Goal: Task Accomplishment & Management: Manage account settings

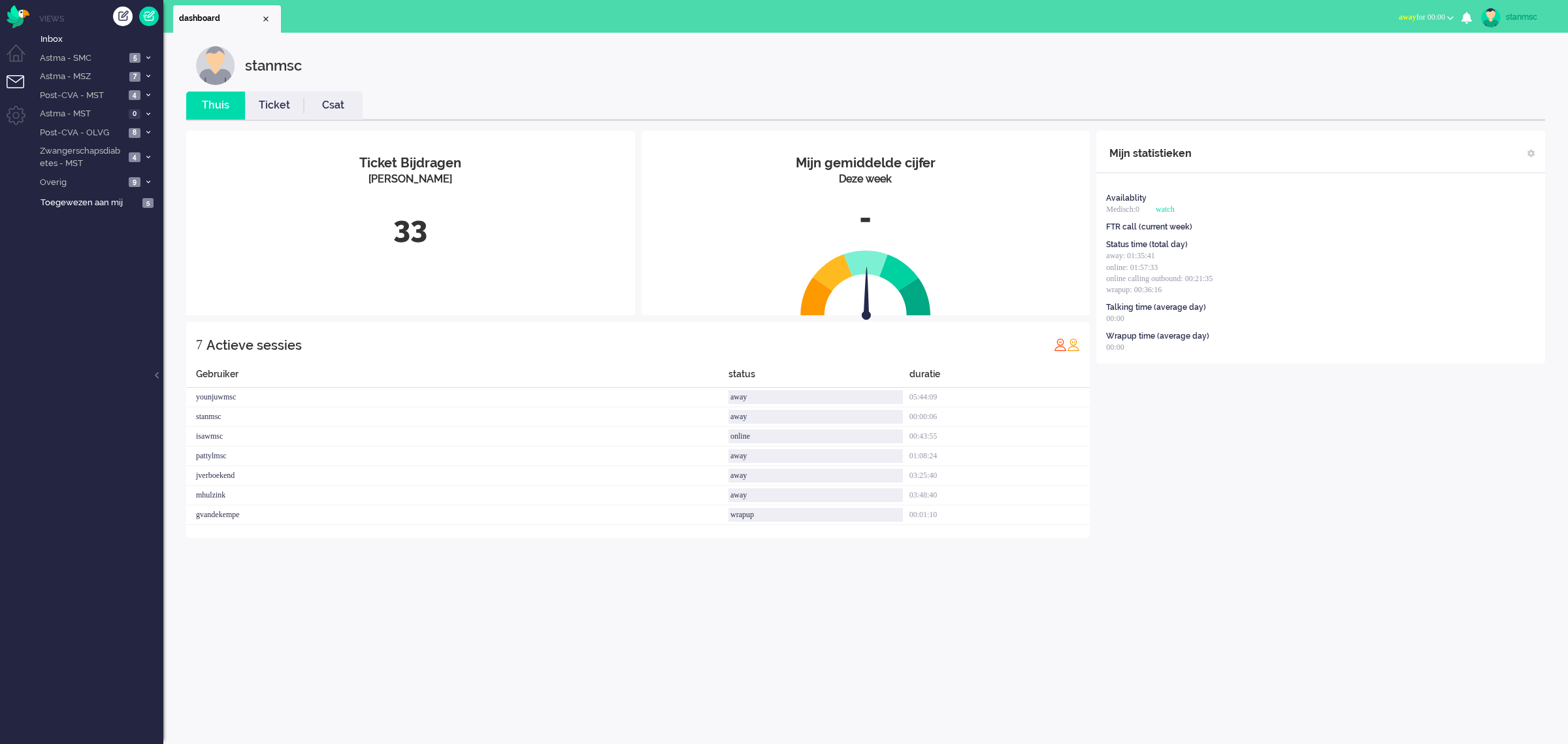
click at [1445, 13] on button "away for 00:00" at bounding box center [1426, 17] width 71 height 19
click at [1377, 56] on label "Online" at bounding box center [1400, 58] width 103 height 11
click at [90, 160] on span "Zwangerschapsdiabetes - MST" at bounding box center [81, 157] width 87 height 24
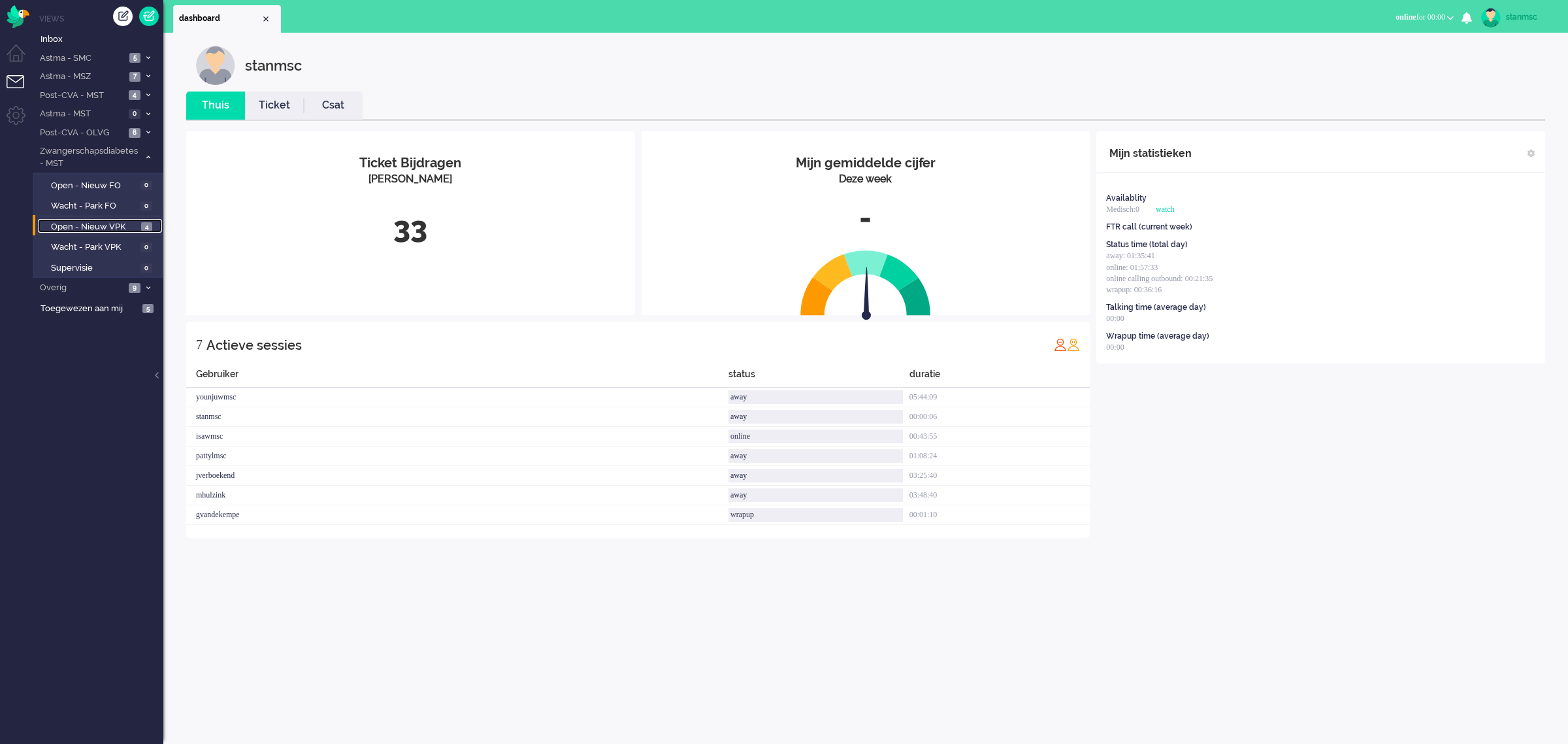
click at [83, 224] on span "Open - Nieuw VPK" at bounding box center [94, 227] width 87 height 12
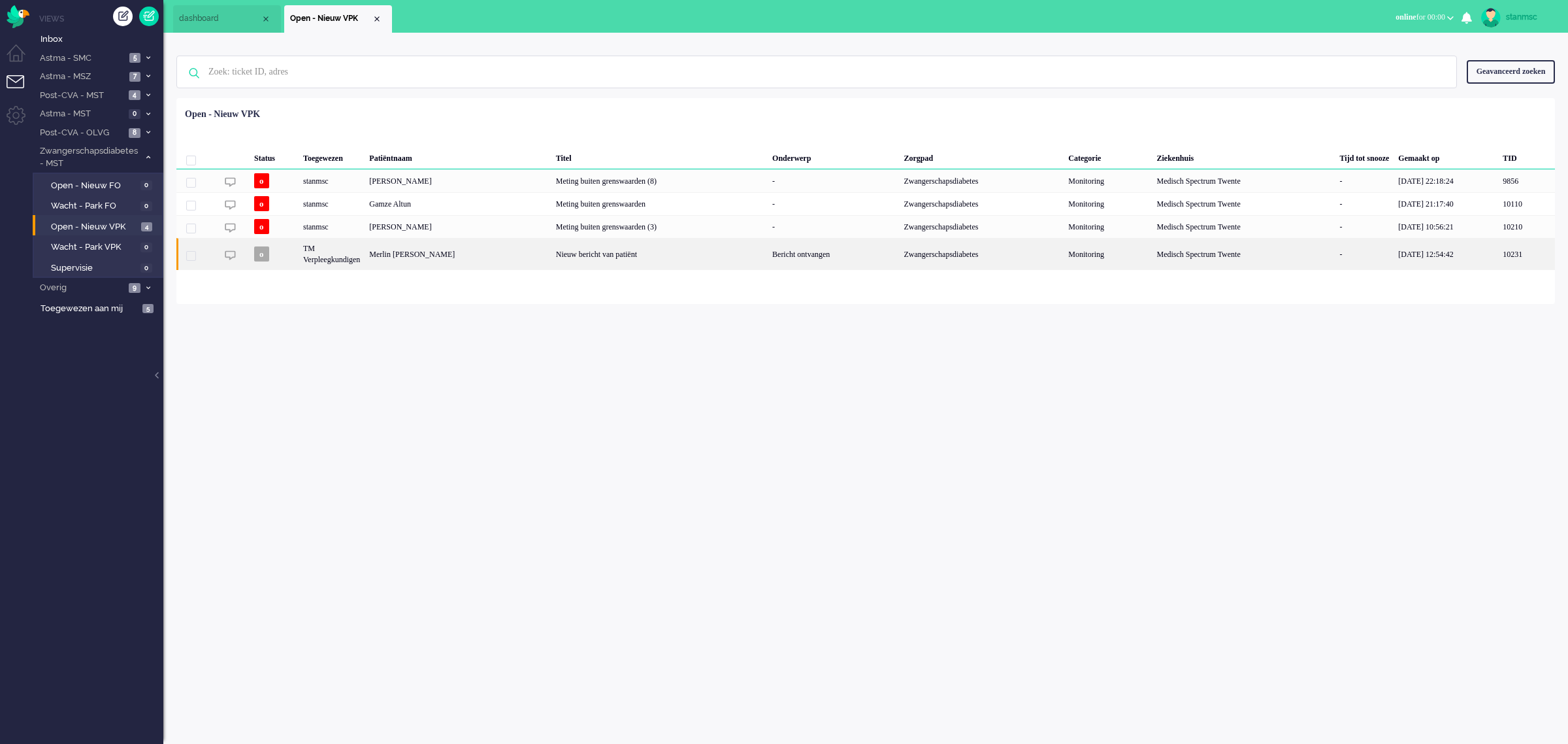
click at [504, 256] on div "Merlin Dian Koebrugge" at bounding box center [457, 253] width 186 height 32
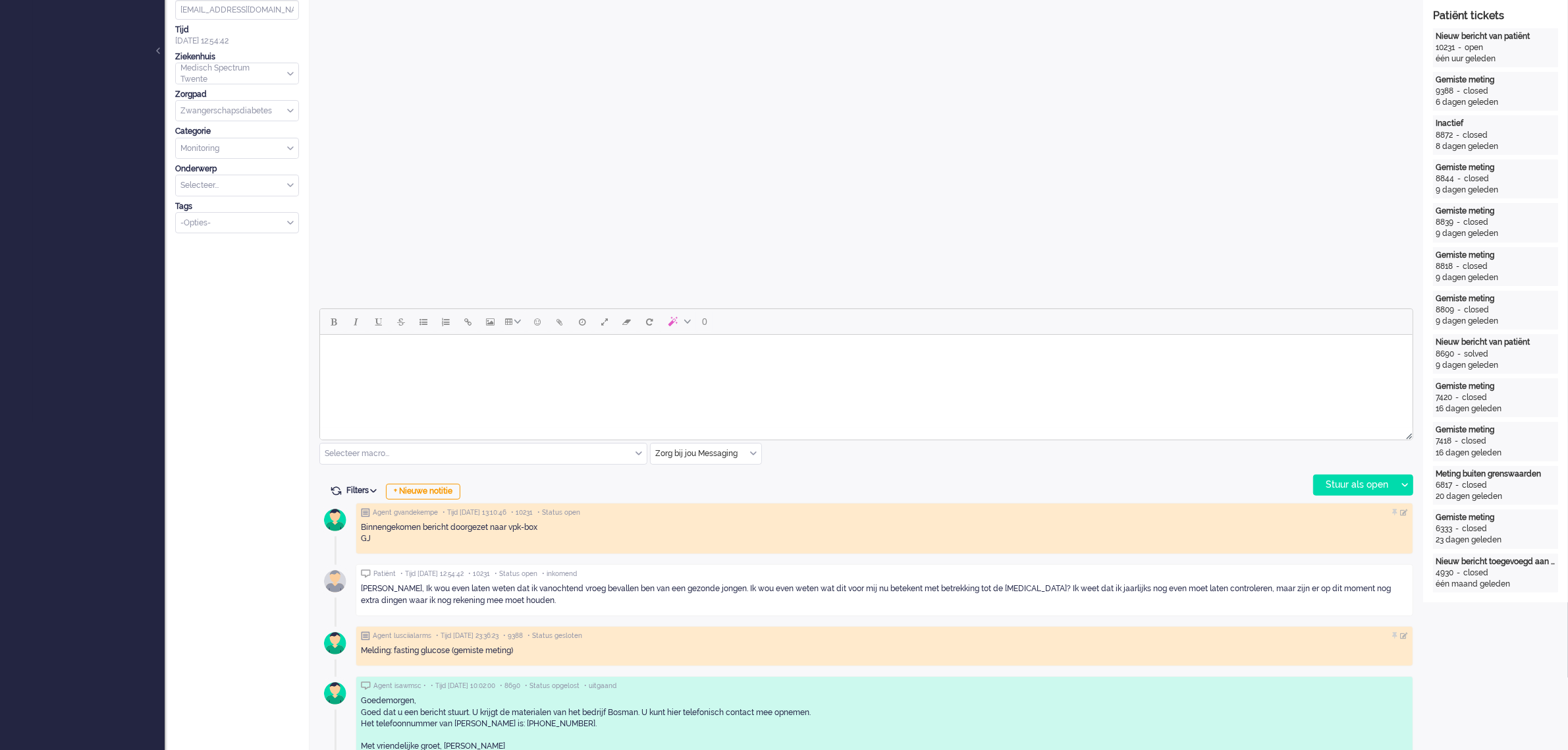
scroll to position [330, 0]
click at [369, 350] on body "Rich Text Area. Press ALT-0 for help." at bounding box center [865, 349] width 1082 height 23
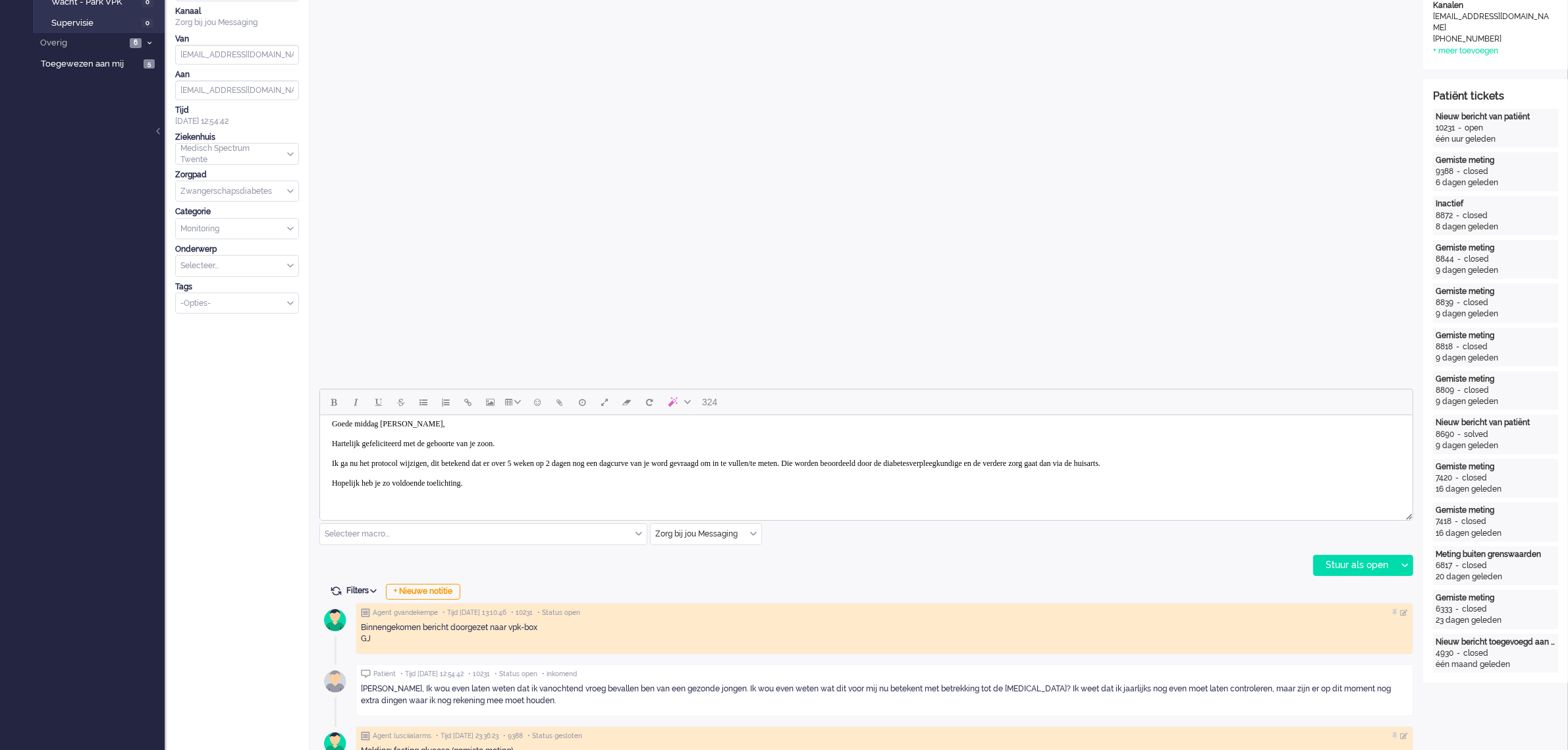
scroll to position [9, 0]
click at [1344, 560] on div "Stuur als open" at bounding box center [1354, 565] width 82 height 19
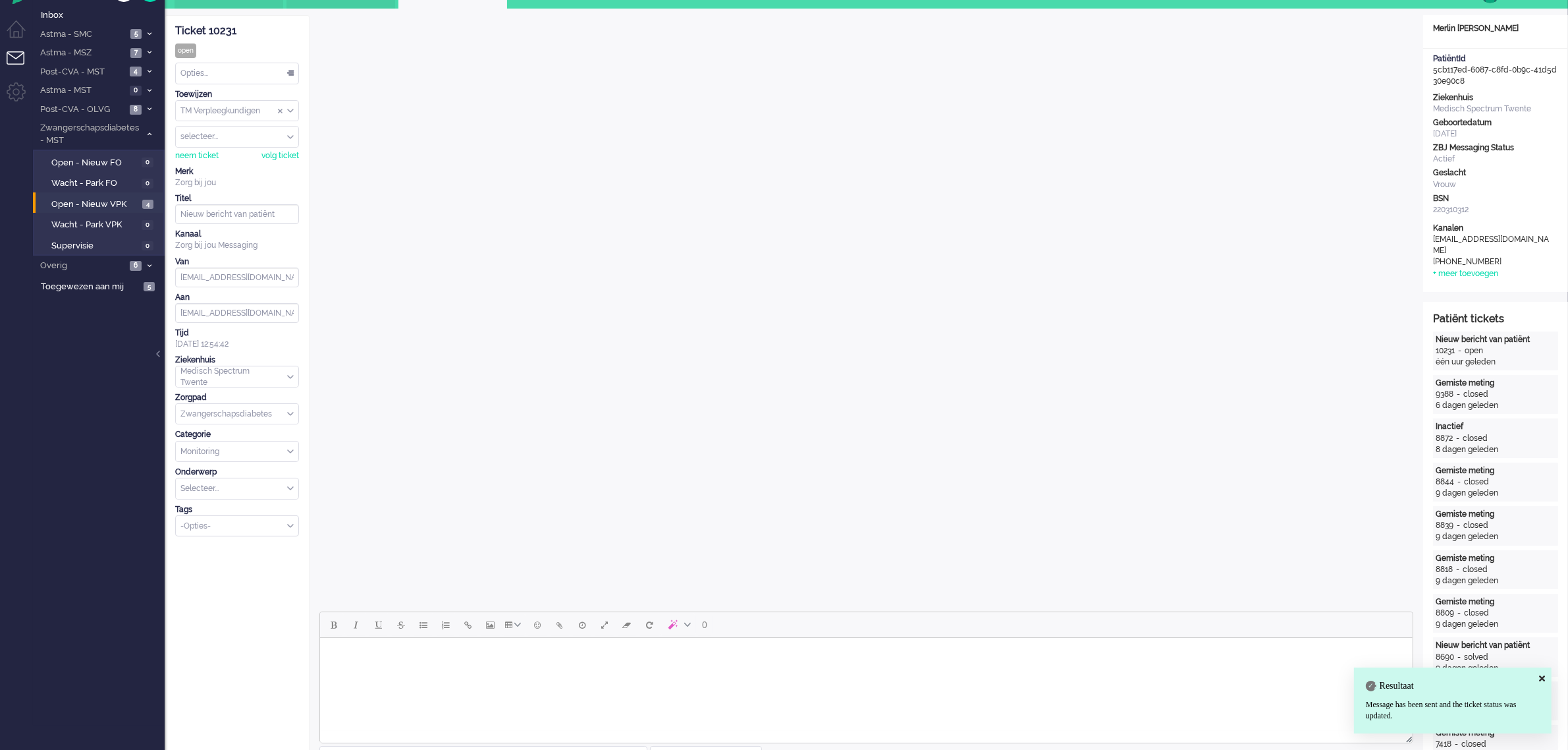
scroll to position [0, 0]
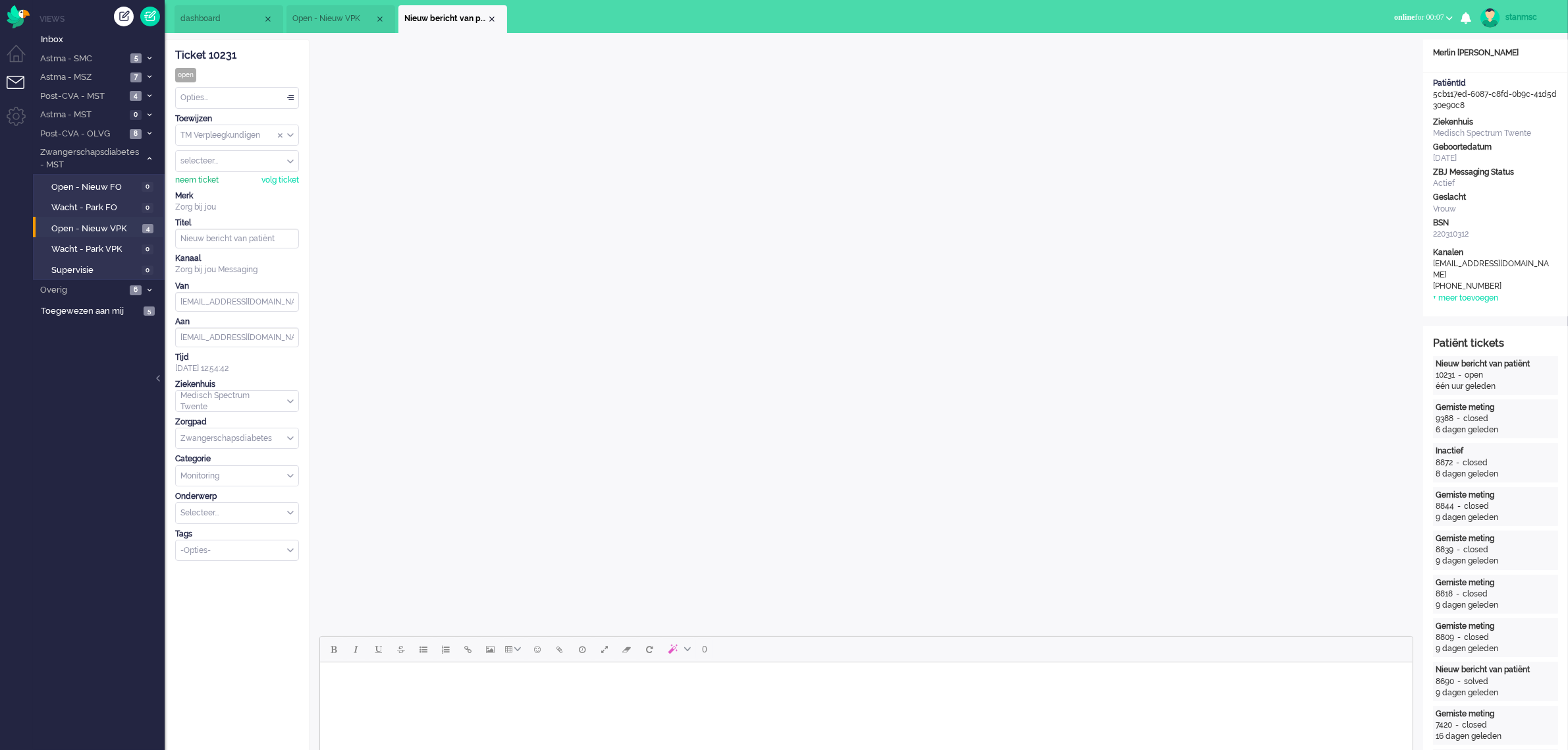
click at [208, 182] on div "neem ticket" at bounding box center [197, 180] width 43 height 12
click at [238, 100] on div "Opties..." at bounding box center [236, 97] width 122 height 20
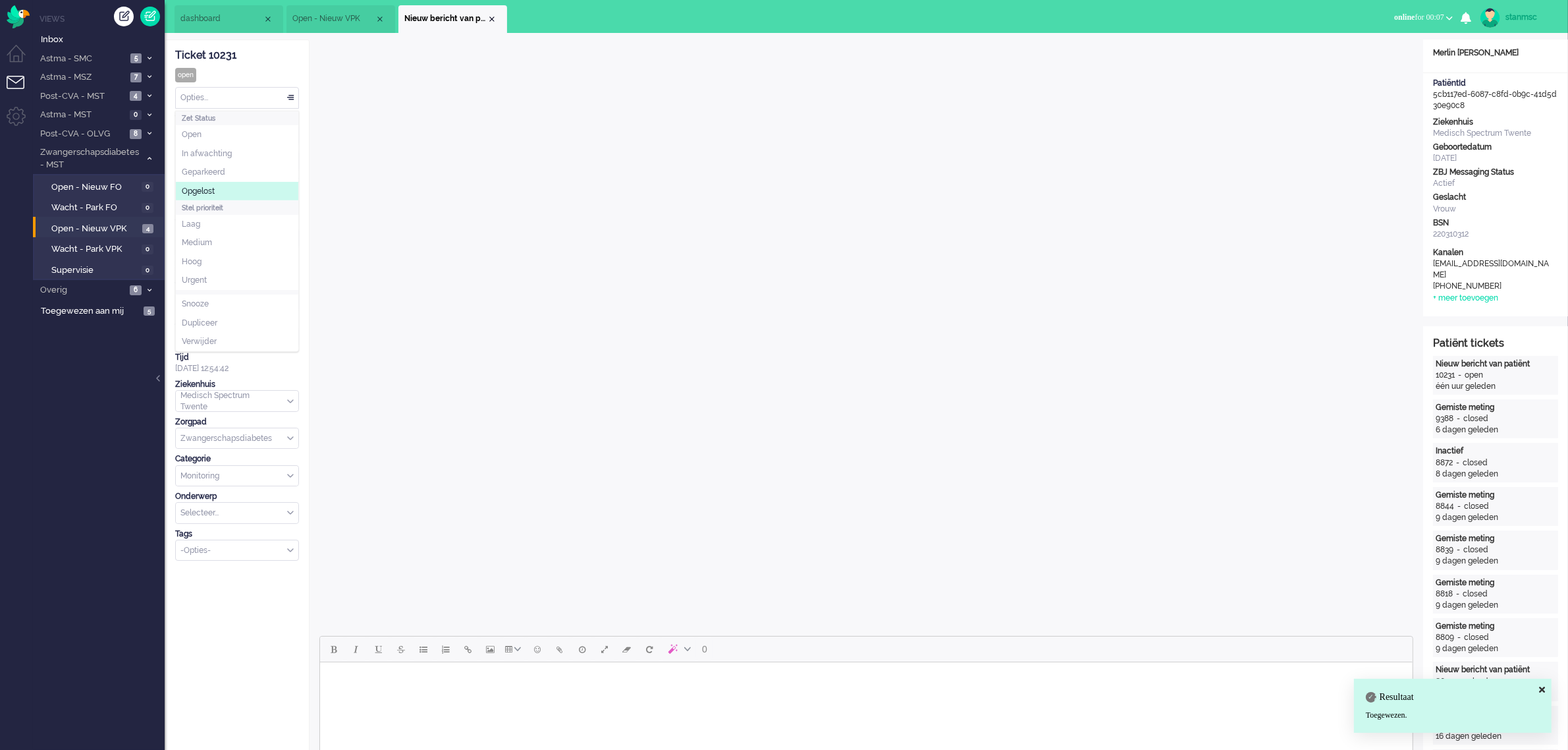
click at [229, 188] on li "Opgelost" at bounding box center [236, 192] width 122 height 19
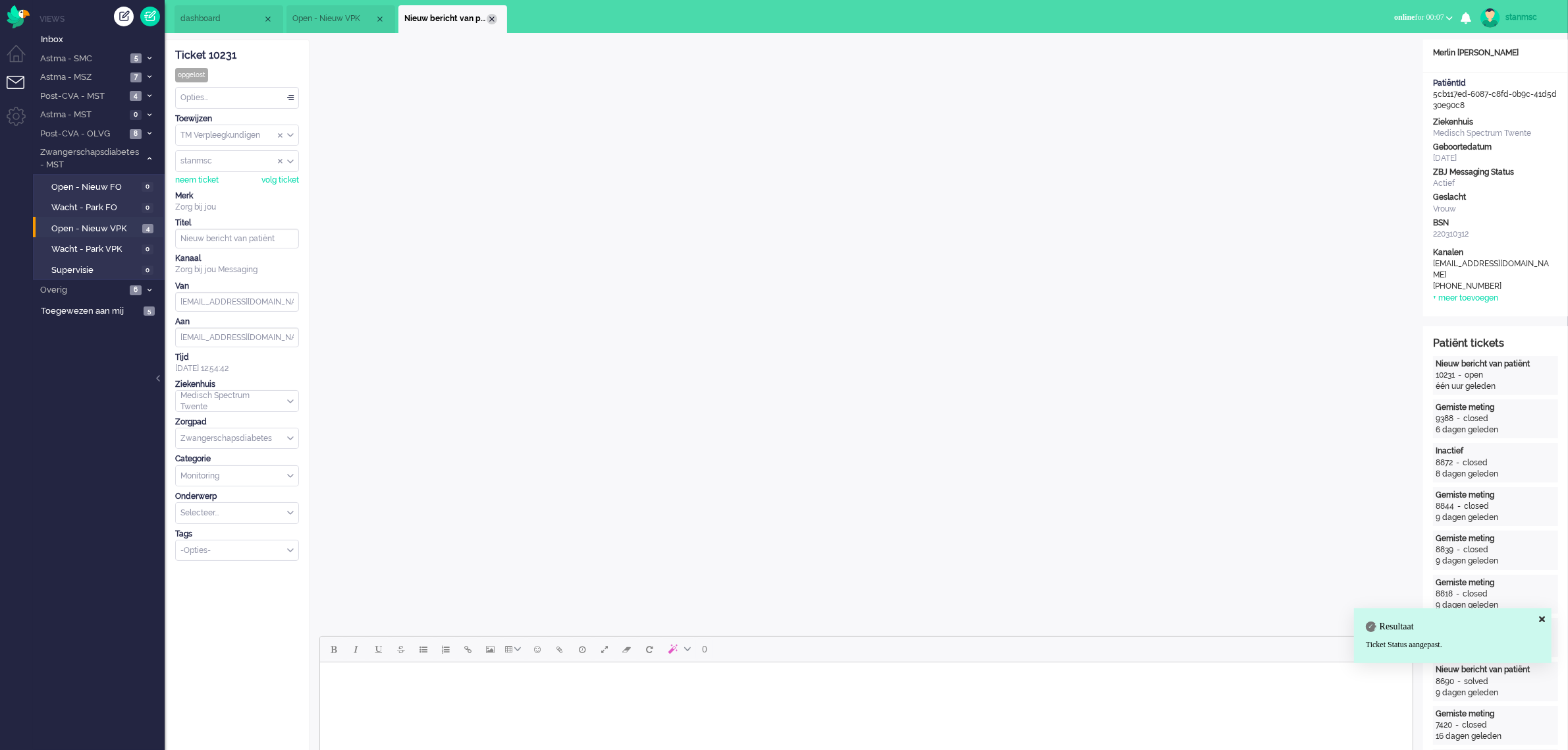
click at [492, 17] on div "Close tab" at bounding box center [492, 18] width 11 height 11
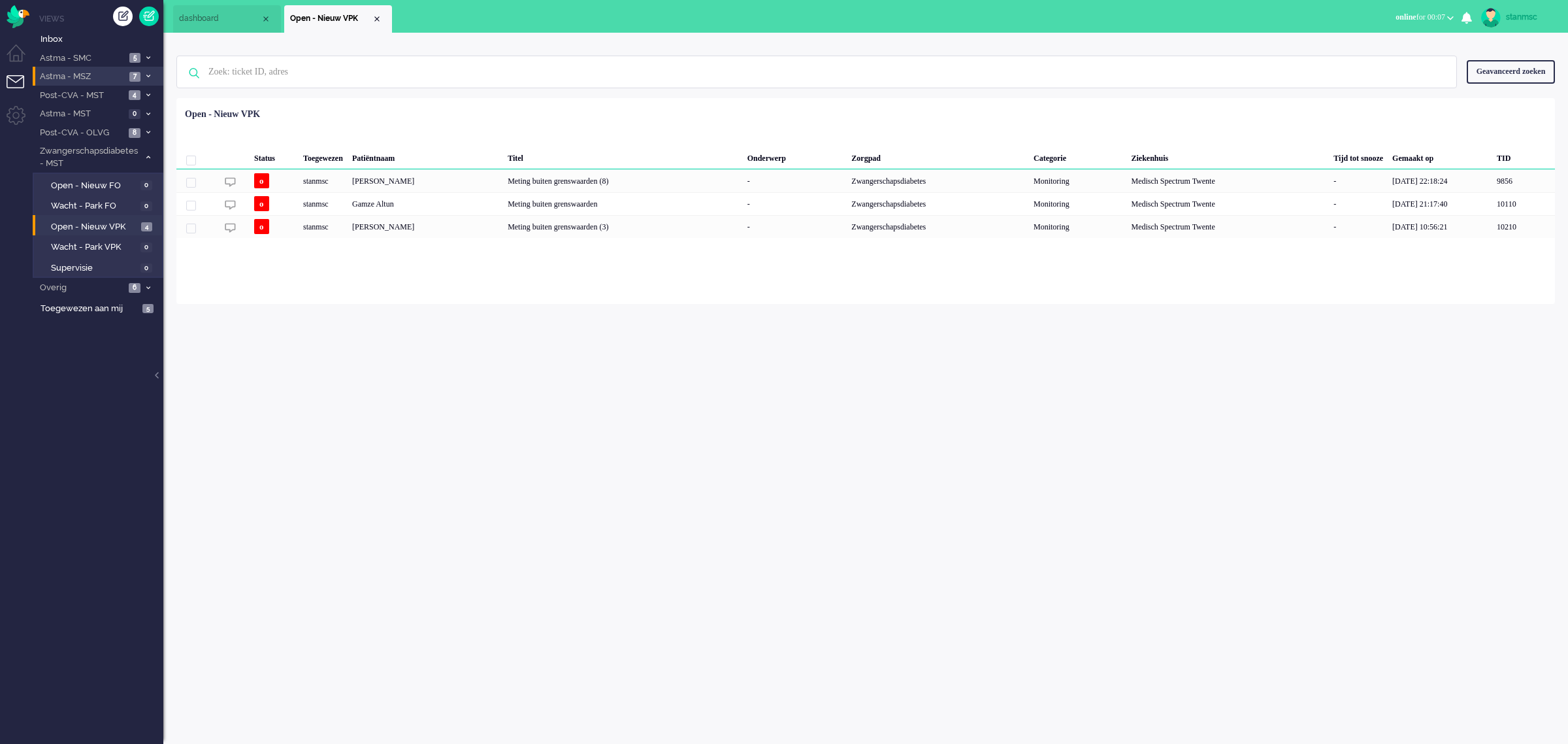
click at [111, 74] on span "Astma - MSZ" at bounding box center [82, 77] width 88 height 12
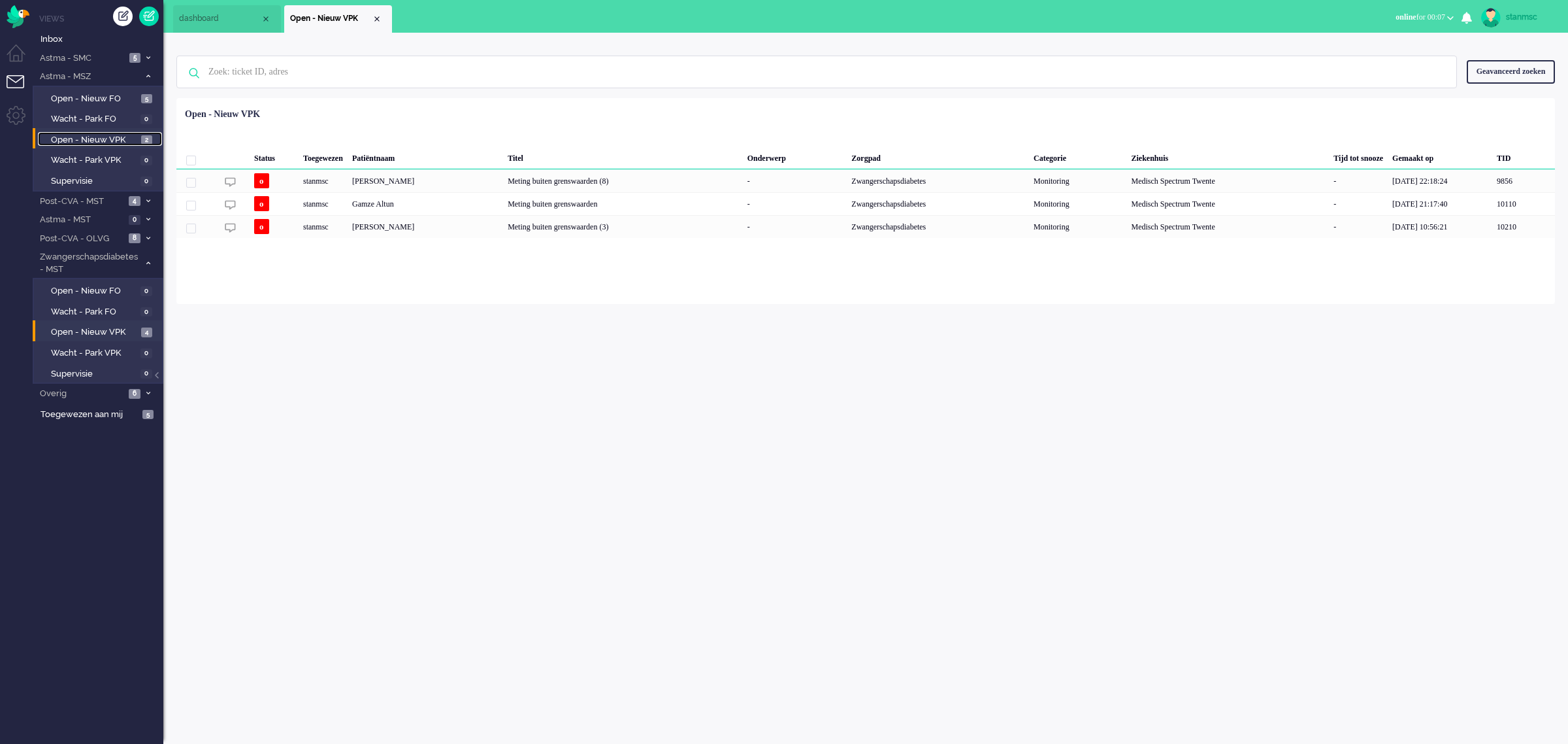
click at [105, 140] on span "Open - Nieuw VPK" at bounding box center [94, 140] width 87 height 12
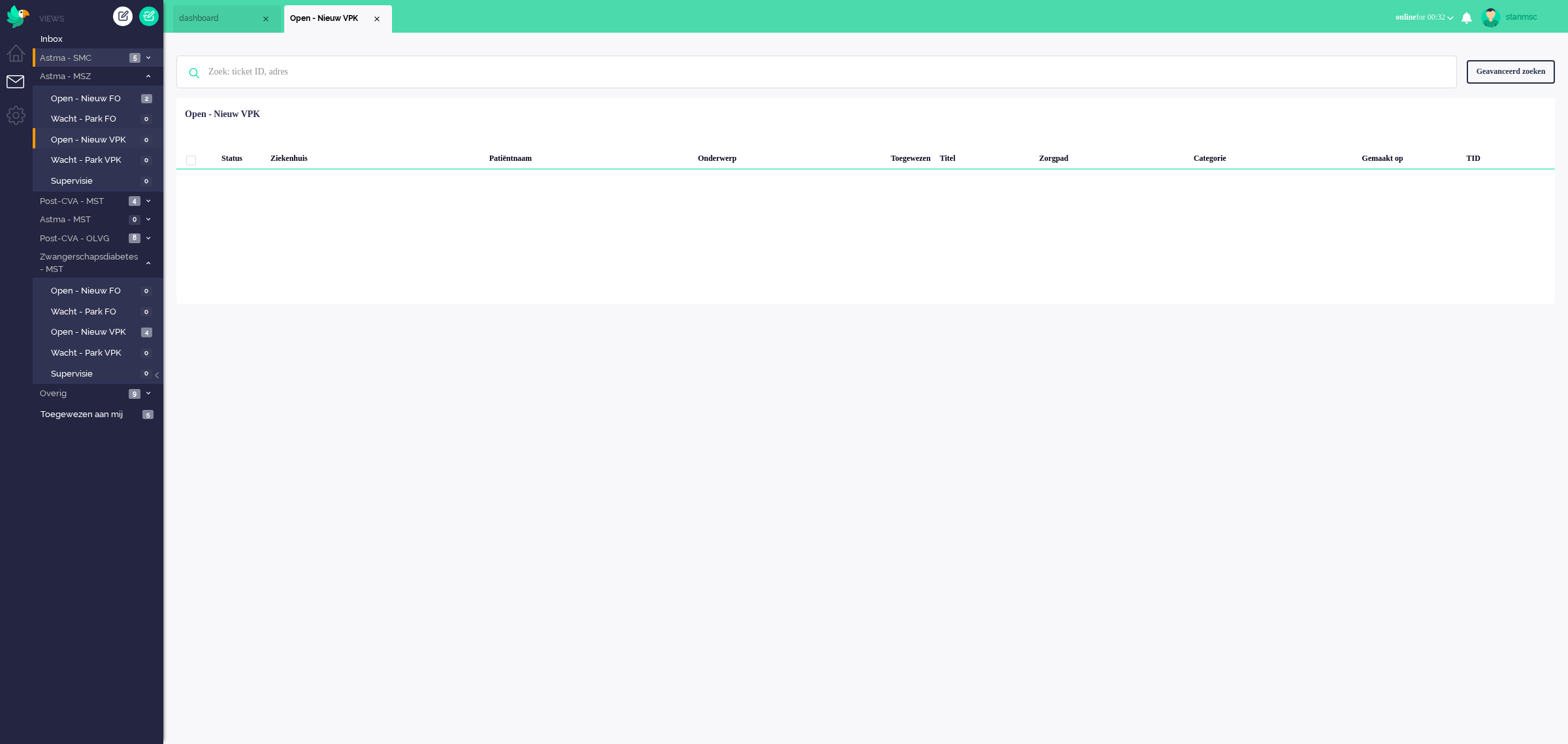
click at [97, 55] on span "Astma - SMC" at bounding box center [82, 58] width 88 height 12
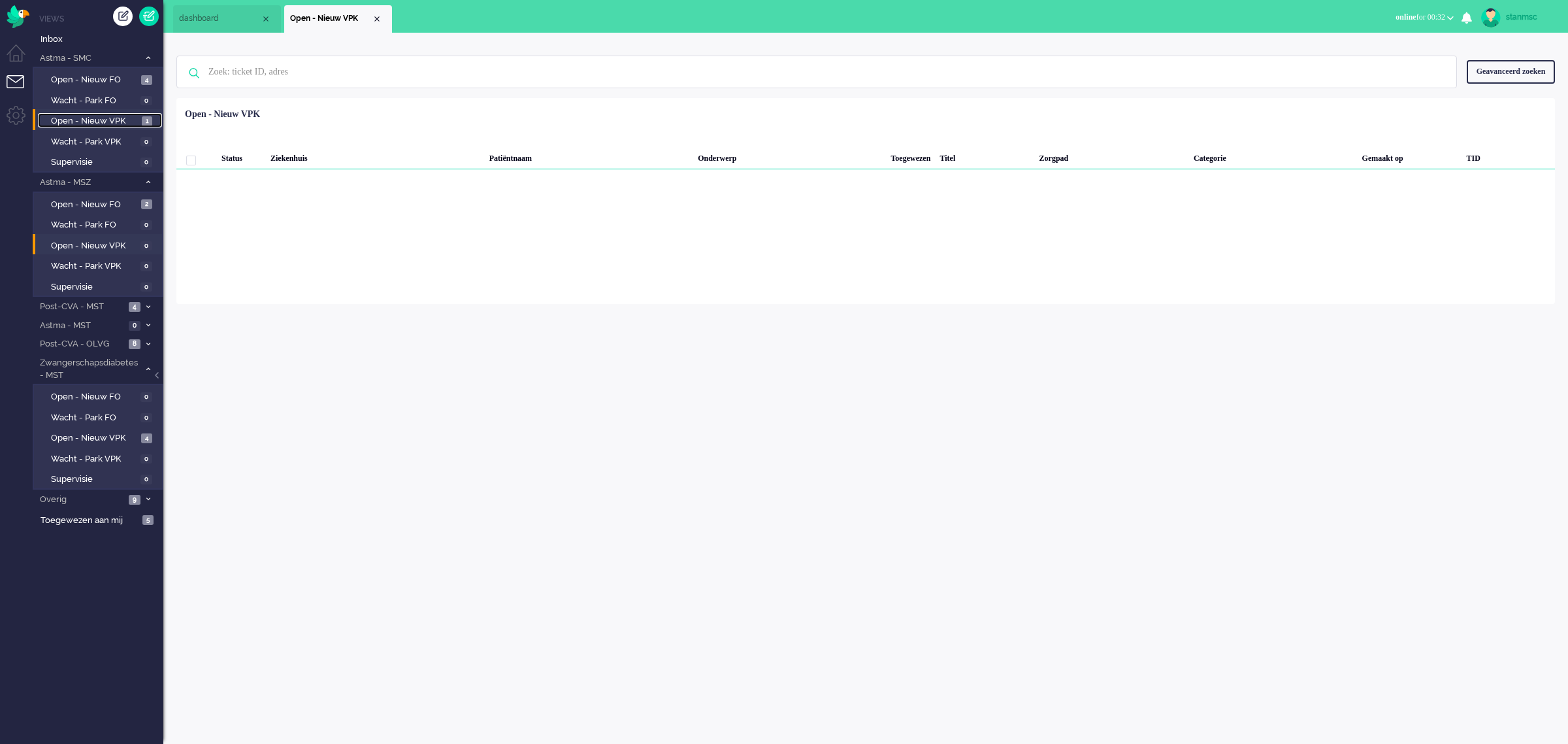
click at [95, 122] on span "Open - Nieuw VPK" at bounding box center [95, 120] width 88 height 12
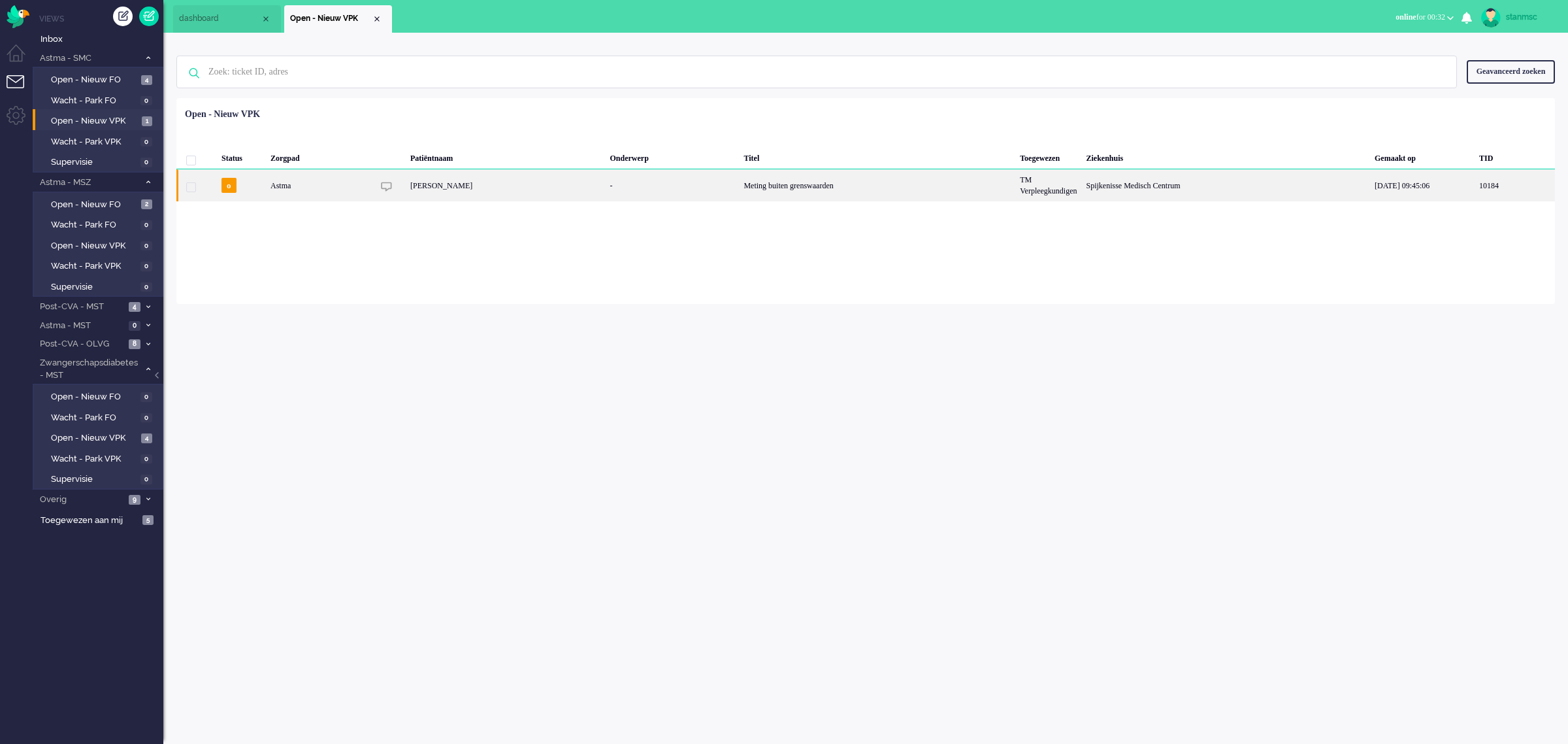
click at [539, 184] on div "[PERSON_NAME]" at bounding box center [505, 185] width 200 height 32
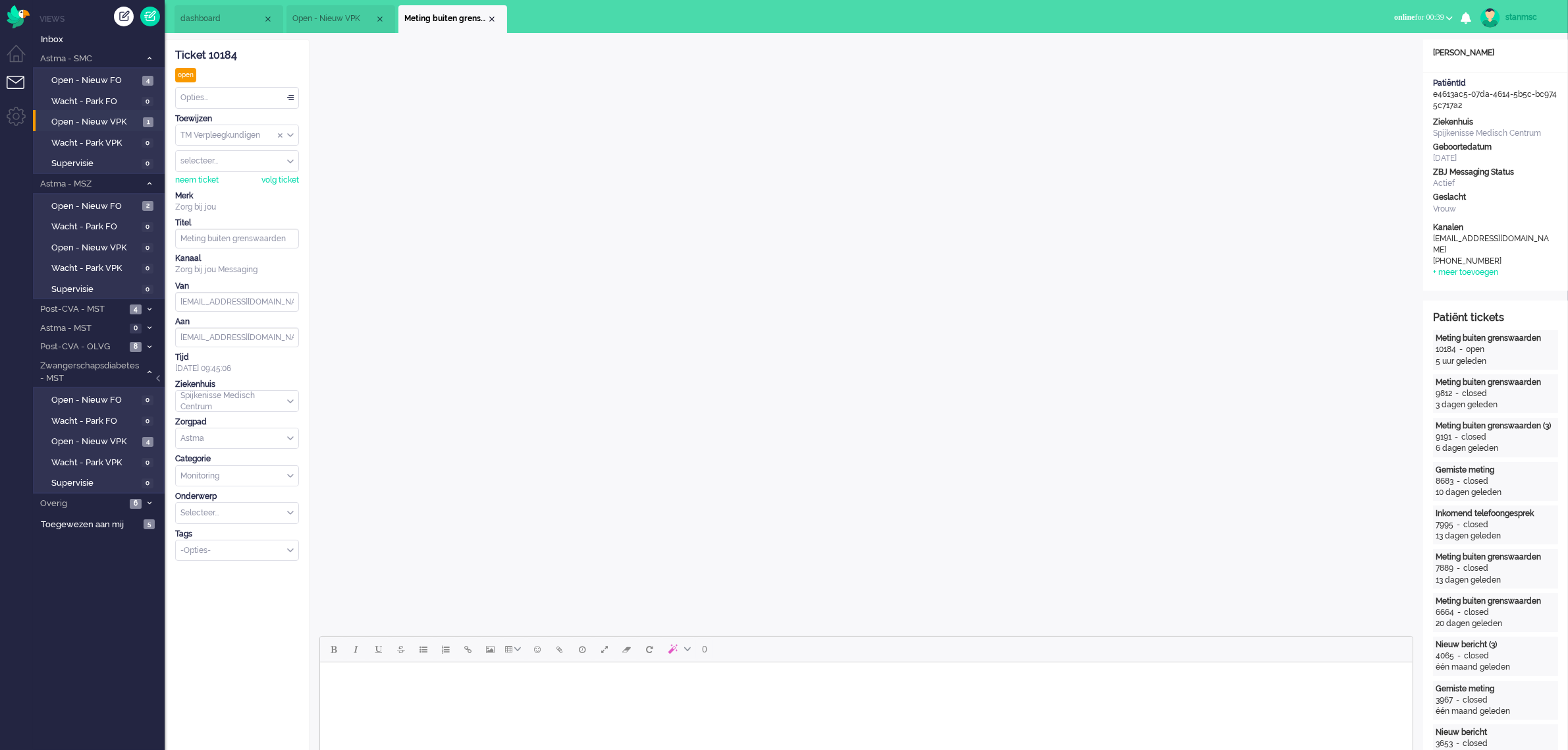
click at [317, 24] on span "Open - Nieuw VPK" at bounding box center [332, 19] width 82 height 12
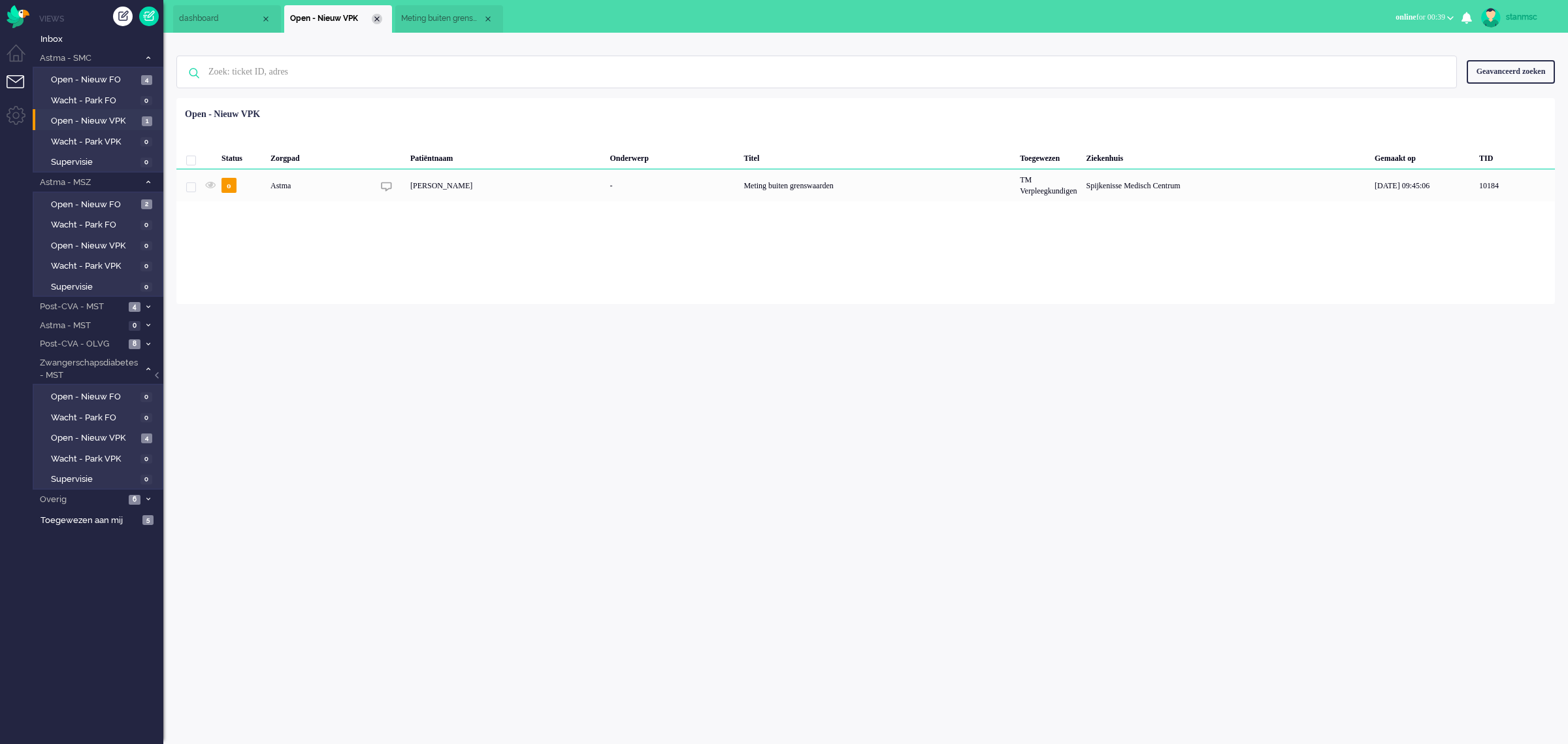
click at [376, 19] on div "Close tab" at bounding box center [377, 18] width 11 height 11
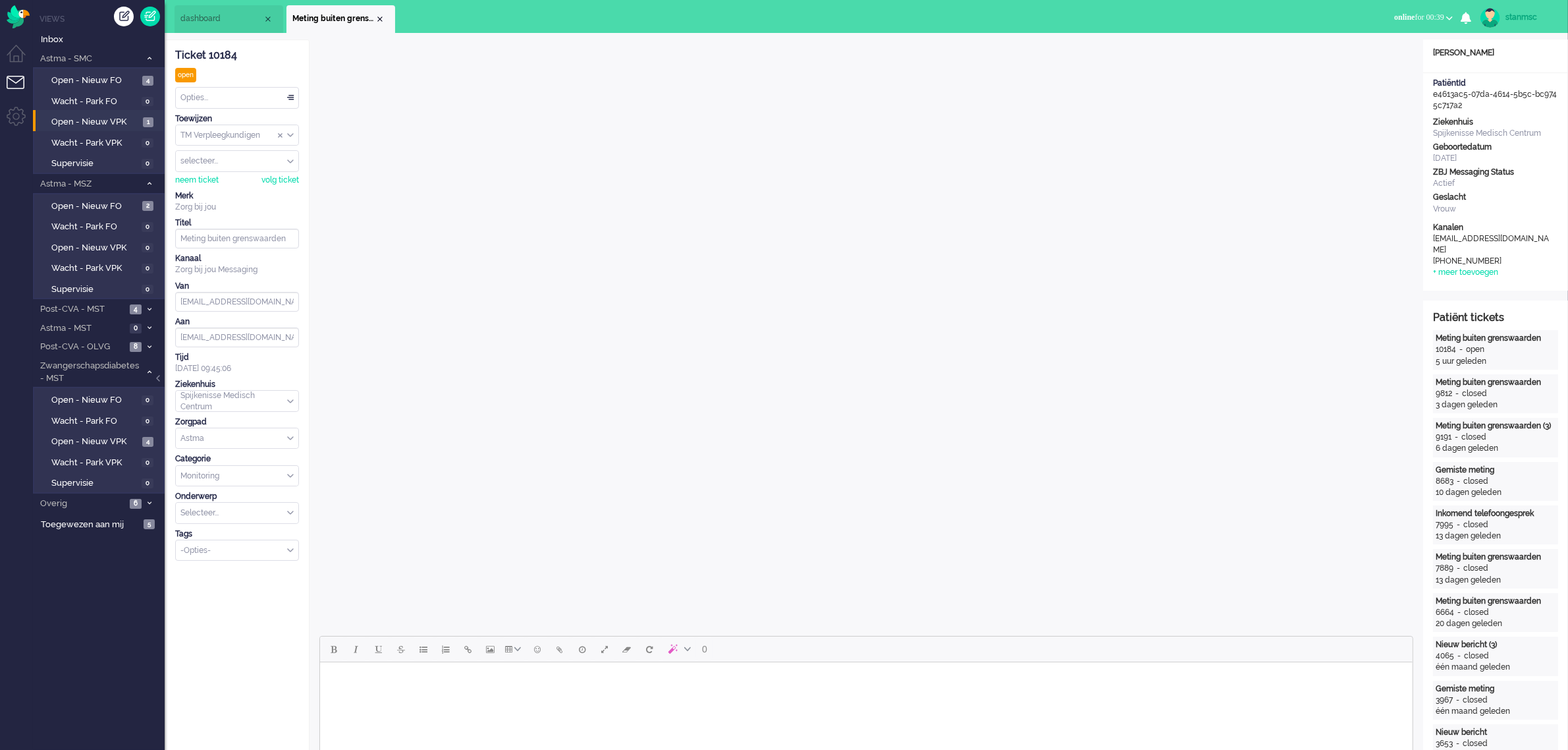
click at [212, 14] on span "dashboard" at bounding box center [221, 19] width 82 height 12
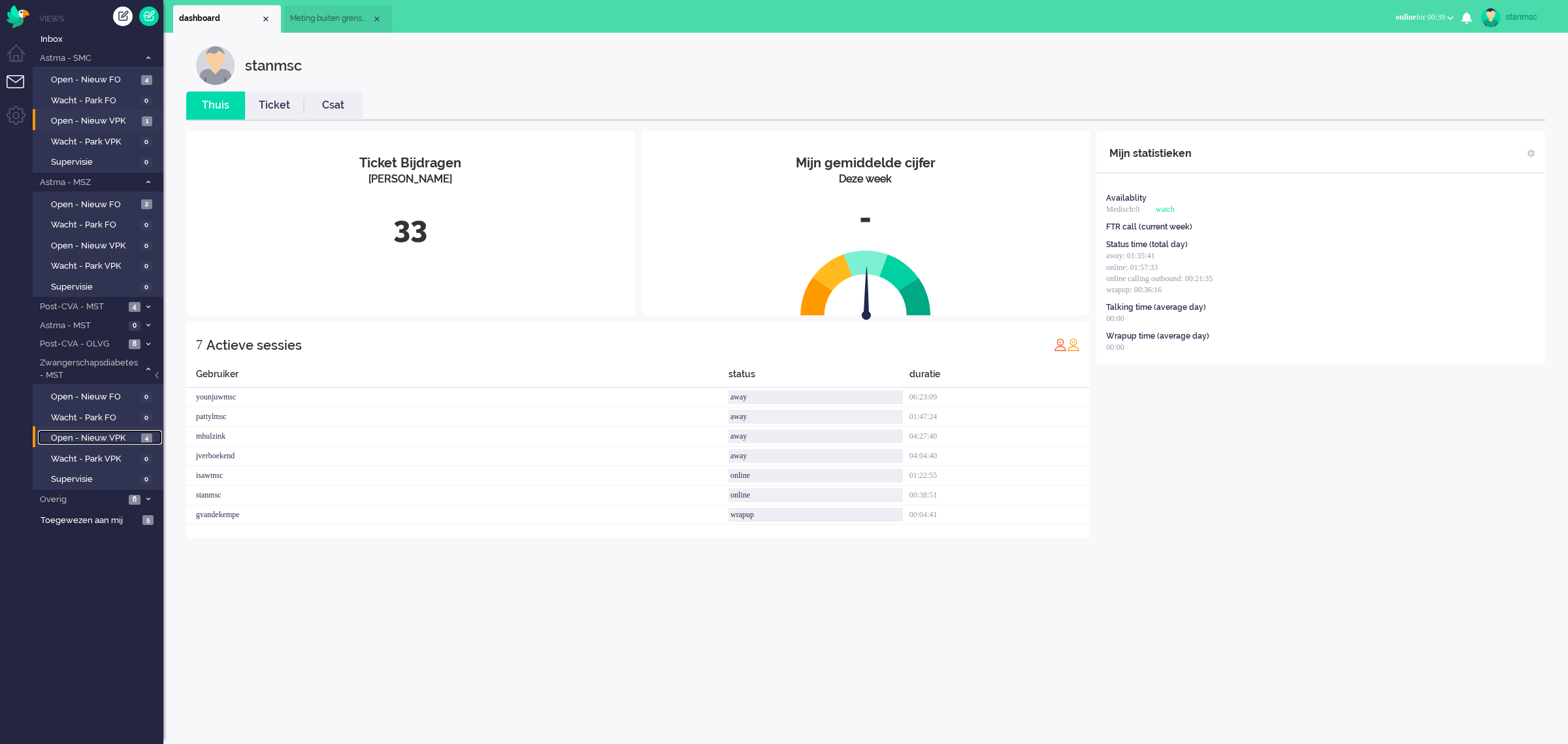
click at [97, 433] on span "Open - Nieuw VPK" at bounding box center [94, 438] width 87 height 12
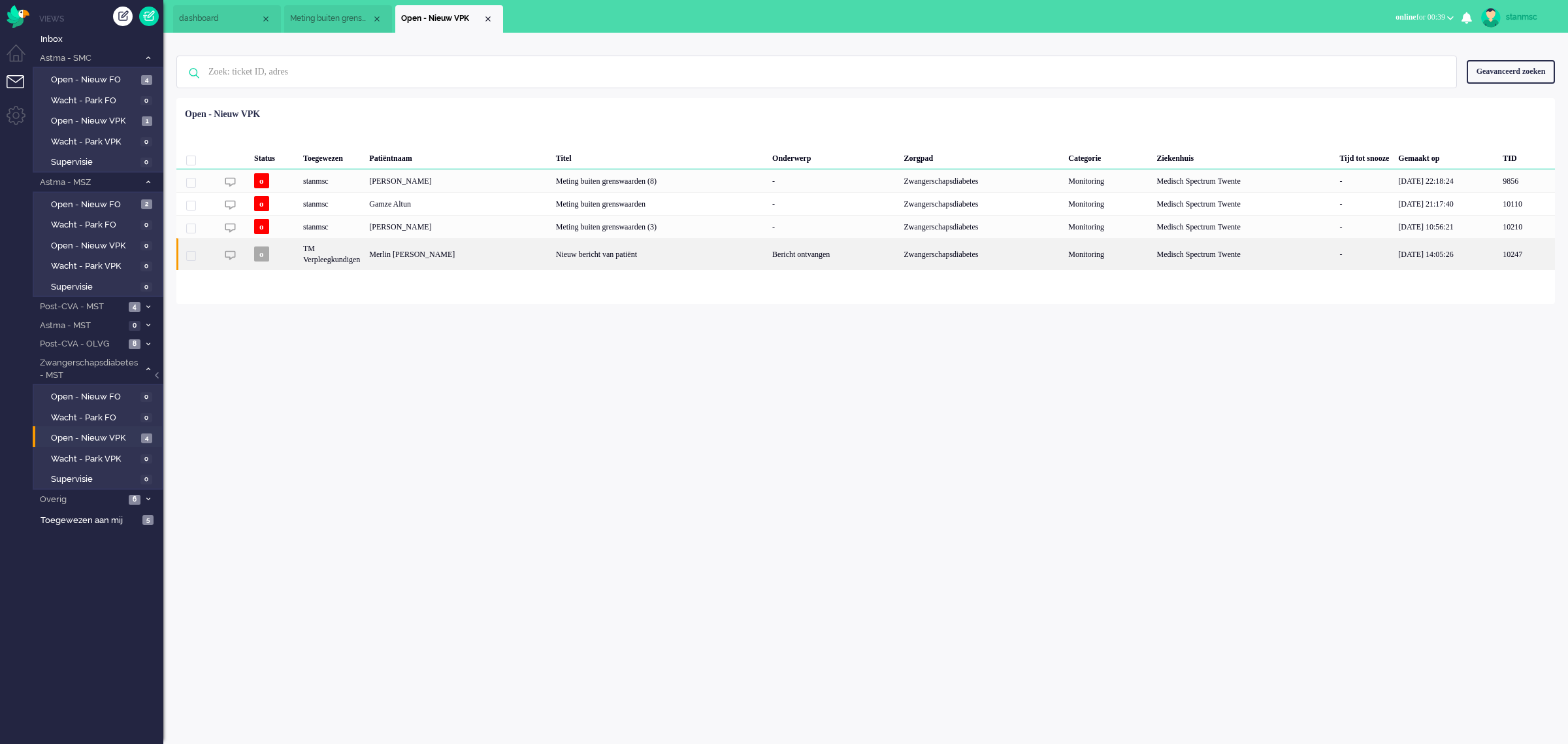
click at [495, 254] on div "Merlin Dian Koebrugge" at bounding box center [457, 253] width 186 height 32
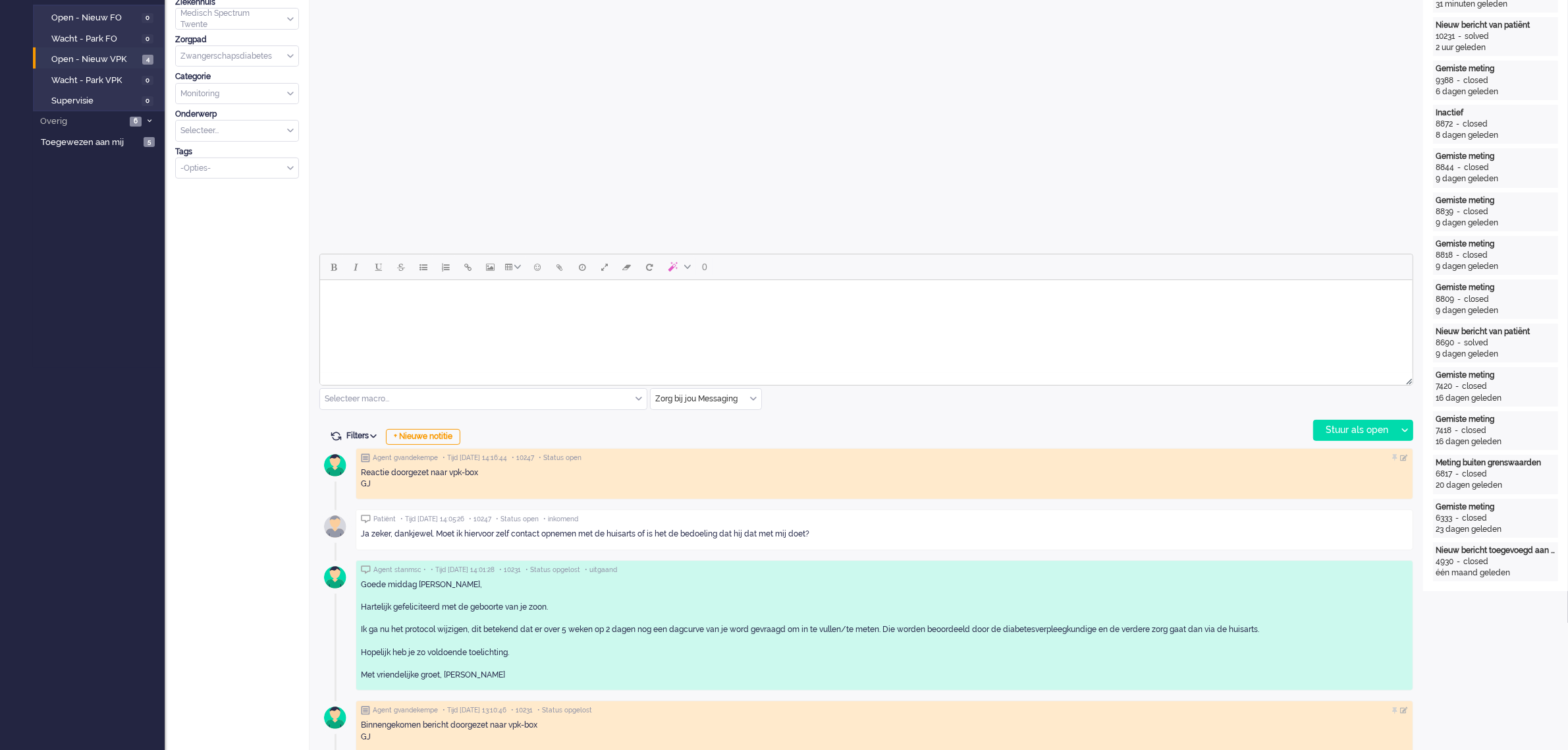
scroll to position [412, 0]
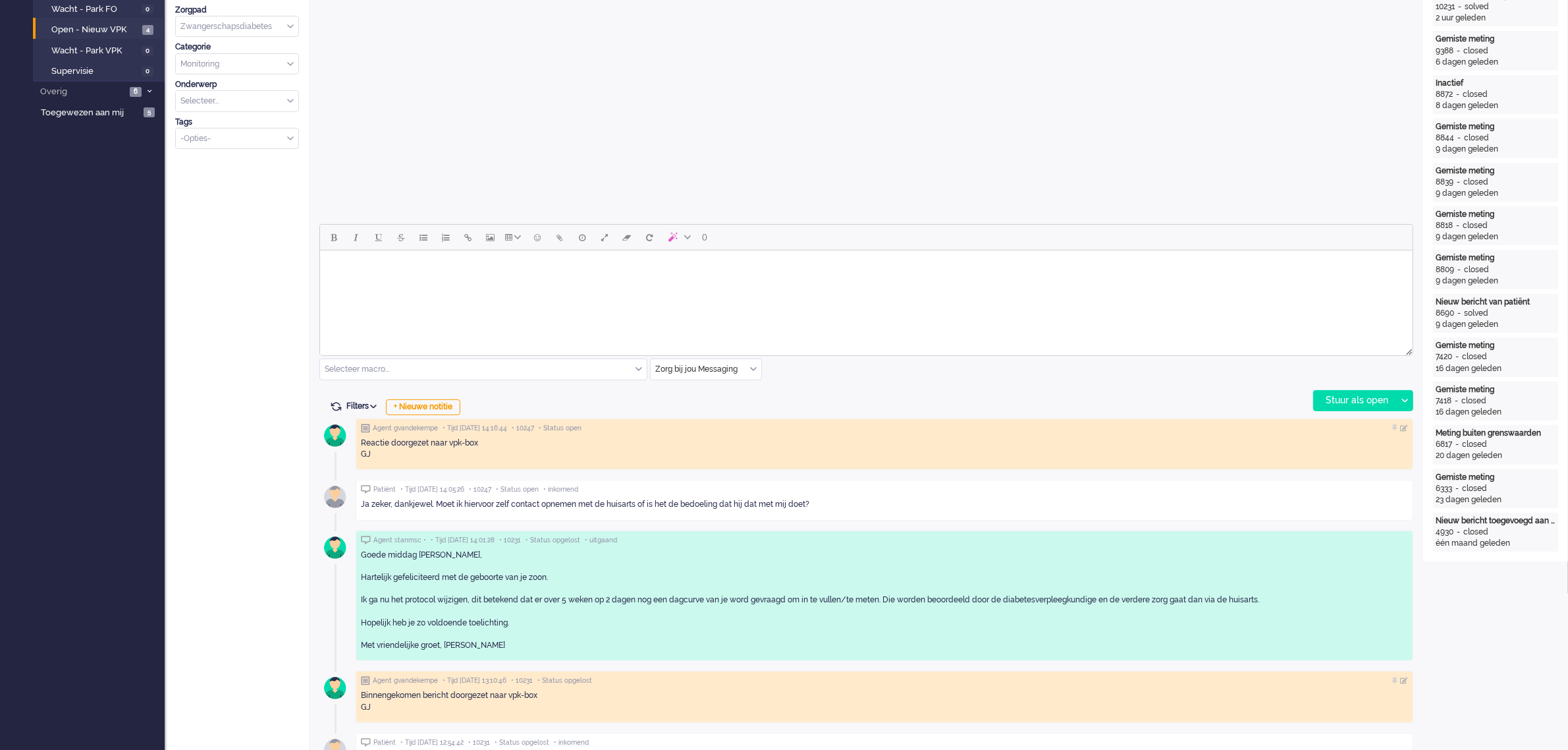
click at [377, 283] on html at bounding box center [864, 267] width 1092 height 34
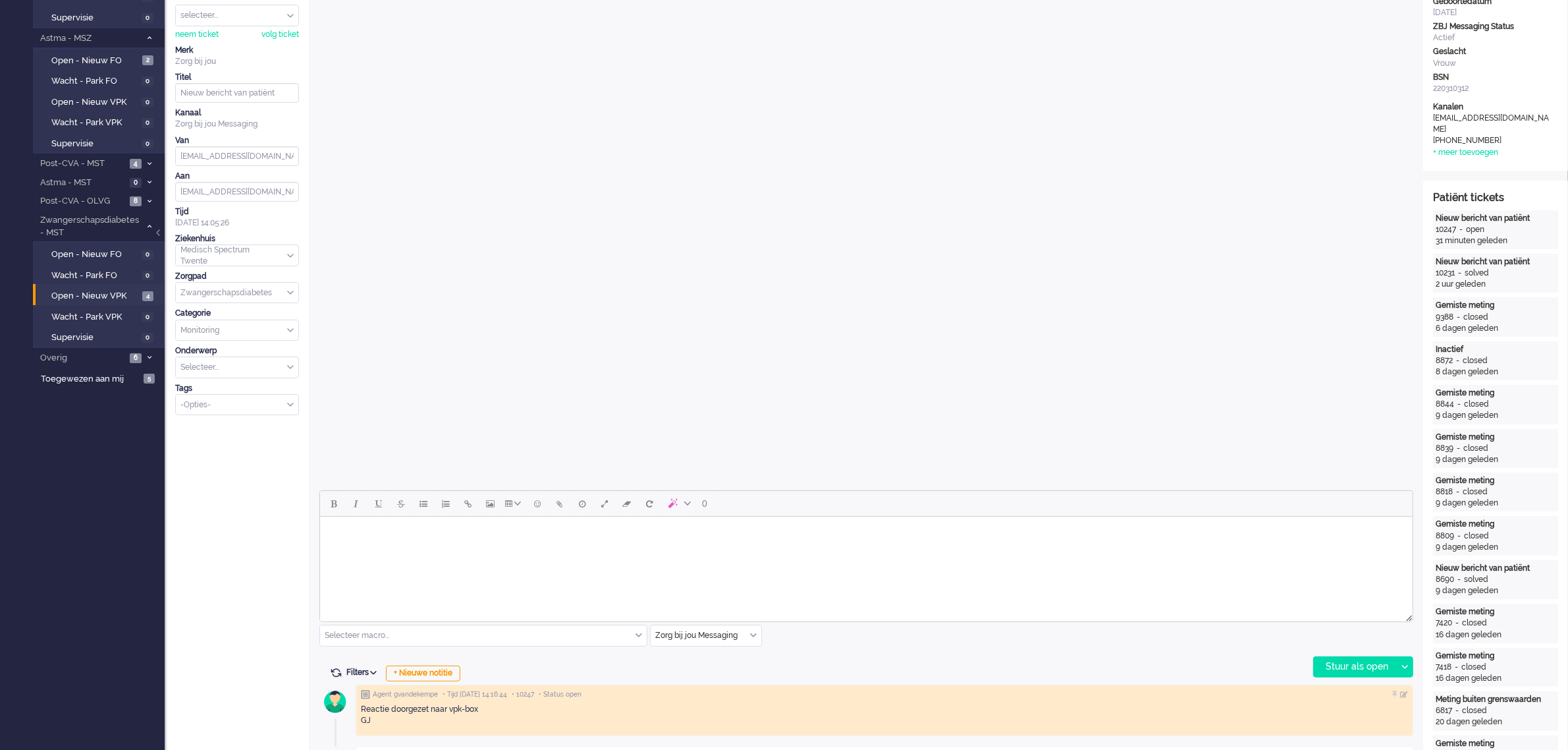
scroll to position [0, 0]
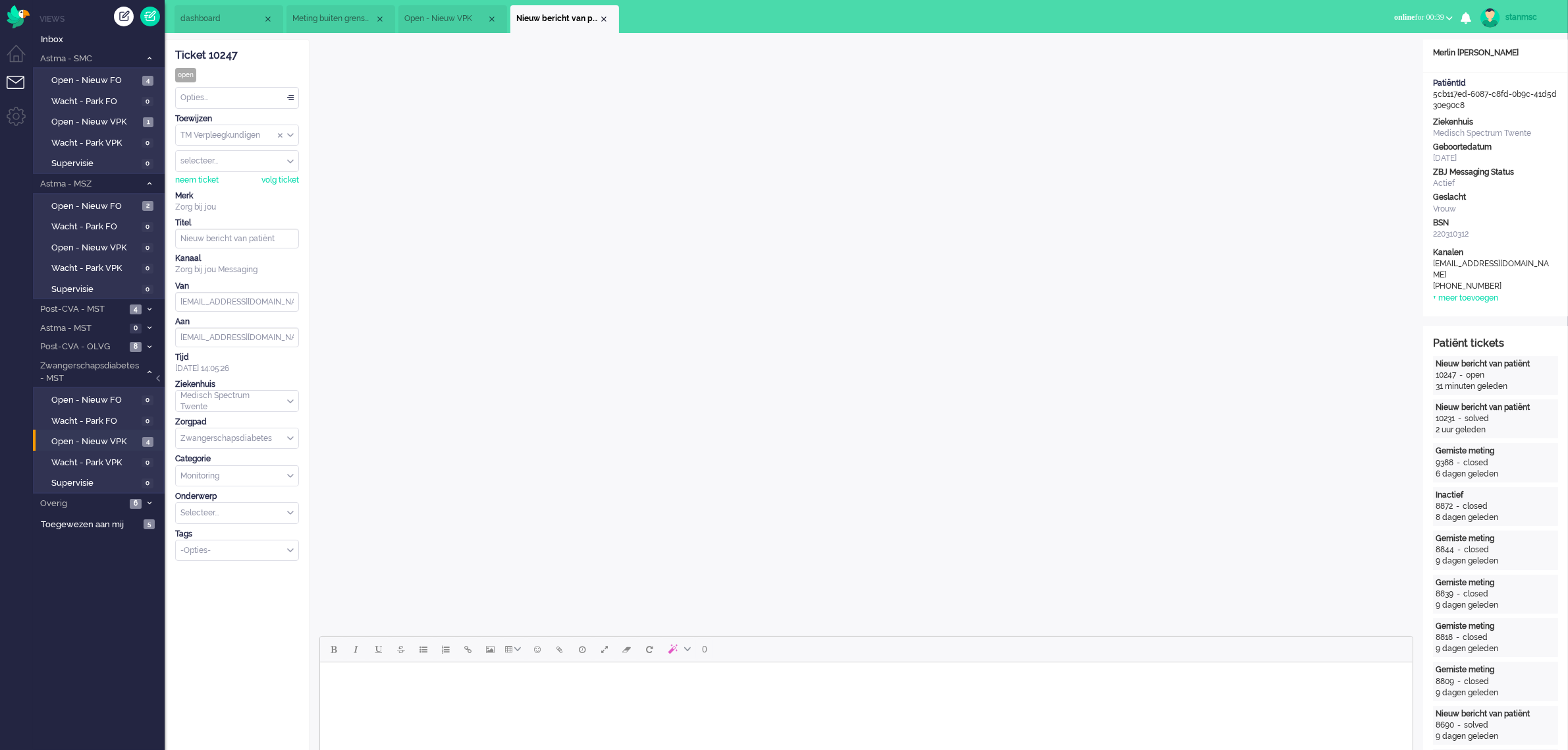
click at [438, 17] on span "Open - Nieuw VPK" at bounding box center [445, 19] width 82 height 12
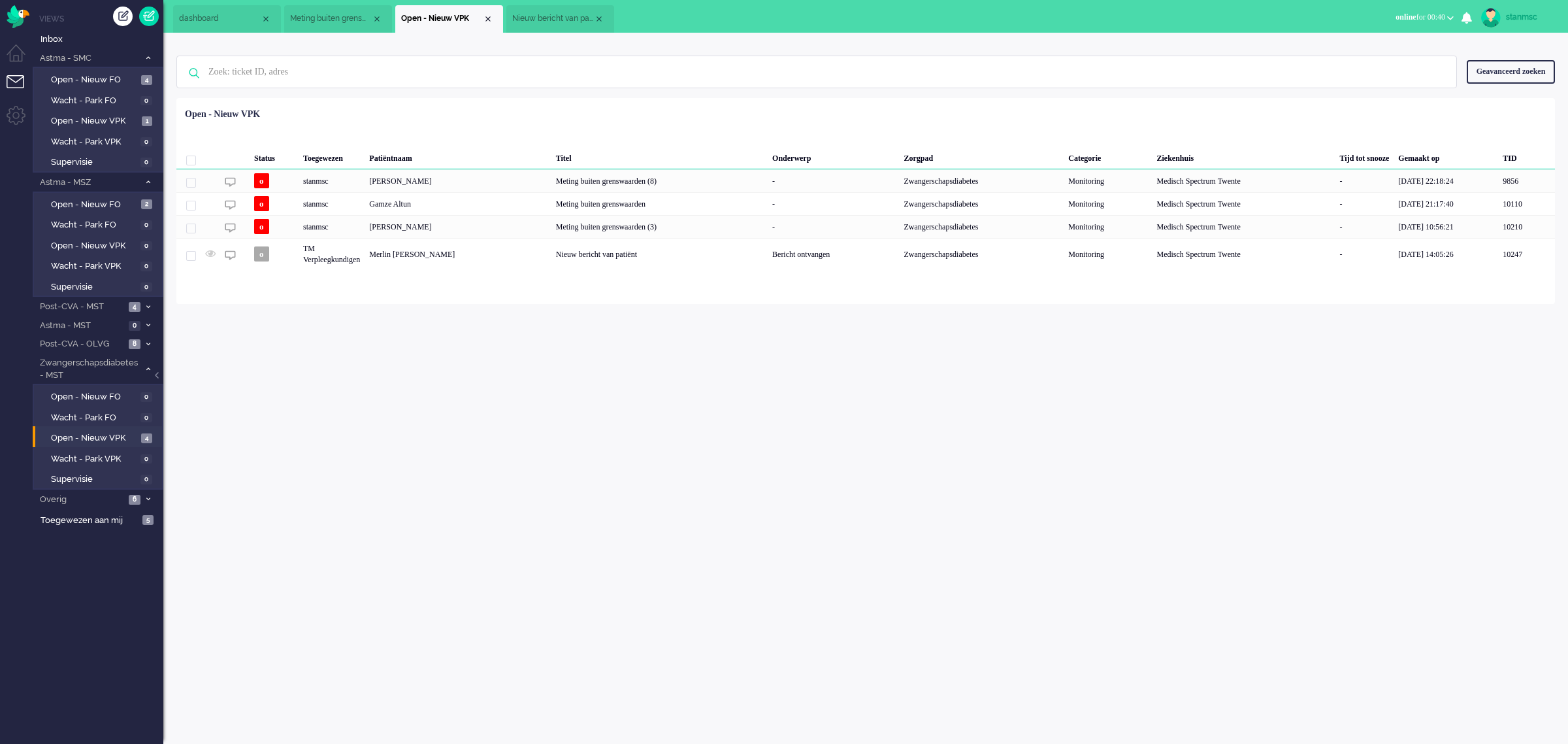
click at [353, 16] on span "Meting buiten grenswaarden" at bounding box center [330, 19] width 81 height 11
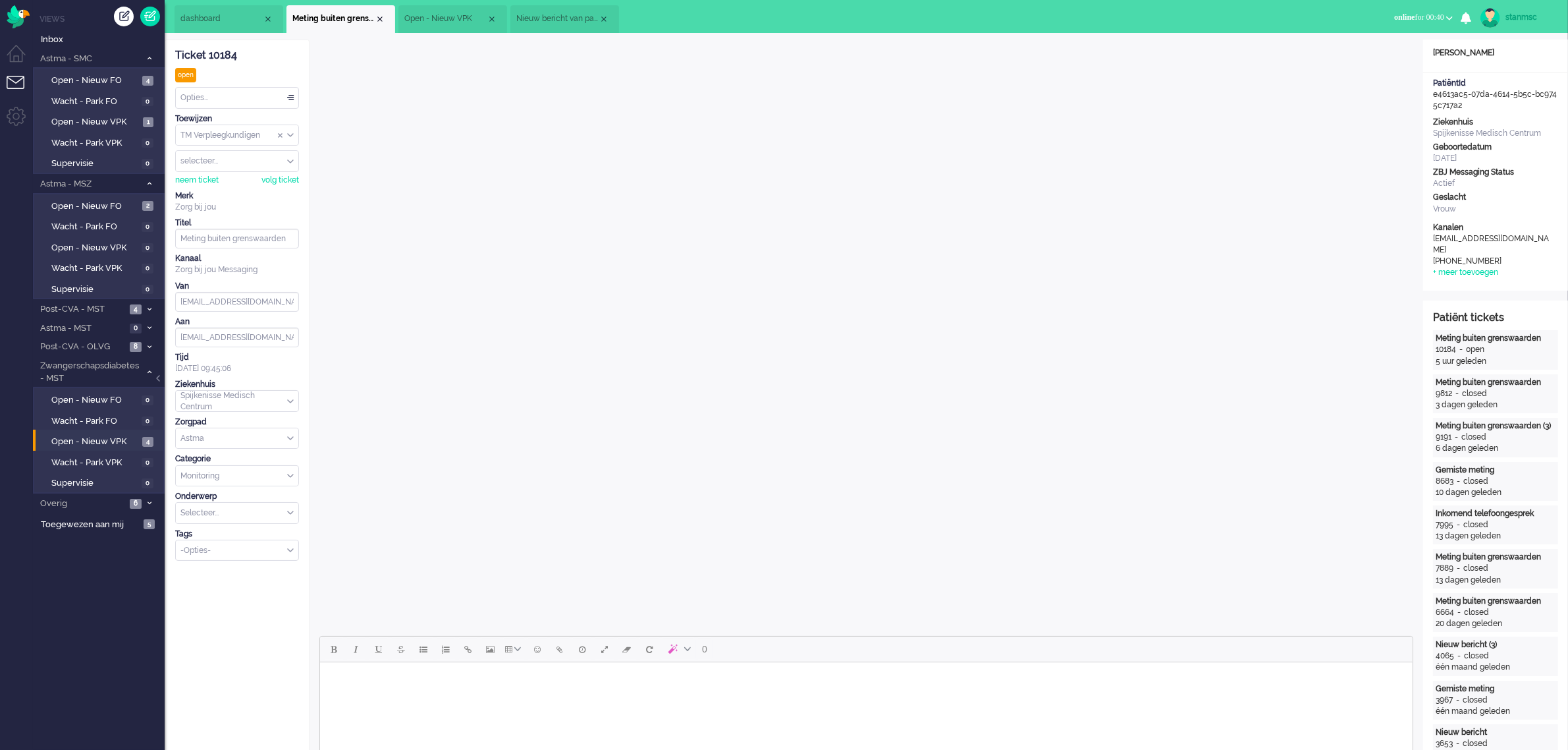
click at [456, 17] on span "Open - Nieuw VPK" at bounding box center [445, 19] width 82 height 12
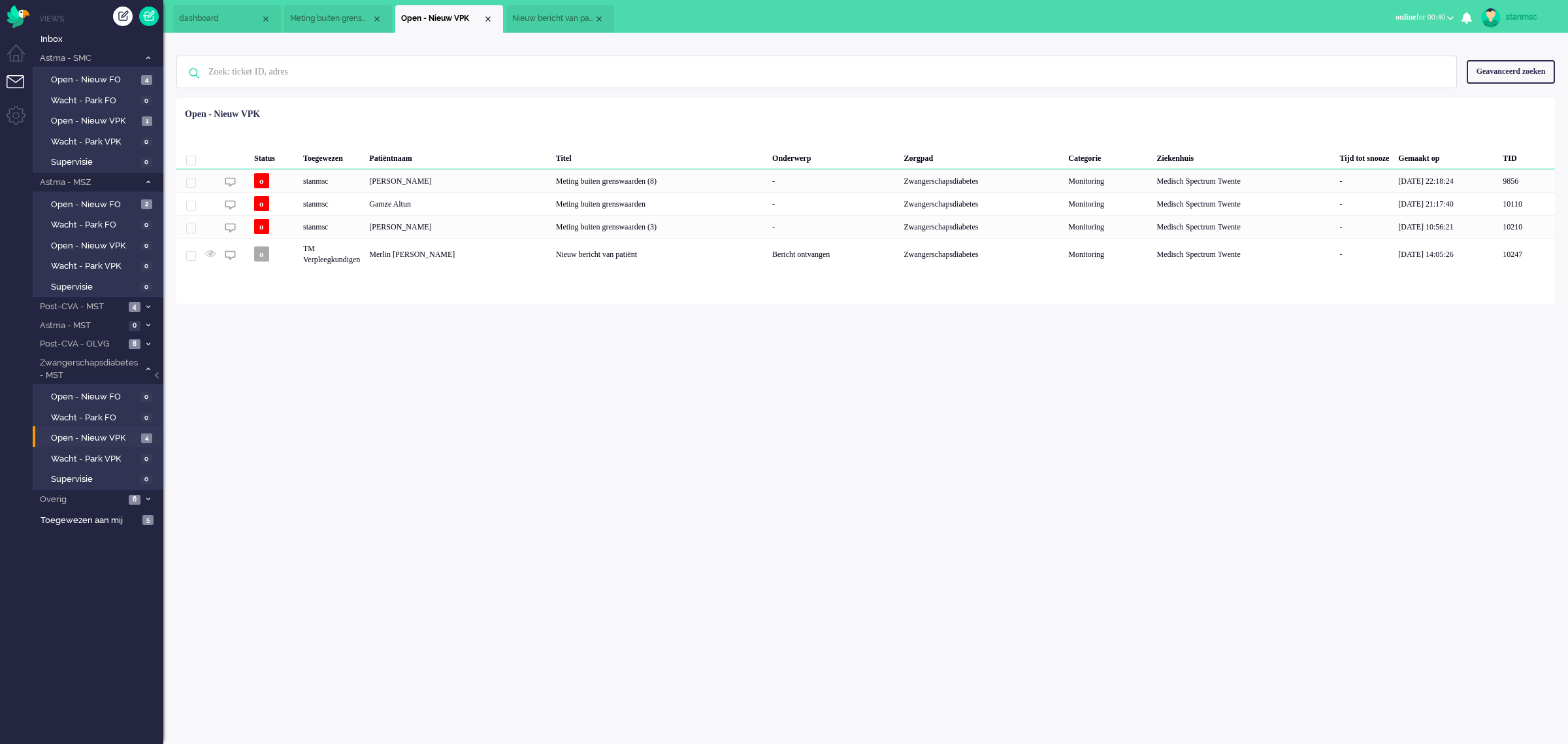
click at [534, 14] on span "Nieuw bericht van patiënt" at bounding box center [553, 19] width 81 height 11
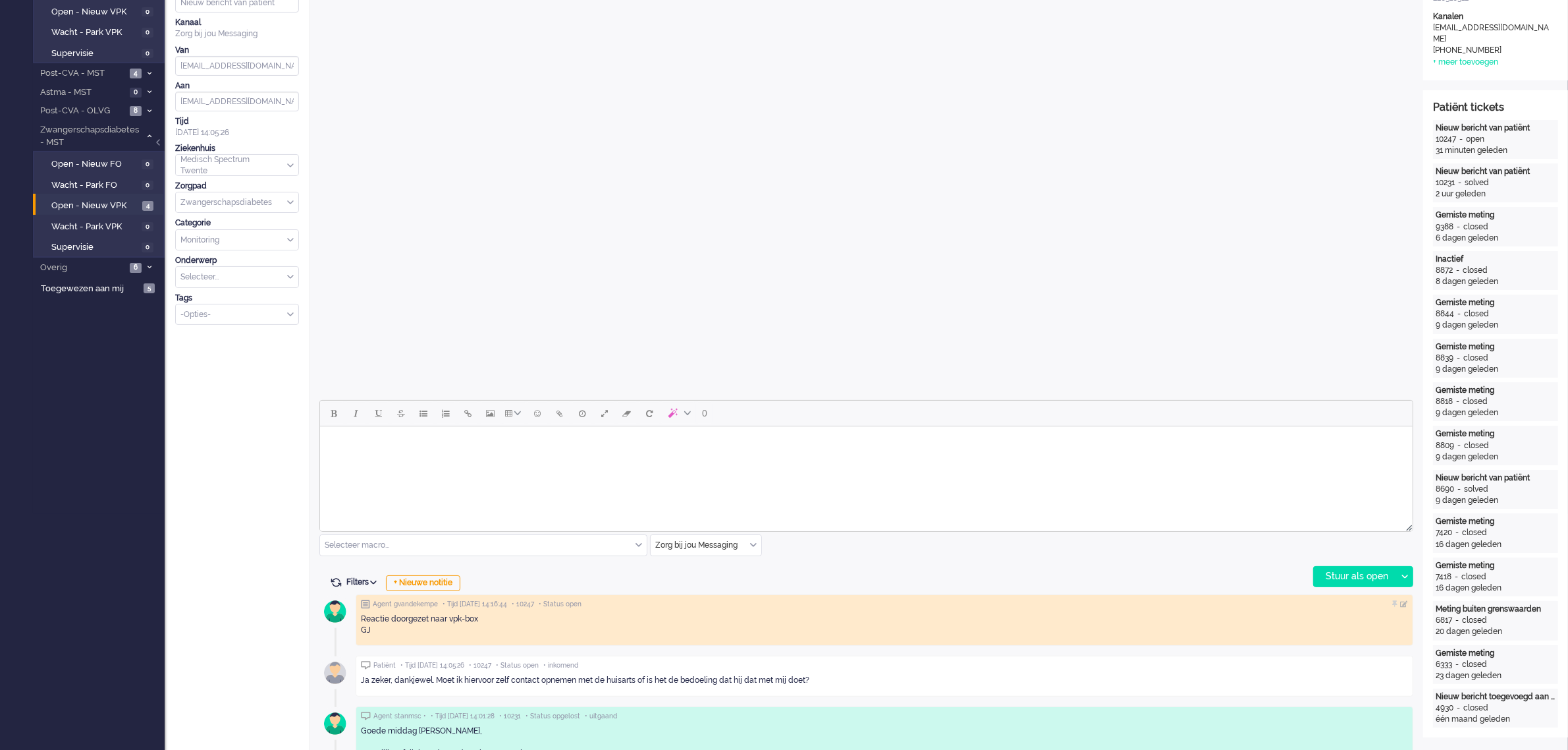
scroll to position [330, 0]
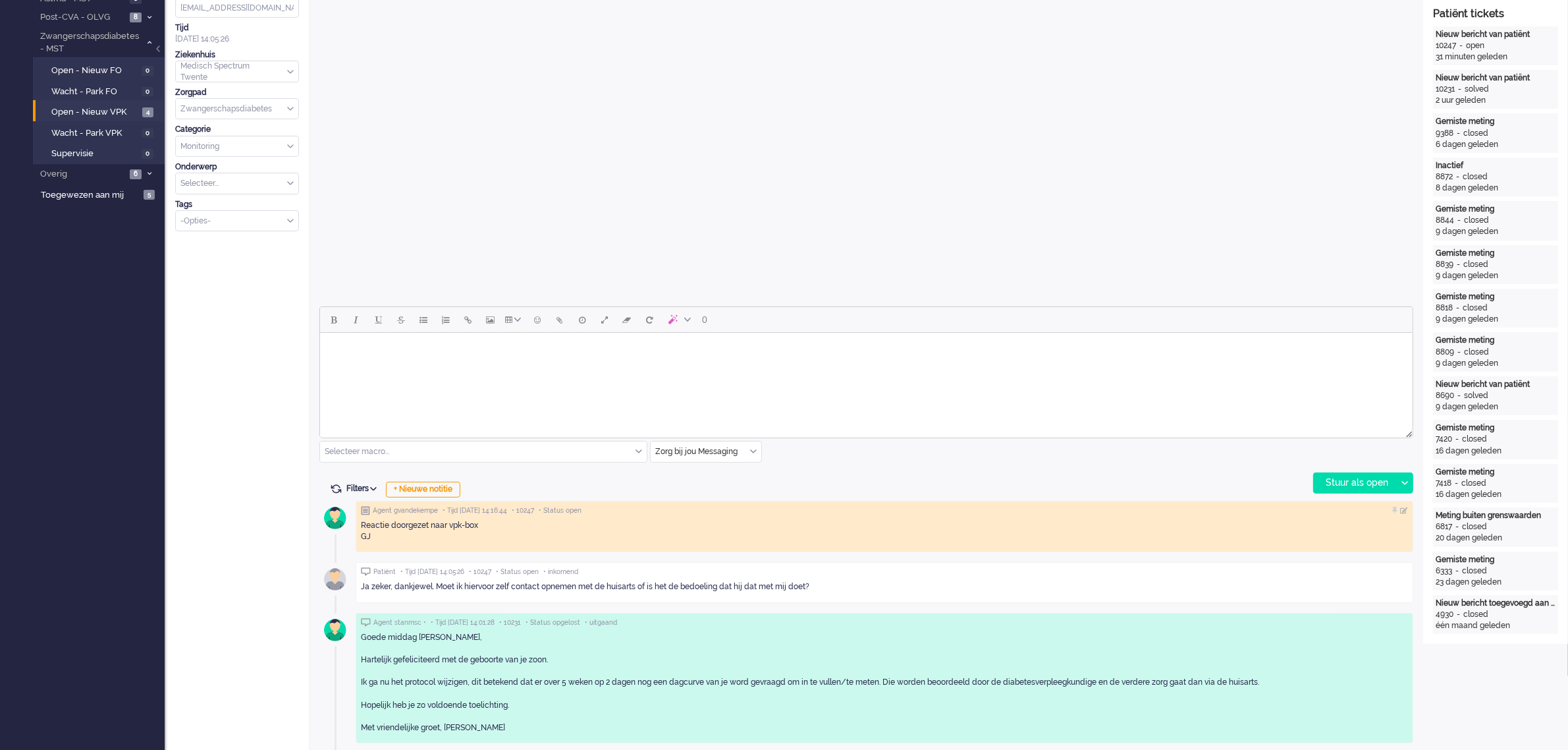
click at [491, 365] on html at bounding box center [864, 349] width 1092 height 34
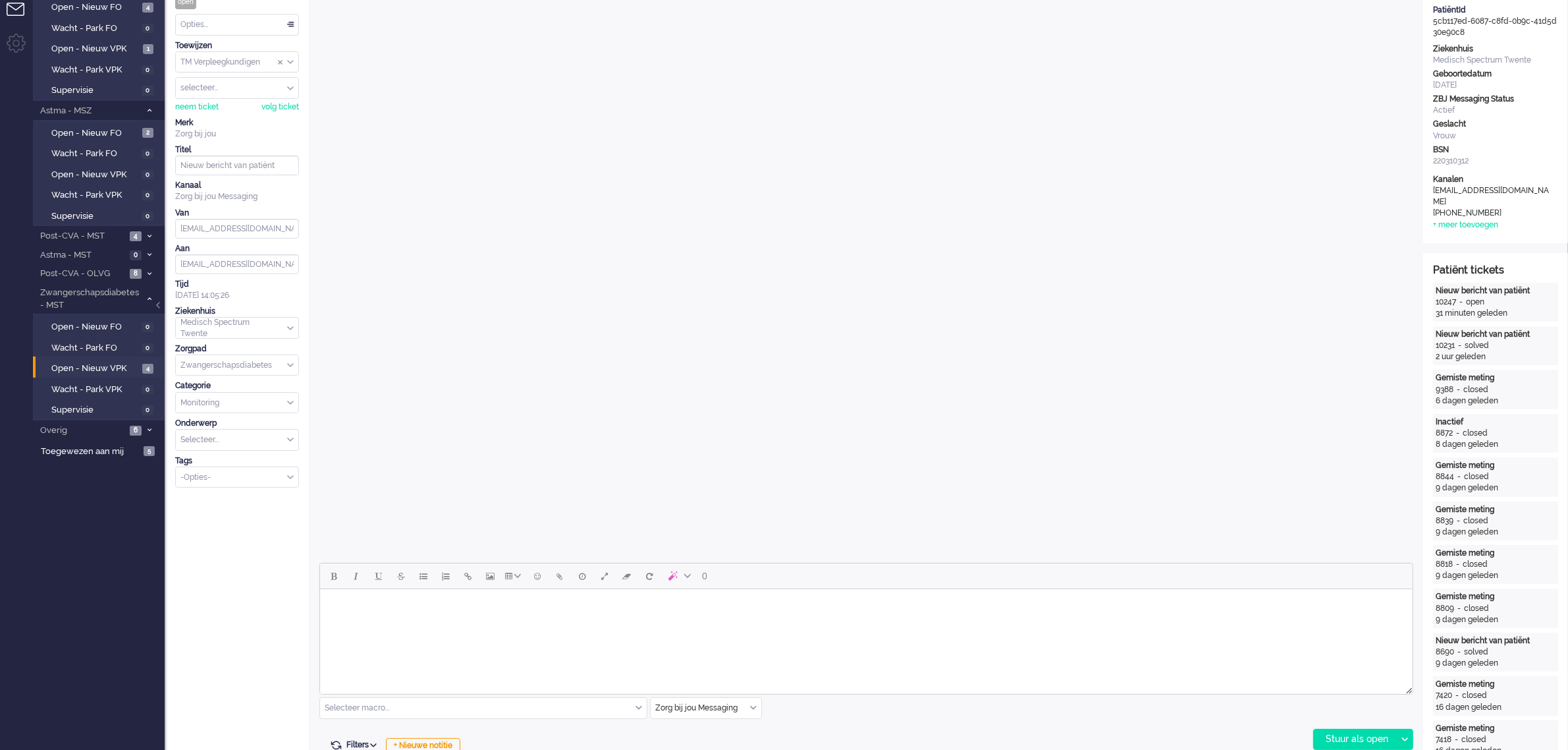
scroll to position [0, 0]
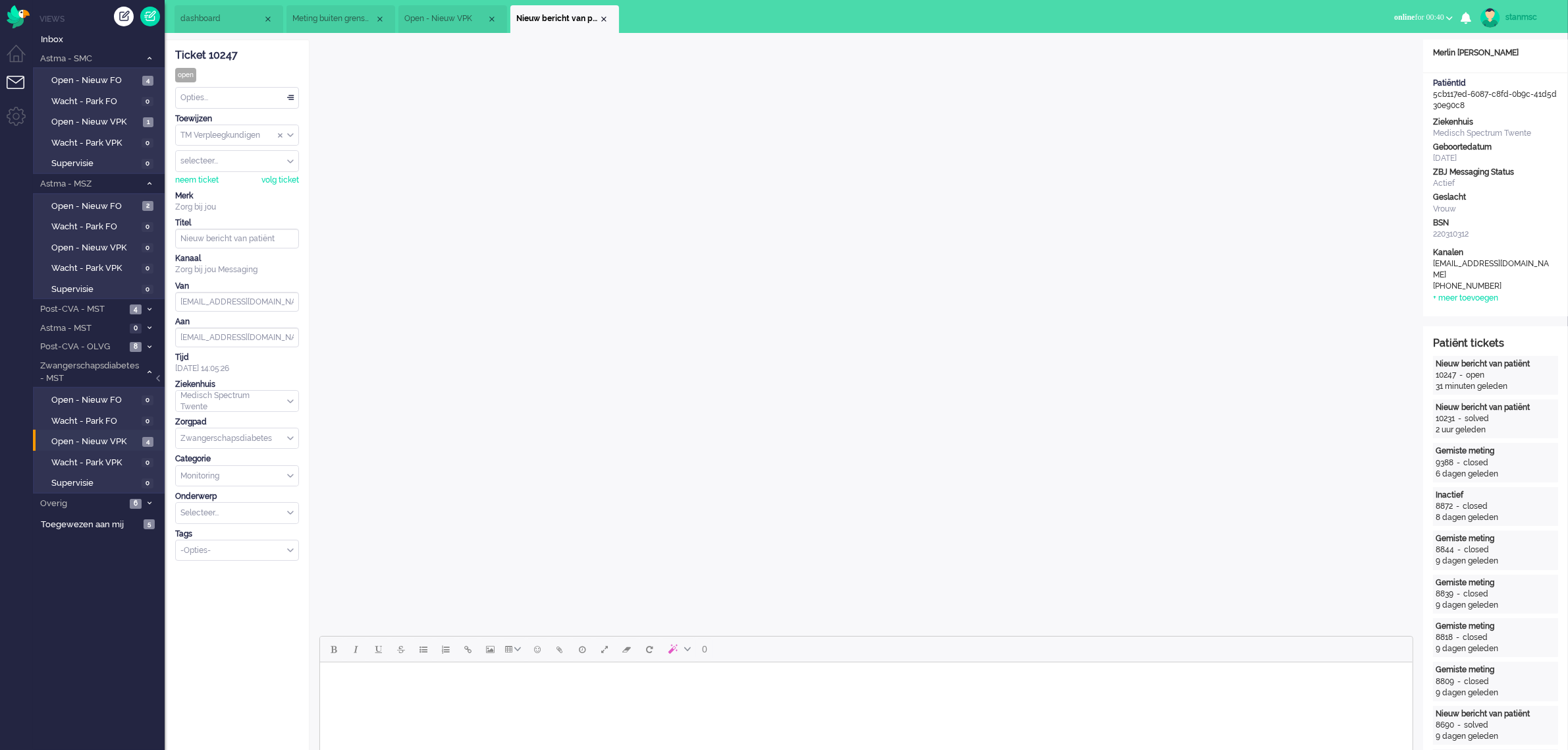
click at [332, 17] on span "Meting buiten grenswaarden" at bounding box center [332, 19] width 82 height 12
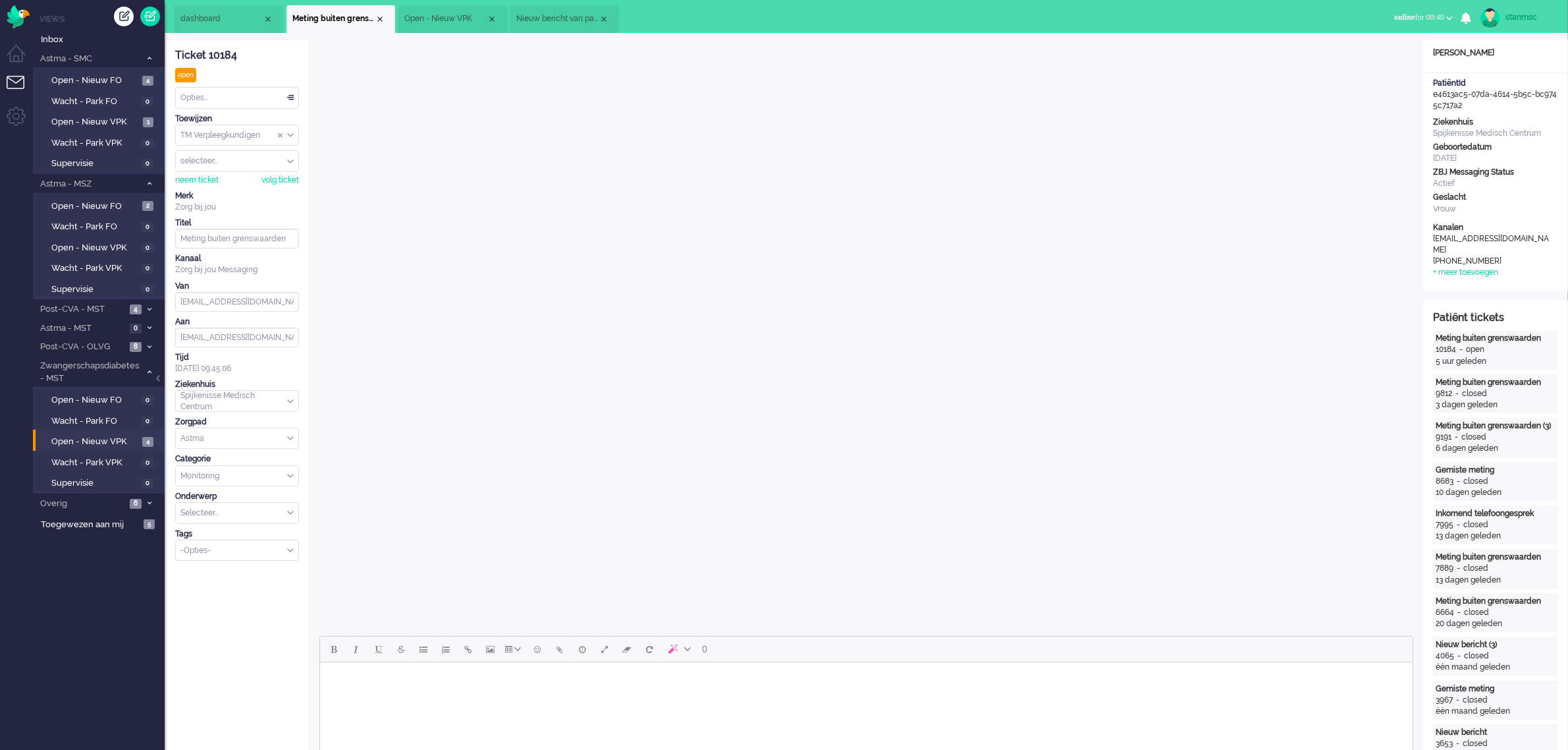
click at [553, 16] on span "Nieuw bericht van patiënt" at bounding box center [557, 19] width 82 height 12
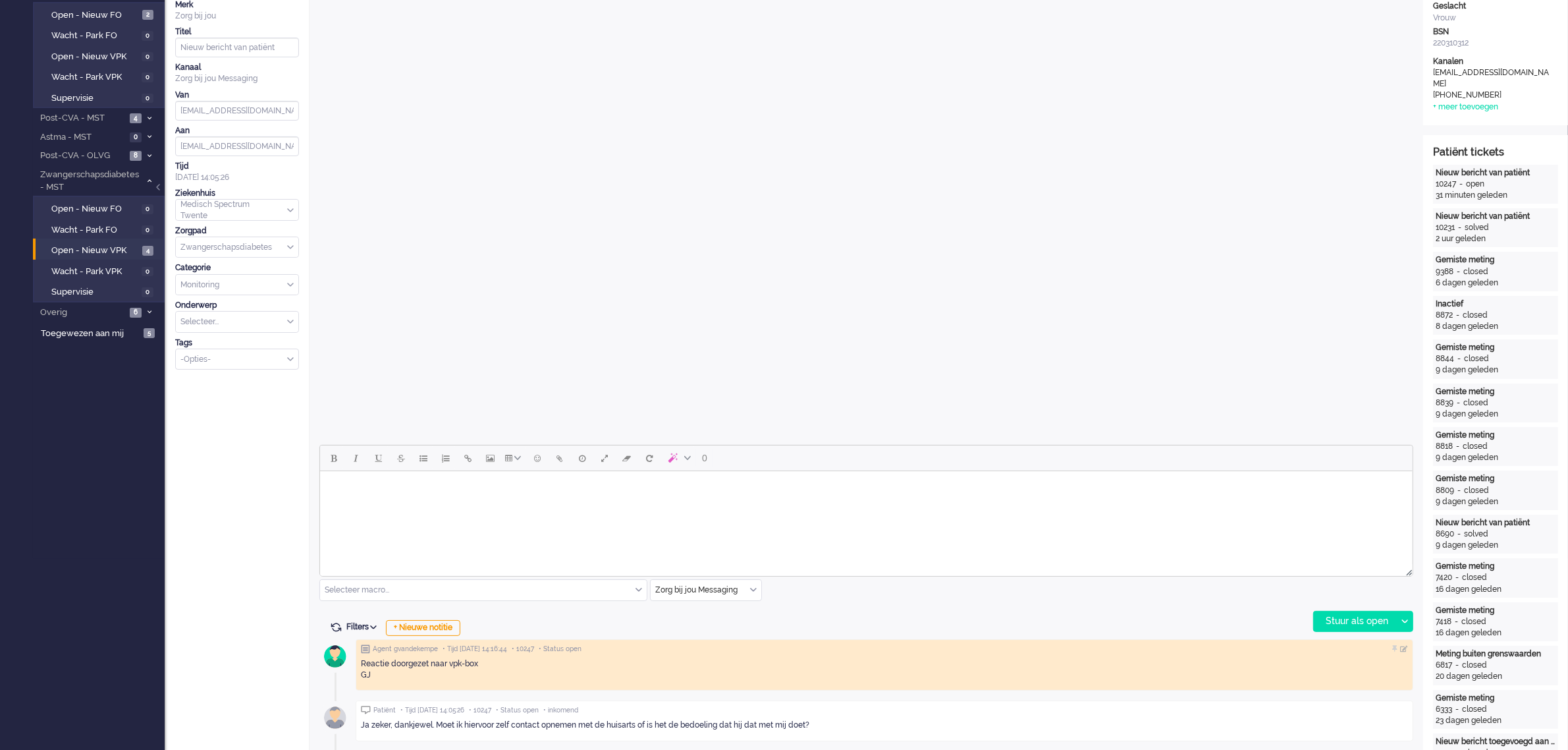
scroll to position [247, 0]
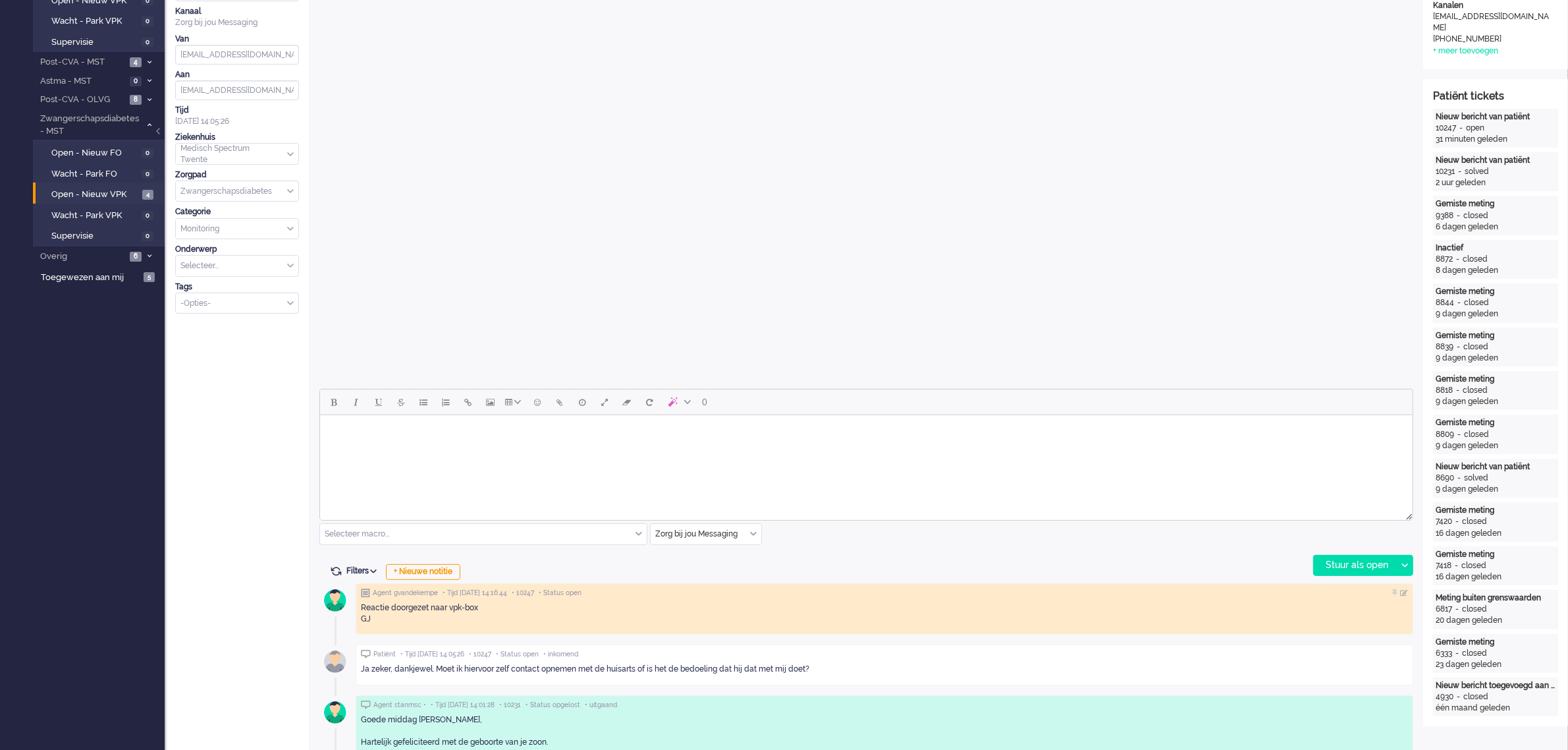
click at [376, 435] on body "Rich Text Area. Press ALT-0 for help." at bounding box center [865, 432] width 1082 height 23
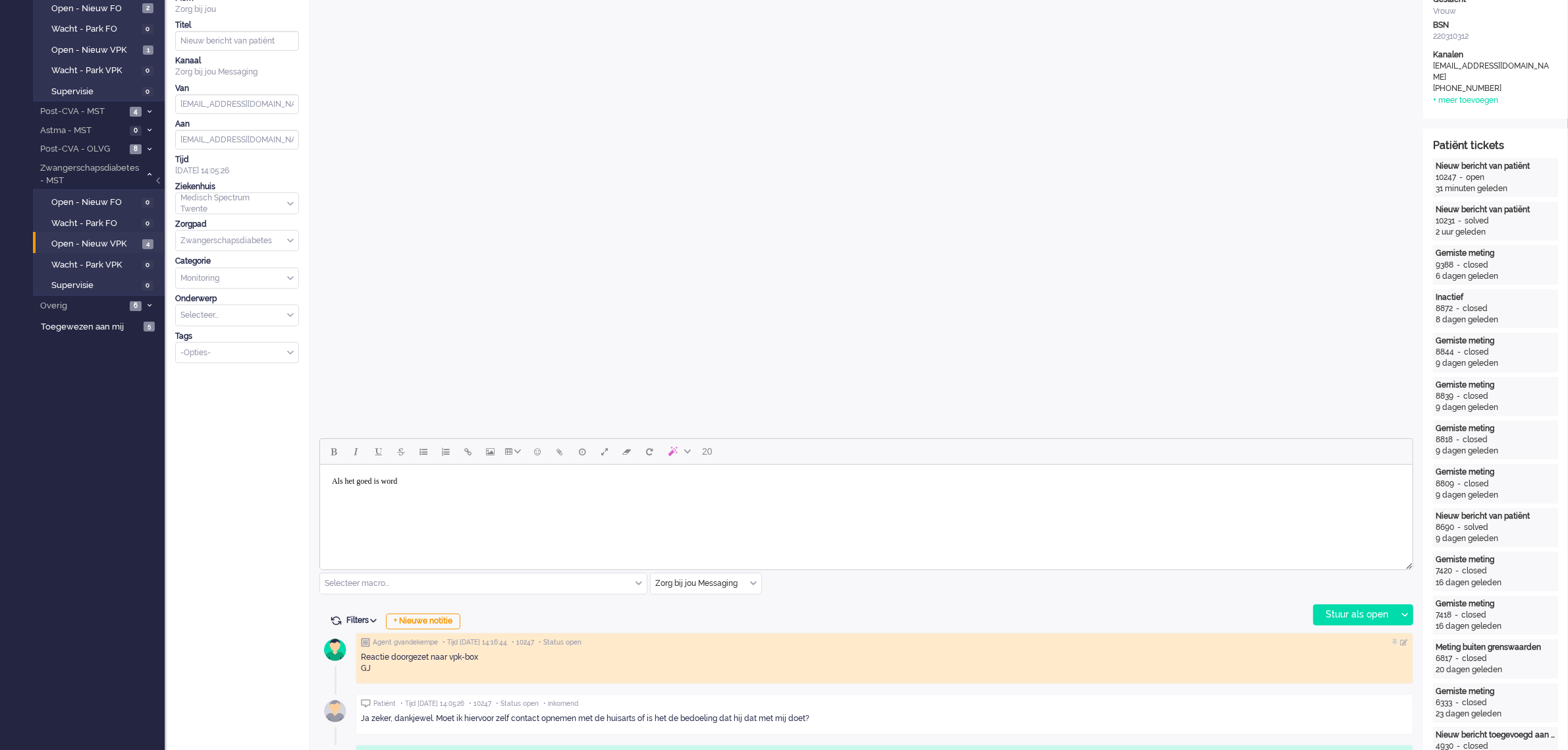
scroll to position [494, 0]
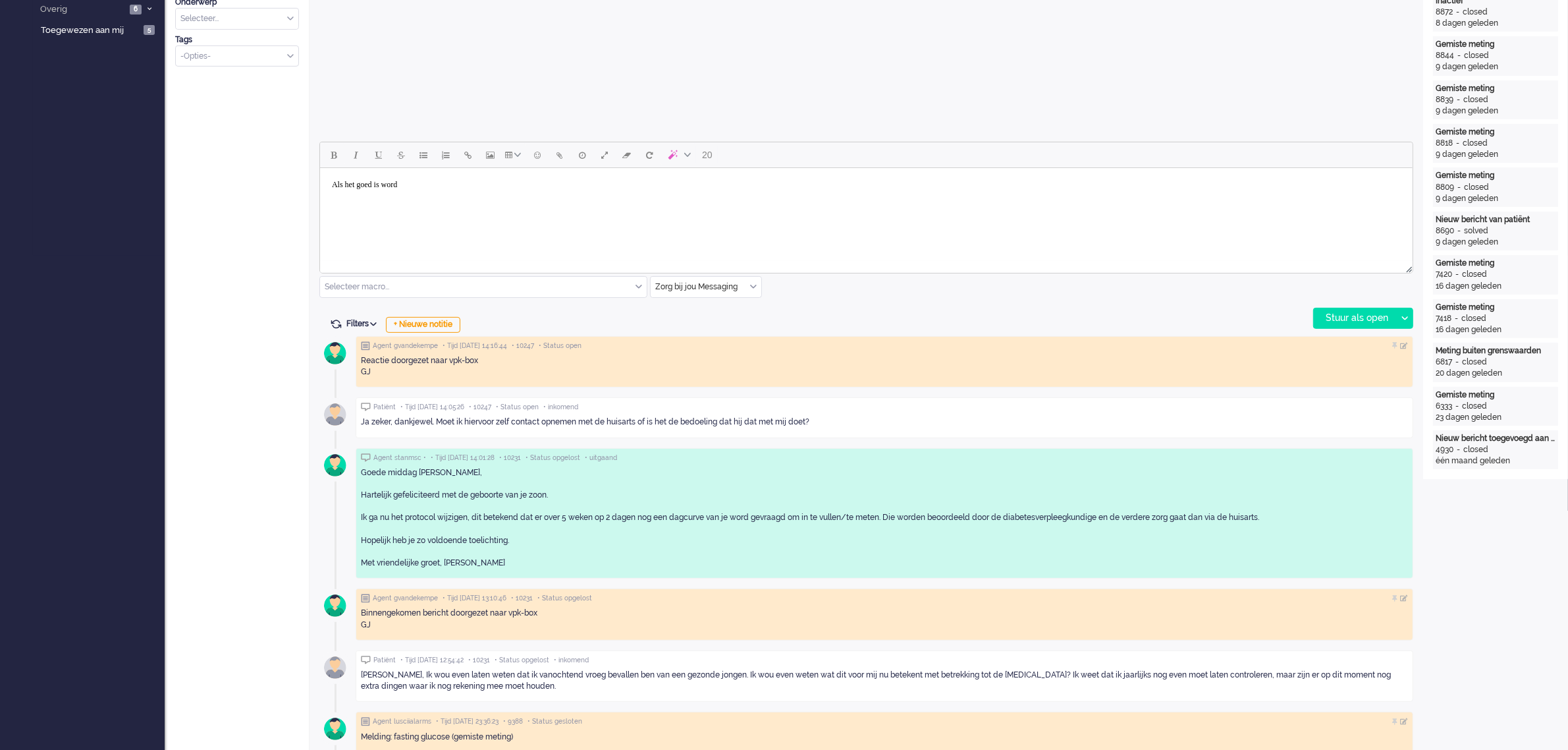
click at [428, 182] on body "Als het goed is word" at bounding box center [865, 185] width 1082 height 23
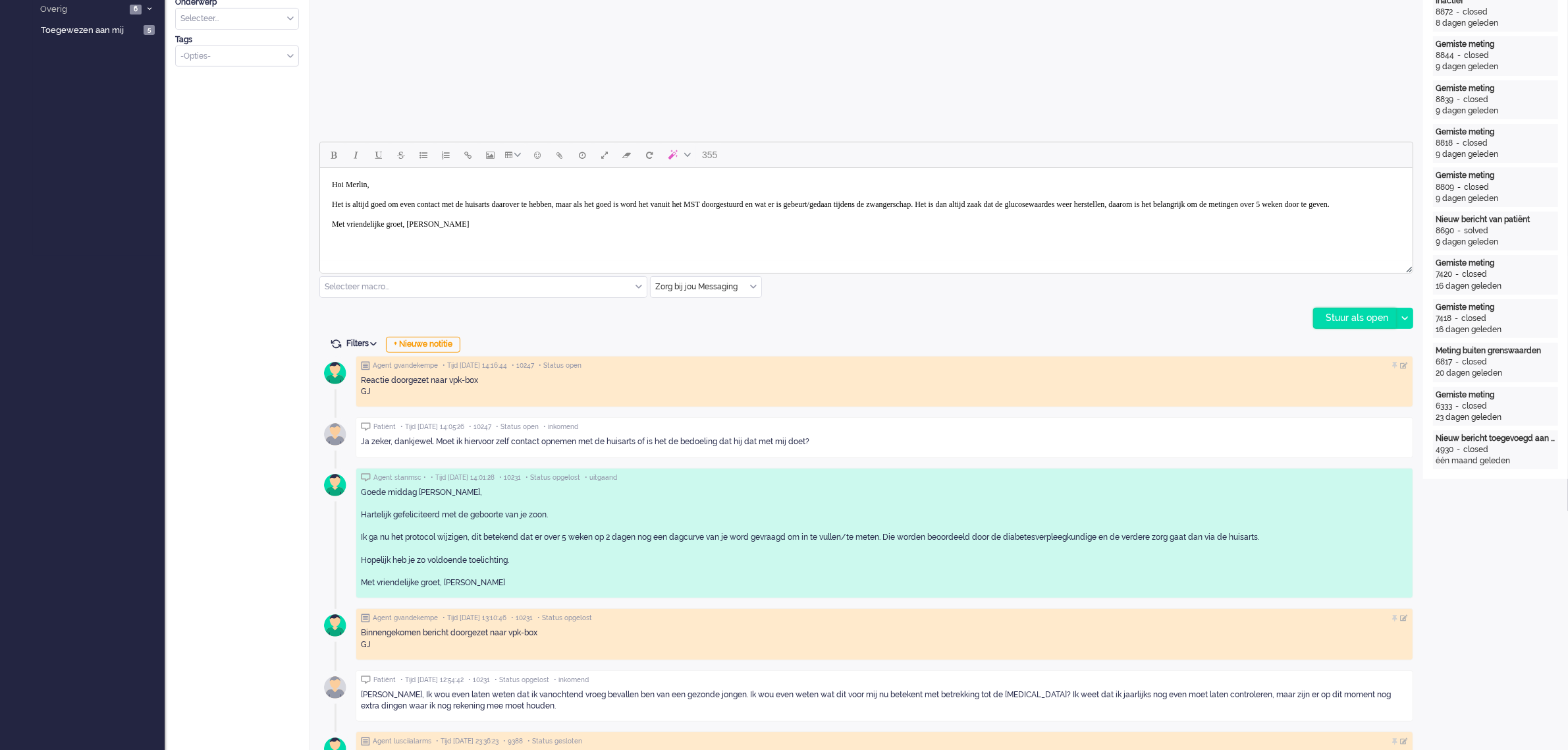
click at [1350, 319] on div "Stuur als open" at bounding box center [1354, 318] width 82 height 19
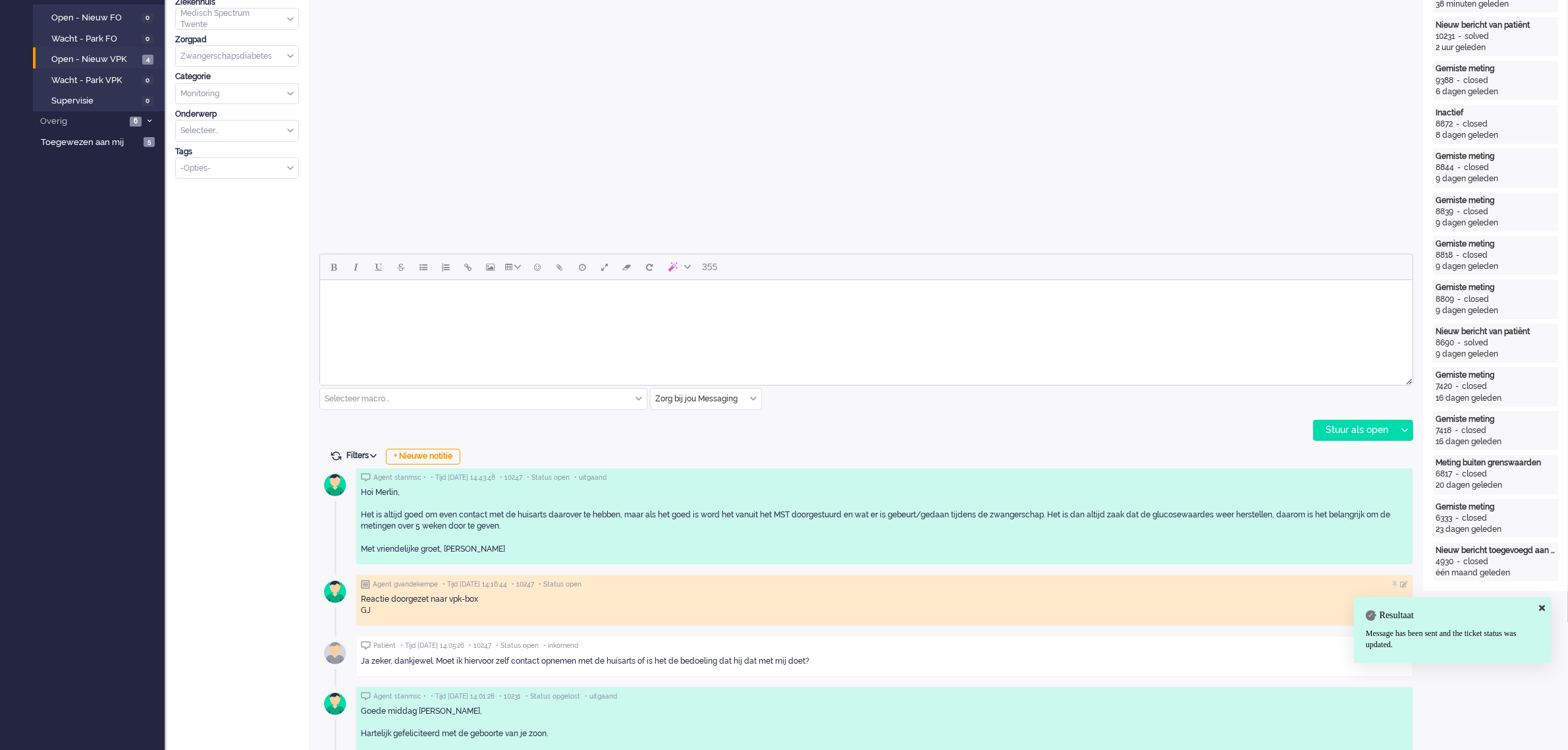
scroll to position [0, 0]
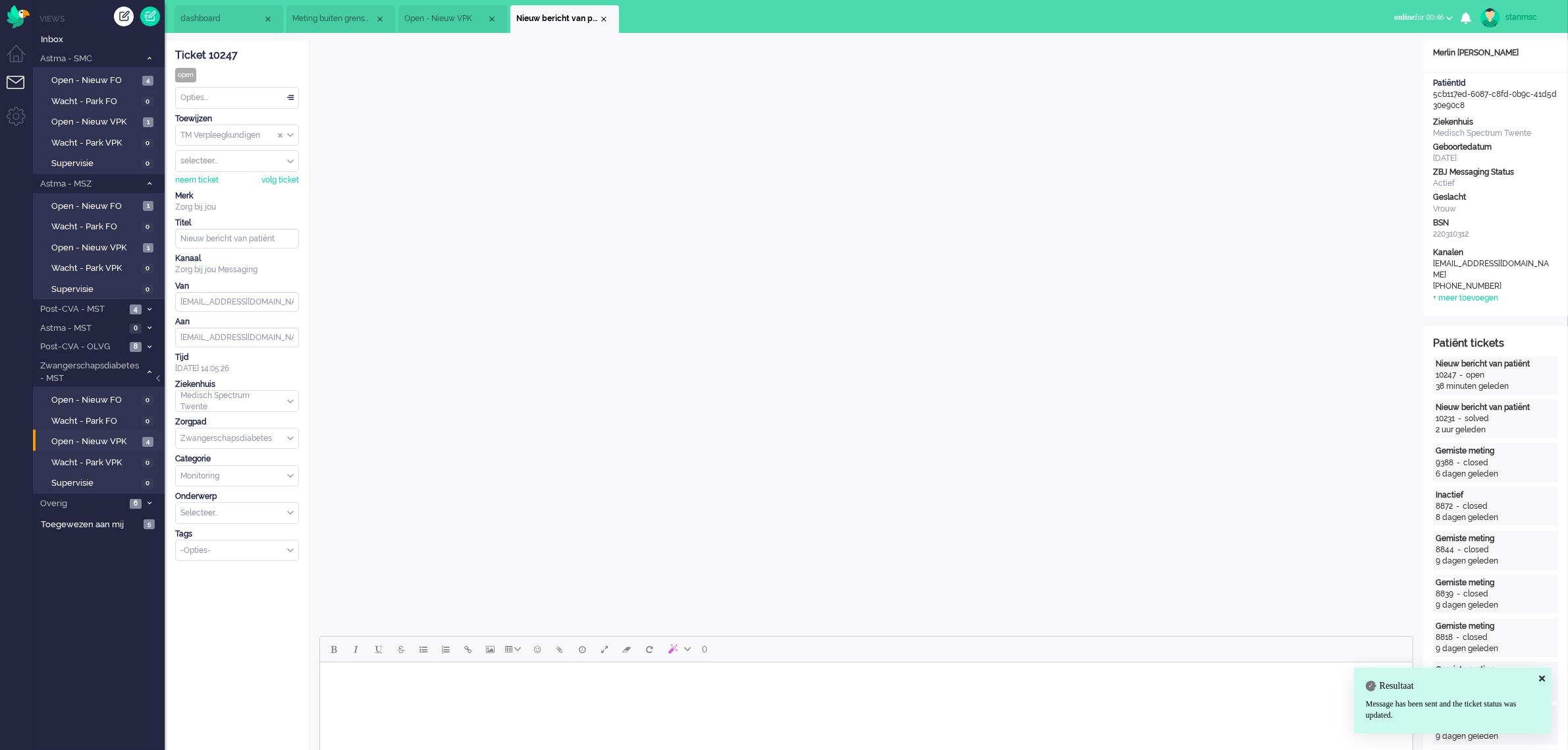
click at [219, 98] on div "Opties..." at bounding box center [236, 97] width 122 height 20
click at [232, 95] on div "Opties..." at bounding box center [236, 97] width 122 height 20
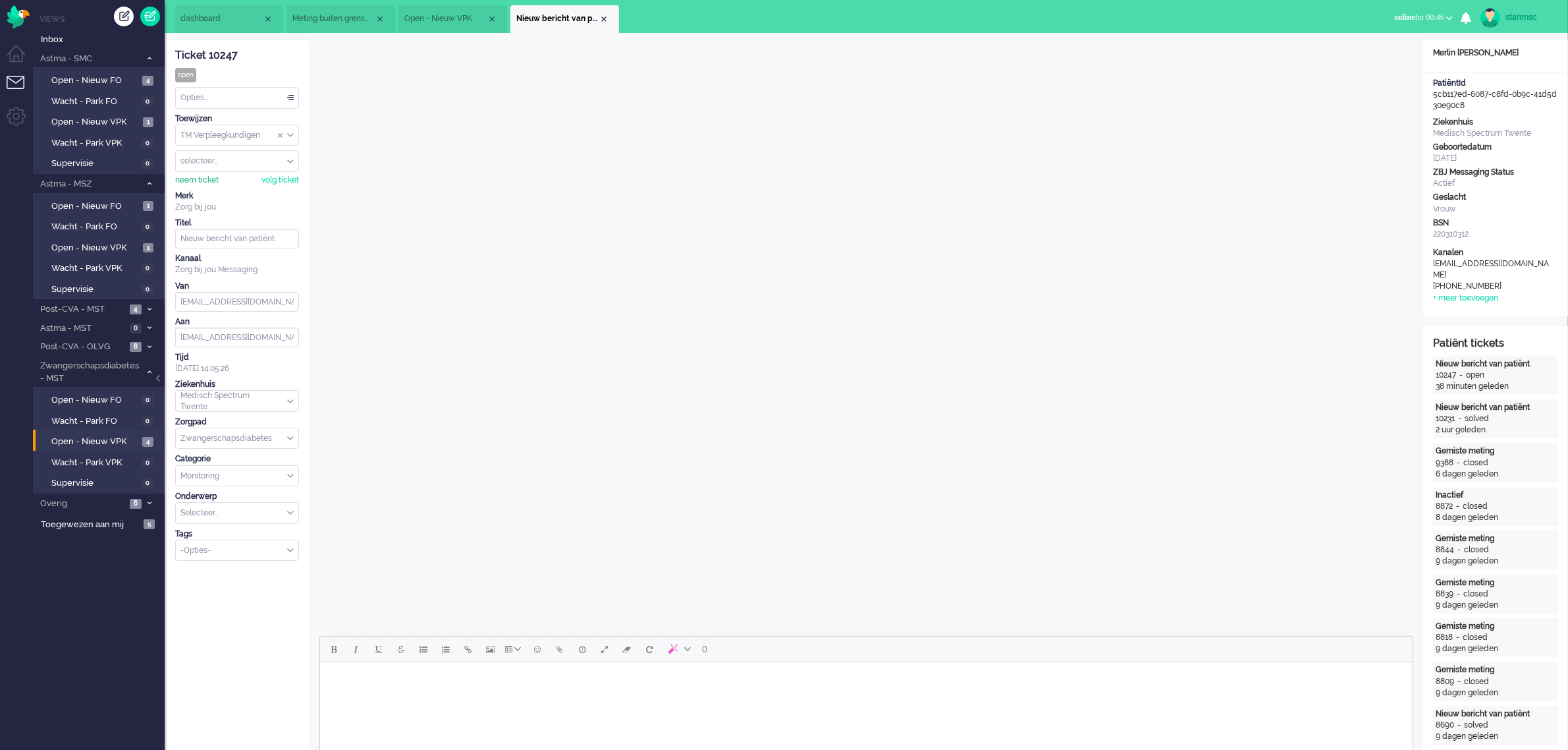
click at [205, 178] on div "neem ticket" at bounding box center [197, 180] width 43 height 12
click at [223, 95] on div "Opties..." at bounding box center [236, 97] width 122 height 20
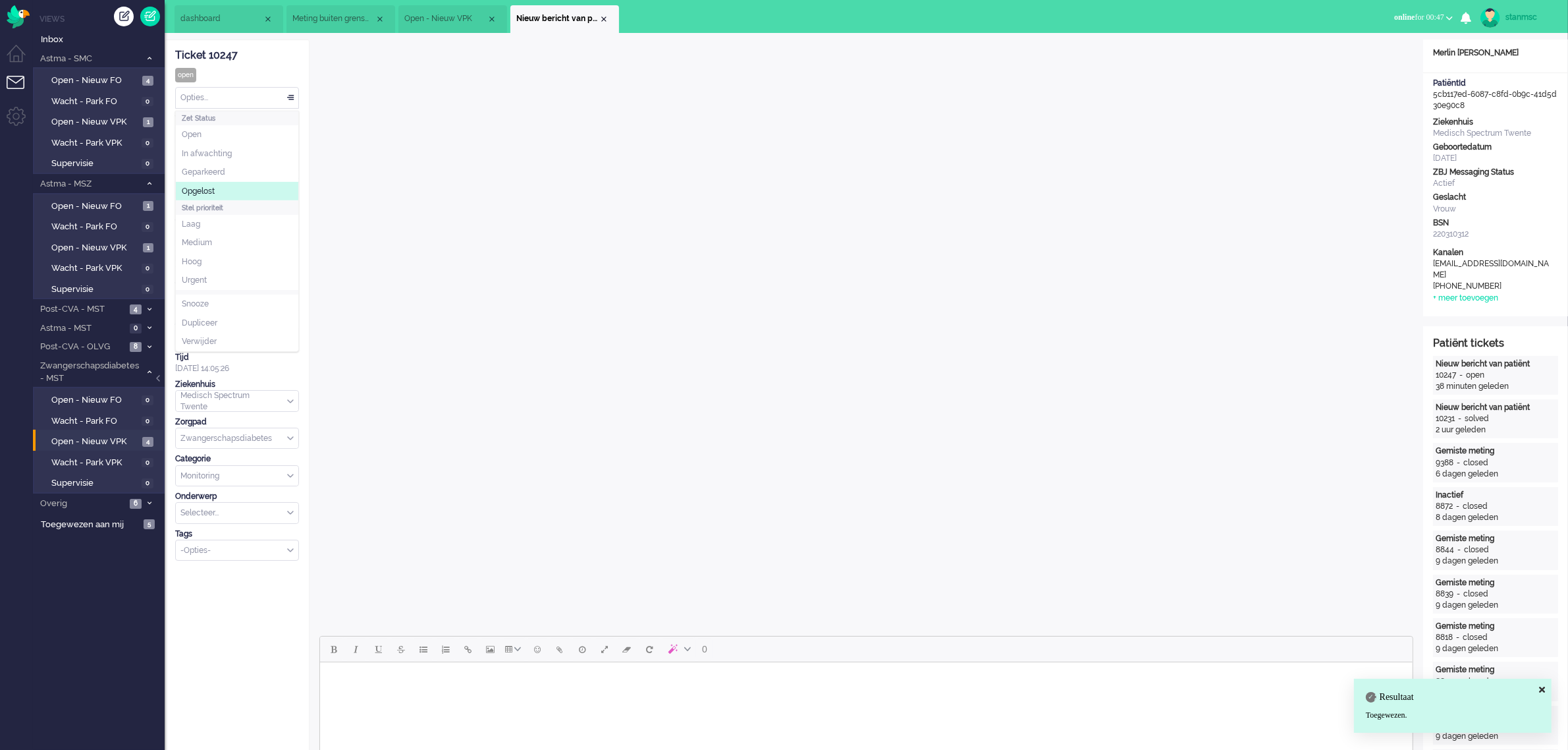
click at [217, 193] on li "Opgelost" at bounding box center [236, 192] width 122 height 19
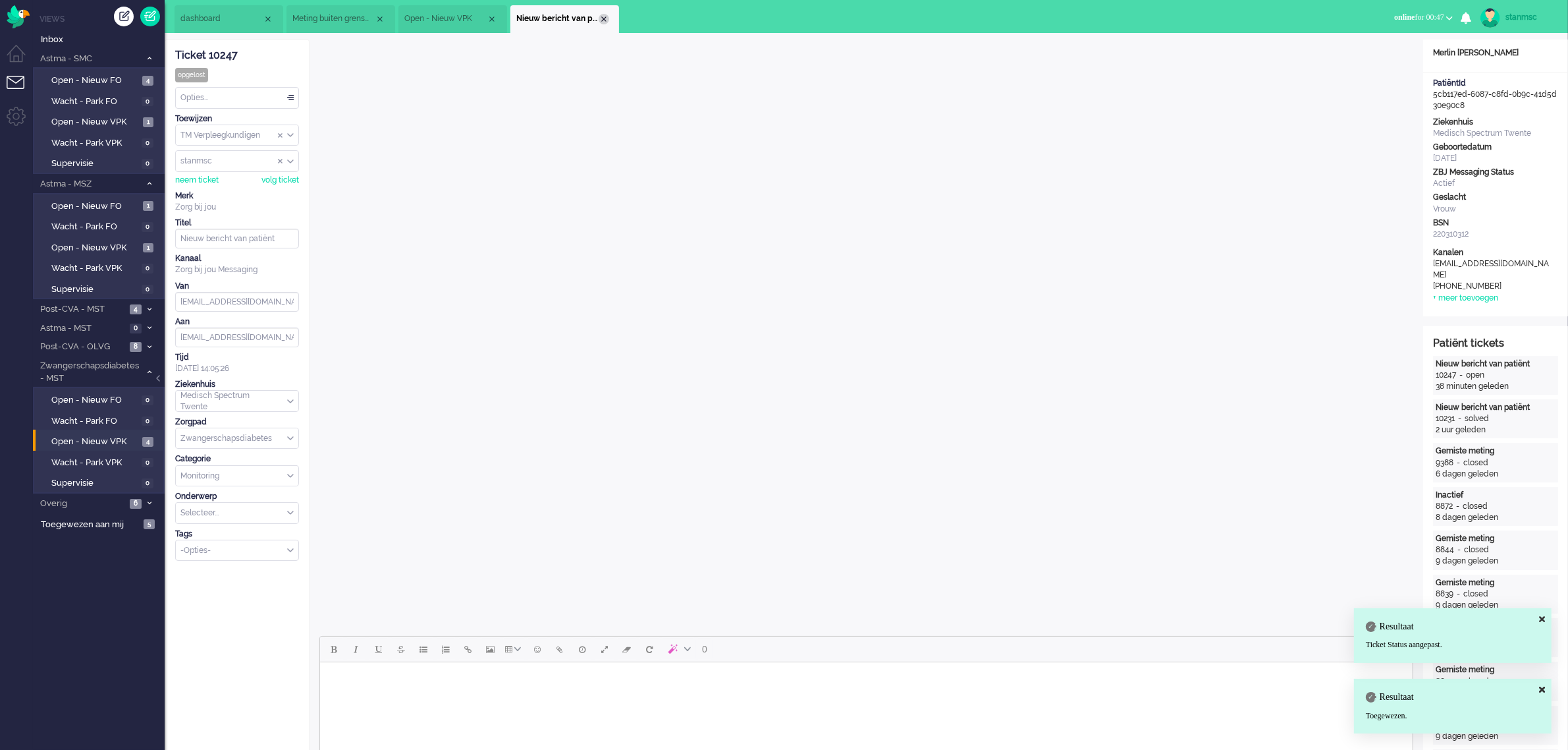
click at [600, 17] on div "Close tab" at bounding box center [603, 18] width 11 height 11
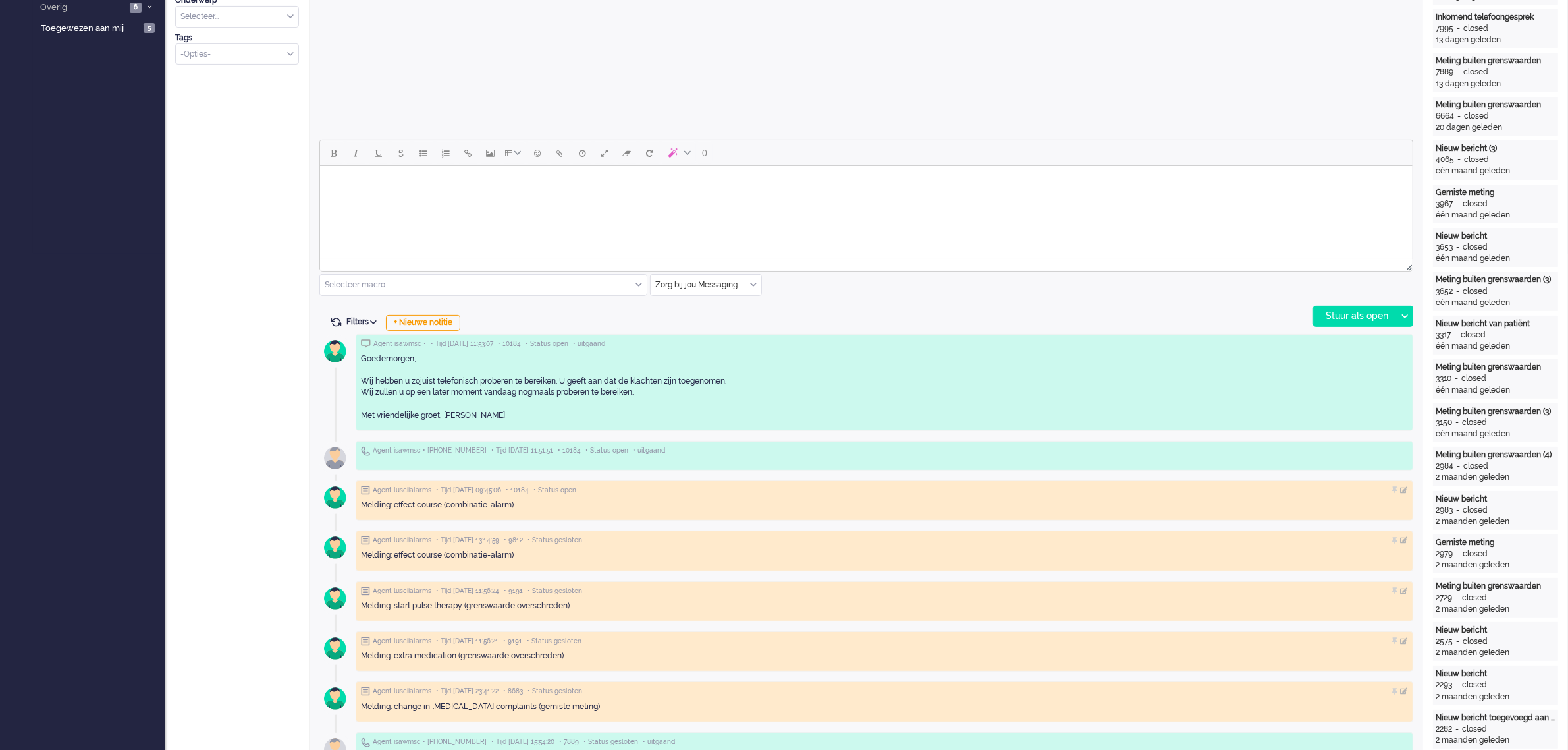
scroll to position [576, 0]
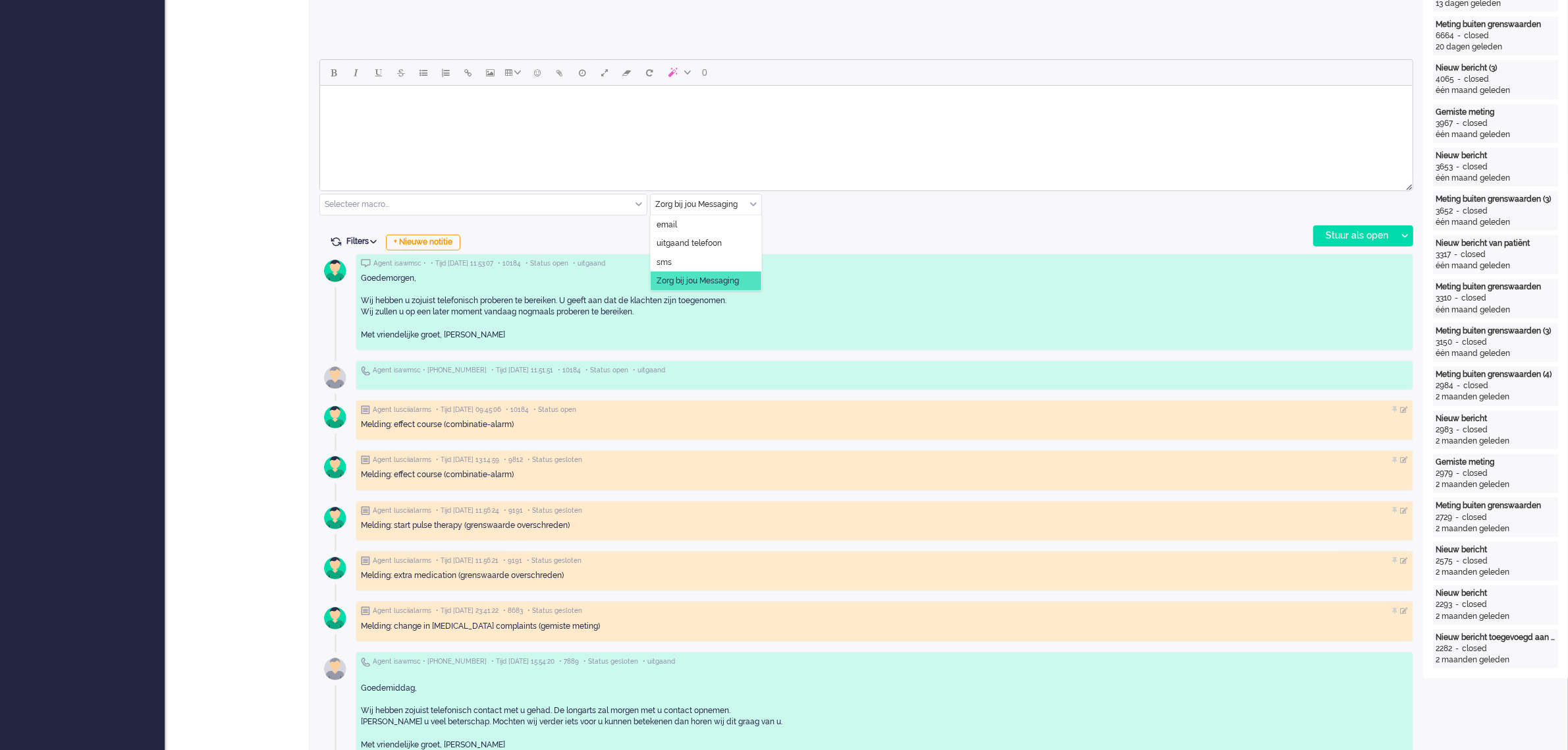
click at [752, 206] on div "Zorg bij jou Messaging" at bounding box center [705, 204] width 111 height 20
click at [719, 240] on span "uitgaand telefoon" at bounding box center [689, 244] width 66 height 12
click at [1356, 234] on div "Stuur als open" at bounding box center [1354, 235] width 82 height 19
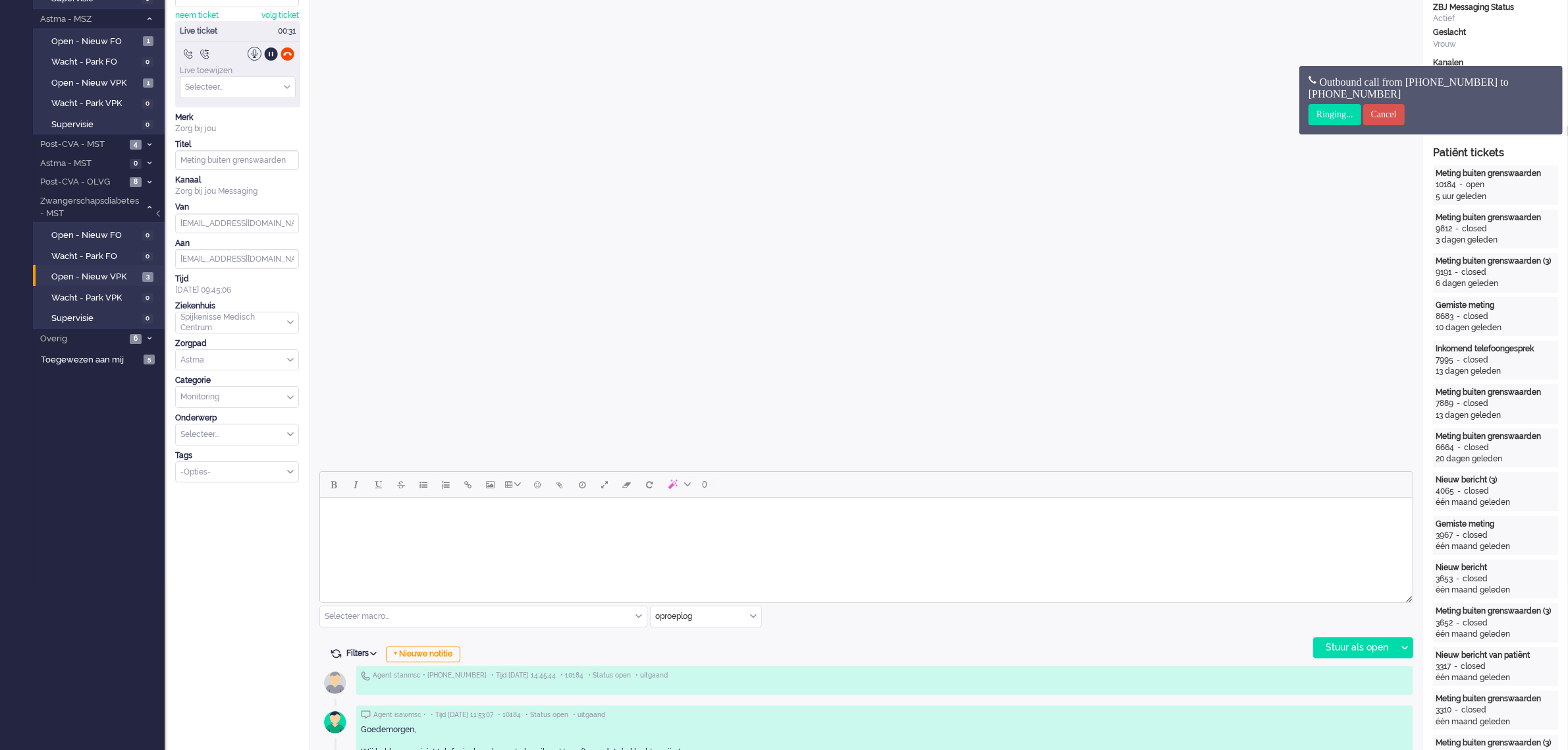
scroll to position [0, 0]
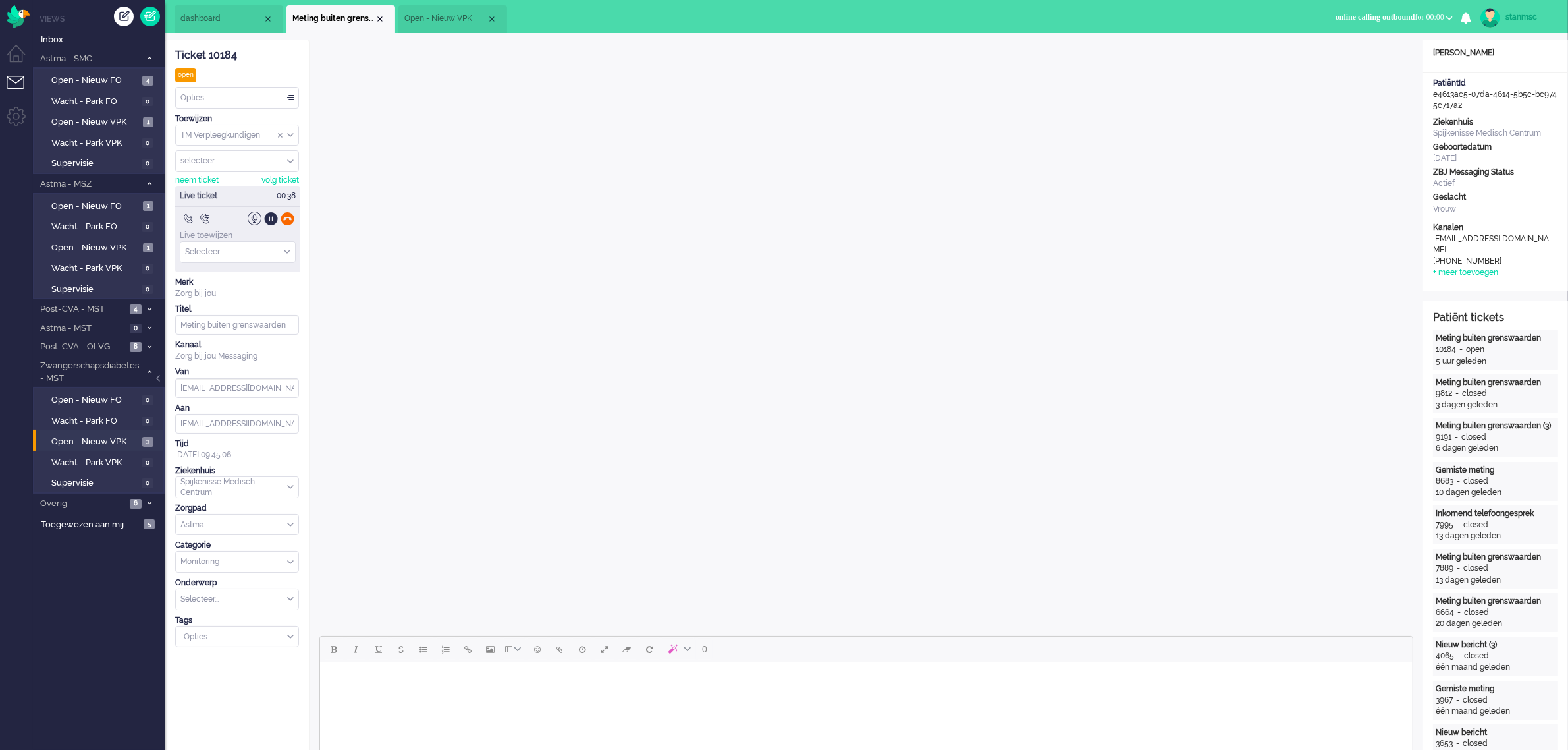
click at [287, 220] on div at bounding box center [287, 218] width 13 height 13
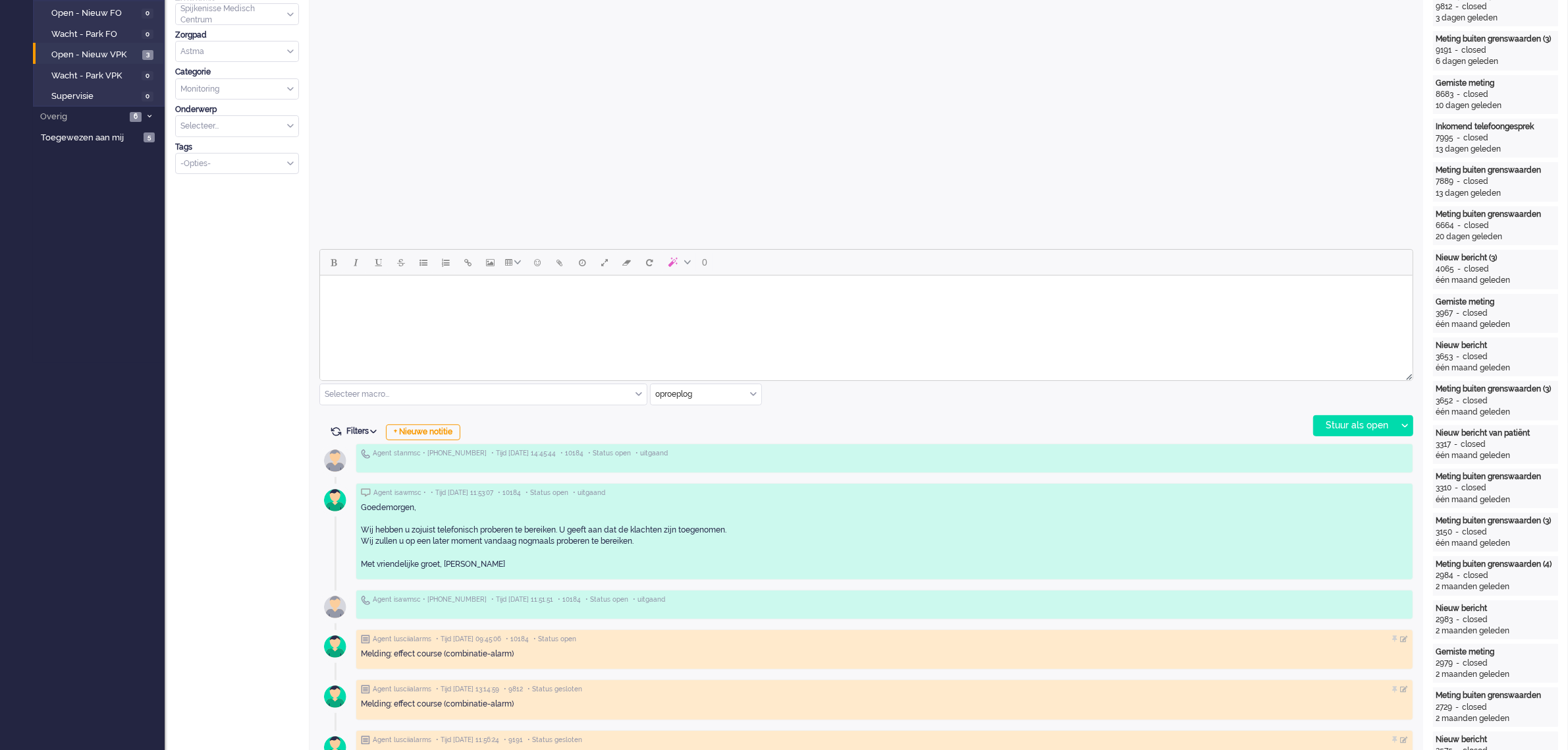
scroll to position [494, 0]
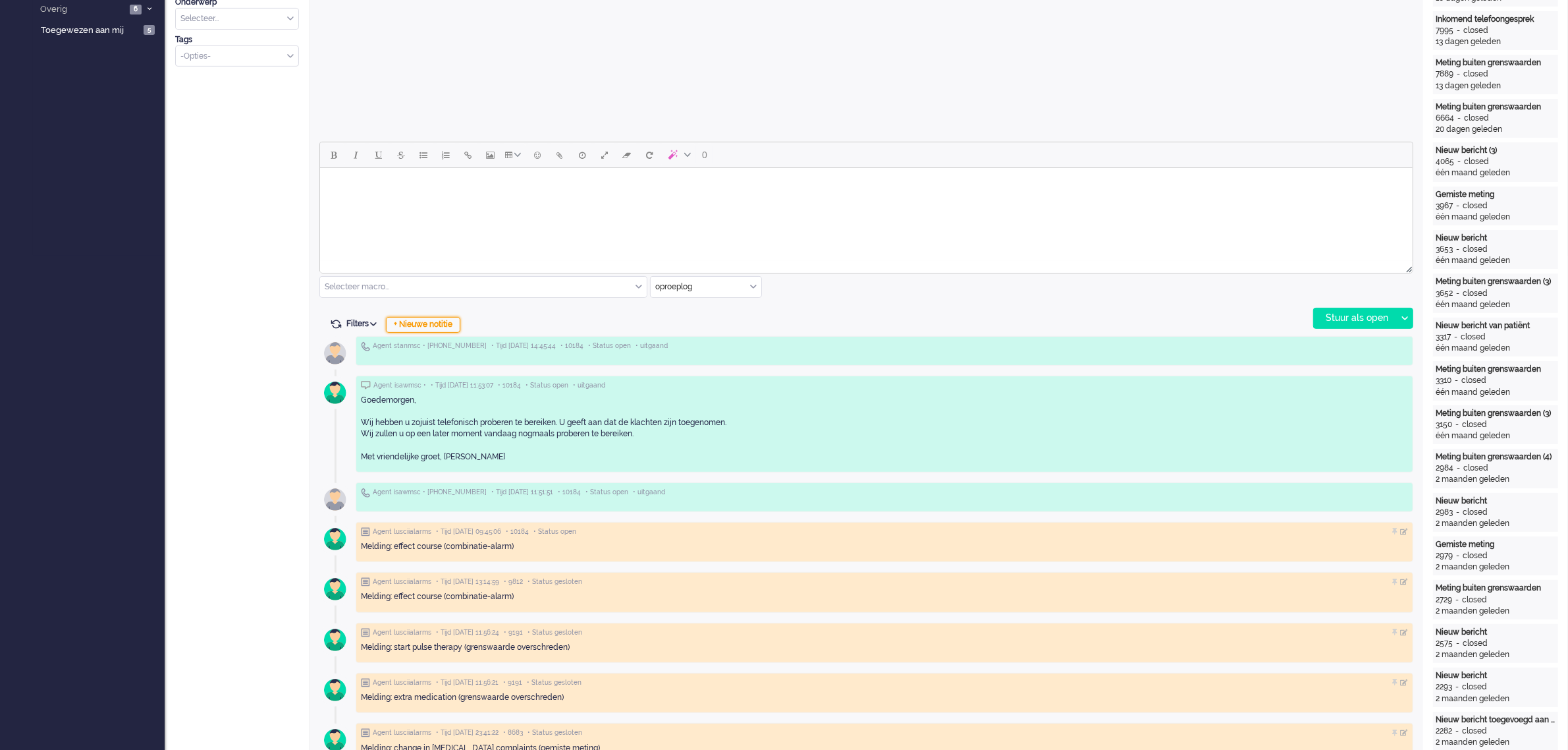
click at [414, 323] on div "+ Nieuwe notitie" at bounding box center [422, 325] width 74 height 15
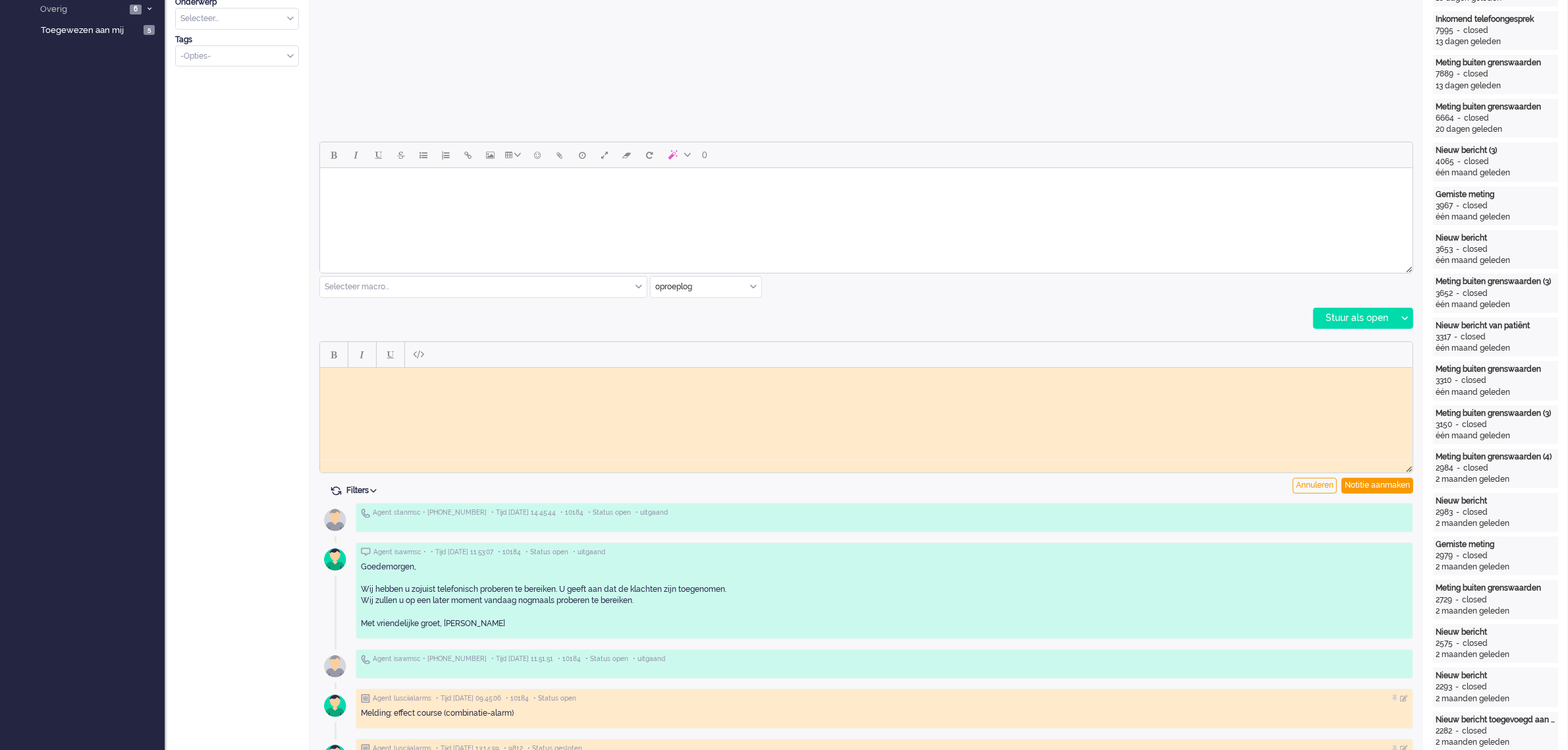
scroll to position [0, 0]
click at [382, 384] on html at bounding box center [864, 377] width 1092 height 20
click at [1365, 486] on div "Notitie aanmaken" at bounding box center [1377, 485] width 71 height 15
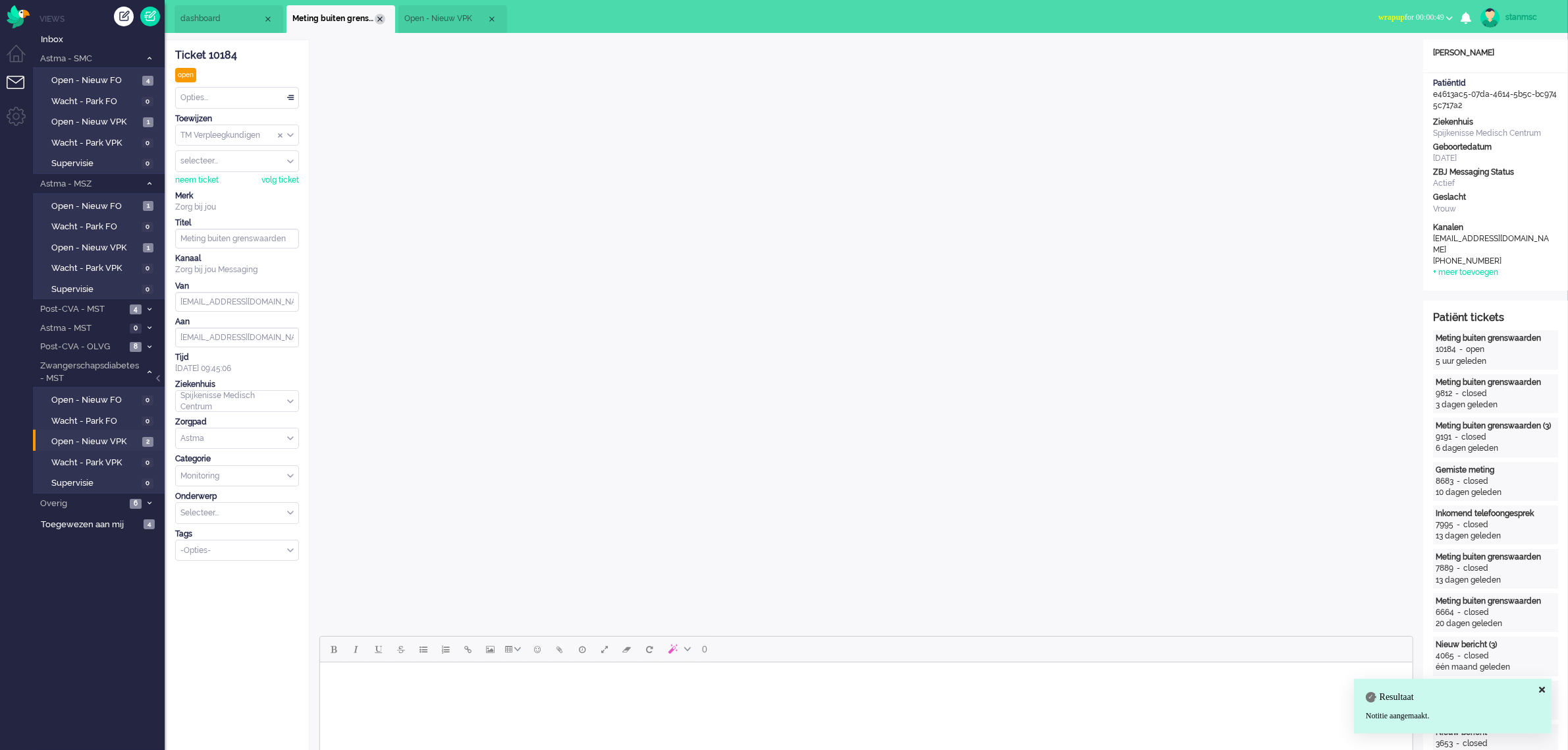
click at [380, 16] on div "Close tab" at bounding box center [380, 18] width 11 height 11
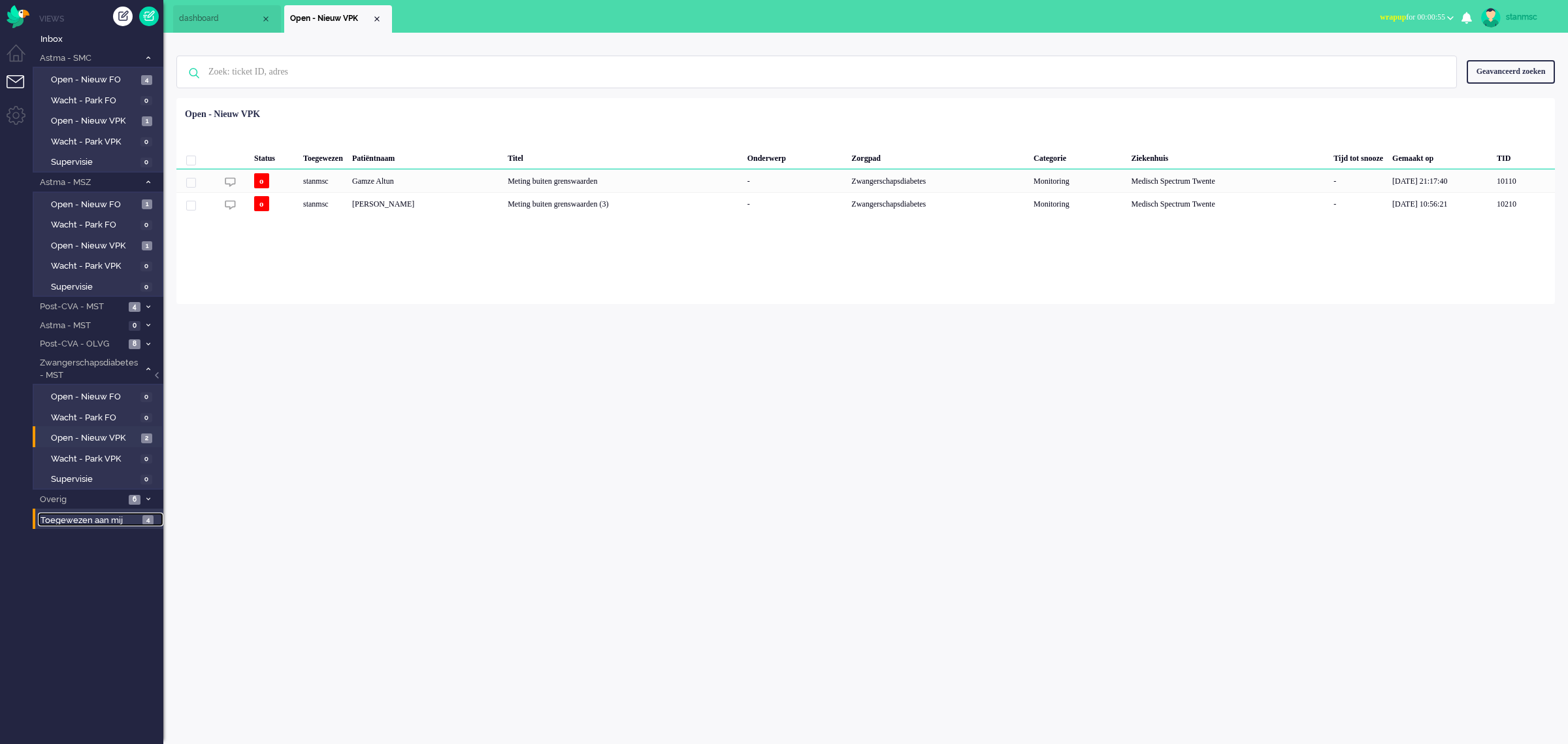
click at [115, 514] on span "Toegewezen aan mij" at bounding box center [89, 520] width 98 height 12
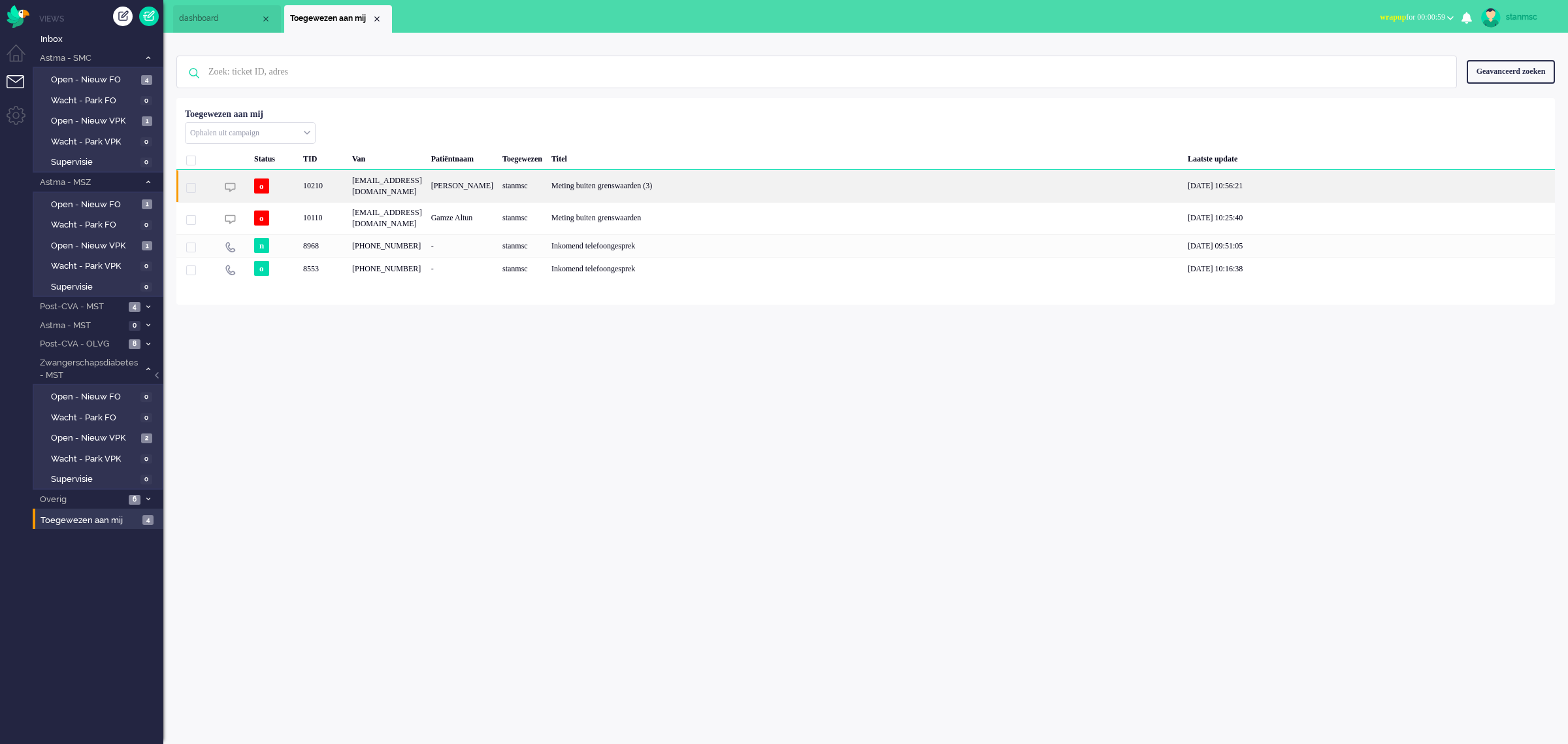
click at [339, 185] on div "10210" at bounding box center [322, 186] width 49 height 32
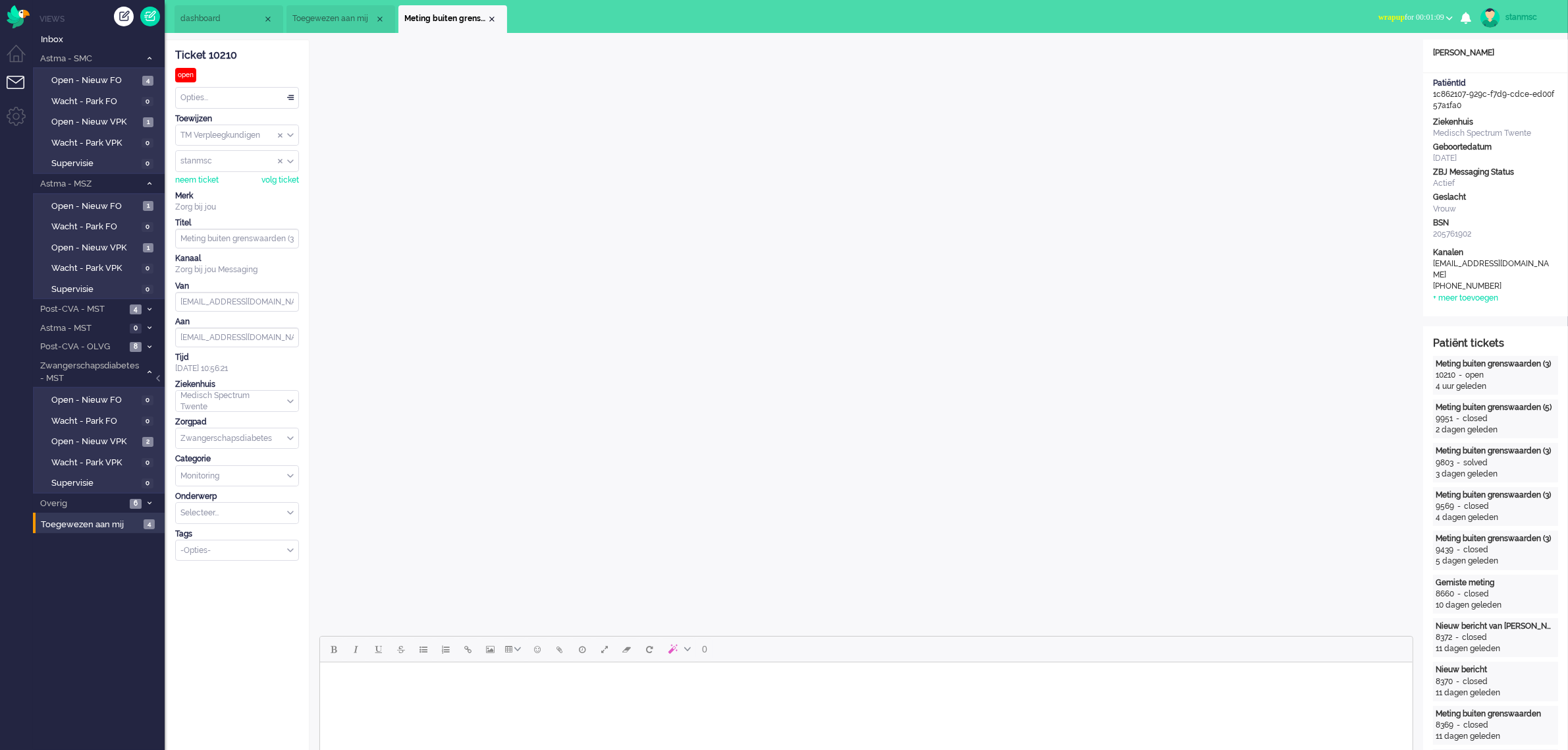
click at [337, 12] on li "Toegewezen aan mij" at bounding box center [340, 18] width 109 height 28
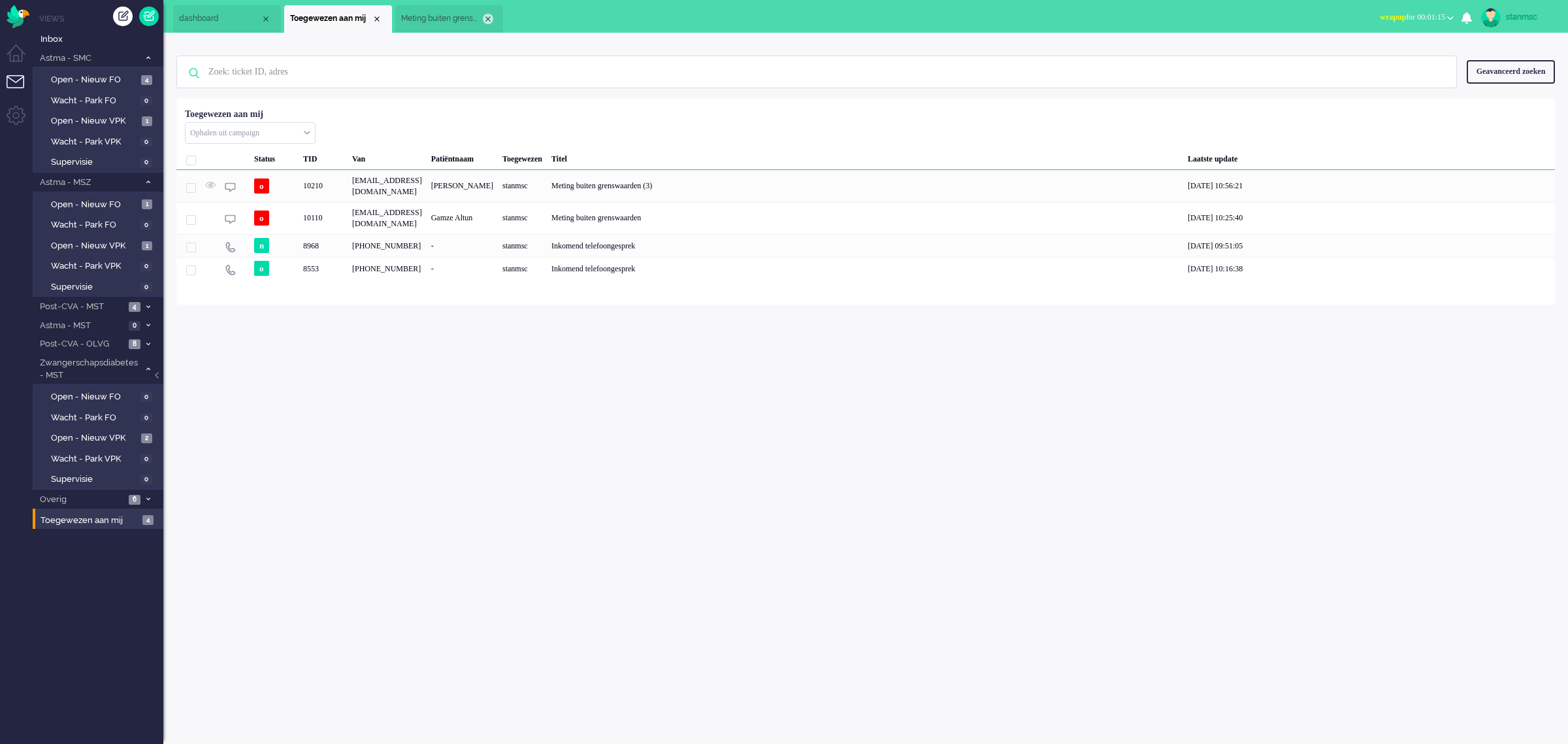
click at [487, 16] on div "Close tab" at bounding box center [488, 18] width 11 height 11
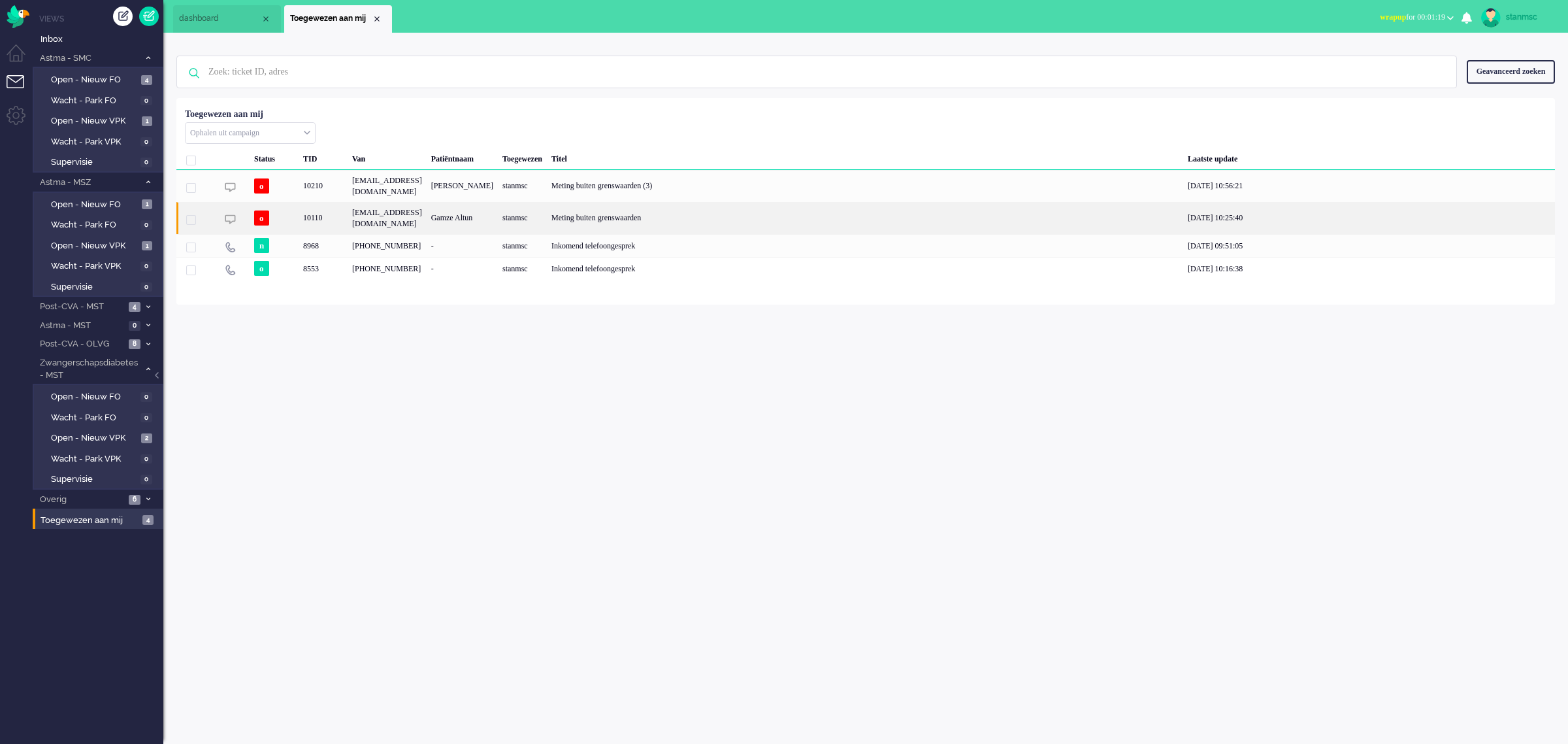
click at [498, 217] on div "Gamze Altun" at bounding box center [462, 217] width 71 height 32
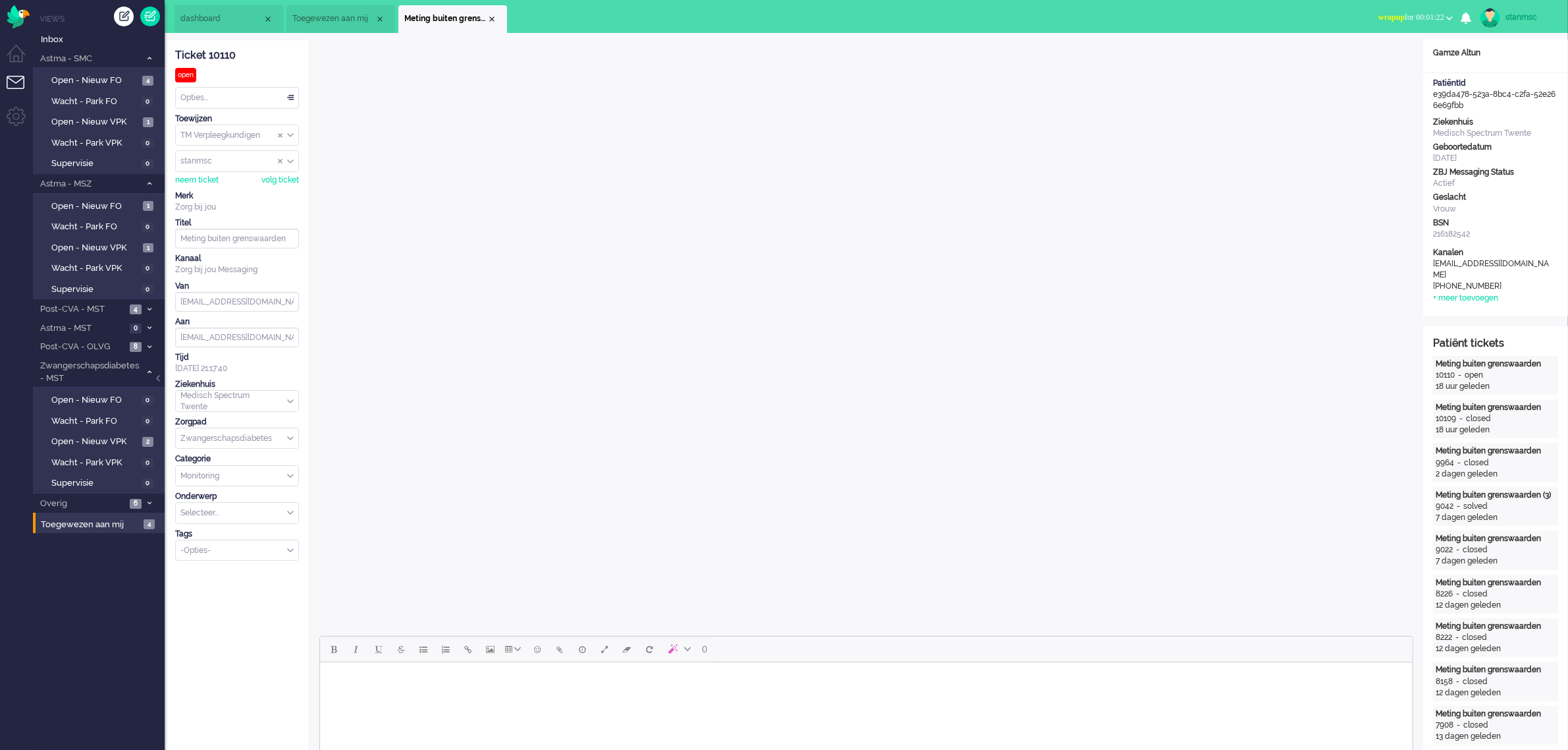
click at [1437, 14] on span "wrapup for 00:01:22" at bounding box center [1411, 17] width 66 height 10
click at [1377, 56] on label "Online" at bounding box center [1398, 59] width 104 height 12
click at [492, 16] on div "Close tab" at bounding box center [492, 18] width 11 height 11
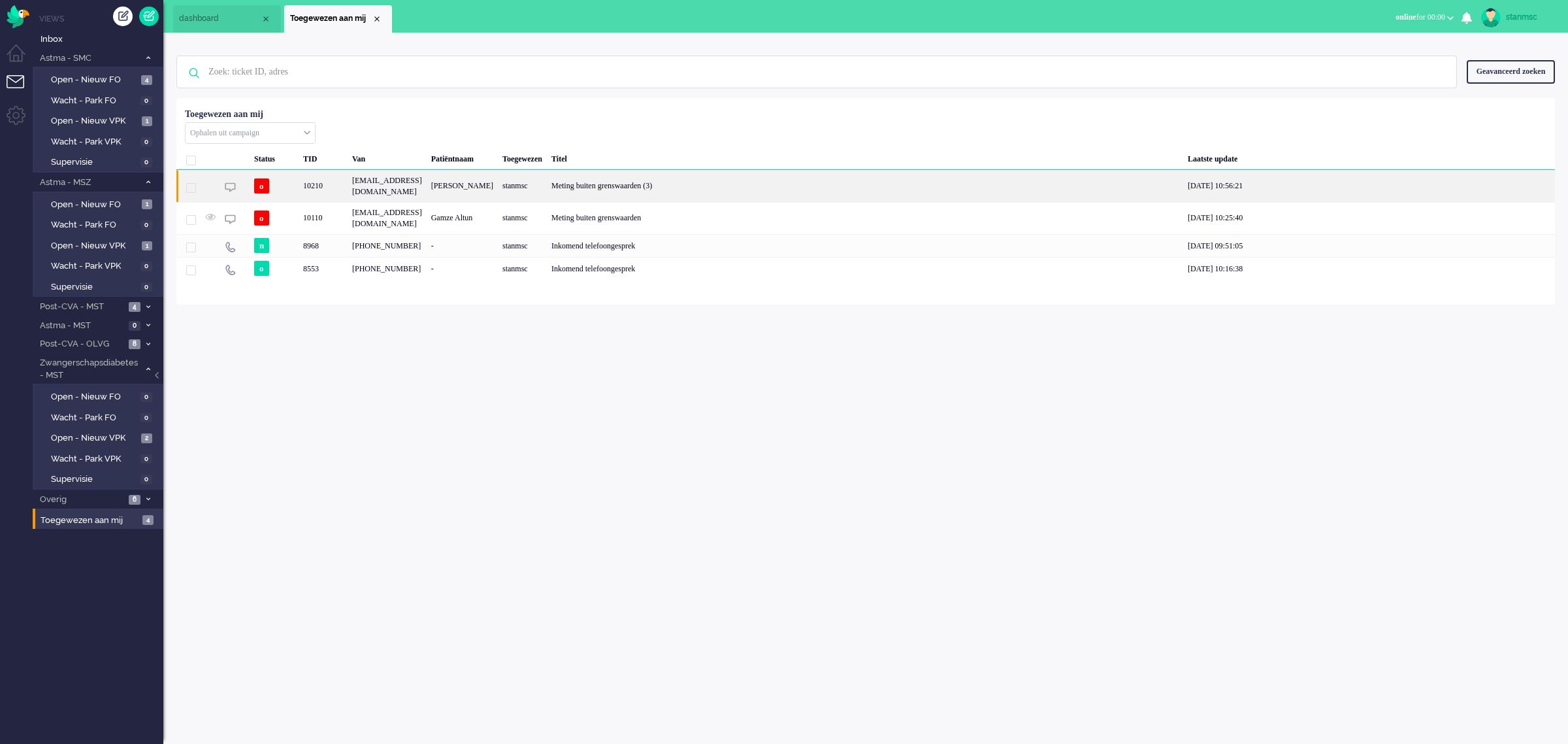
click at [335, 191] on div "10210" at bounding box center [322, 186] width 49 height 32
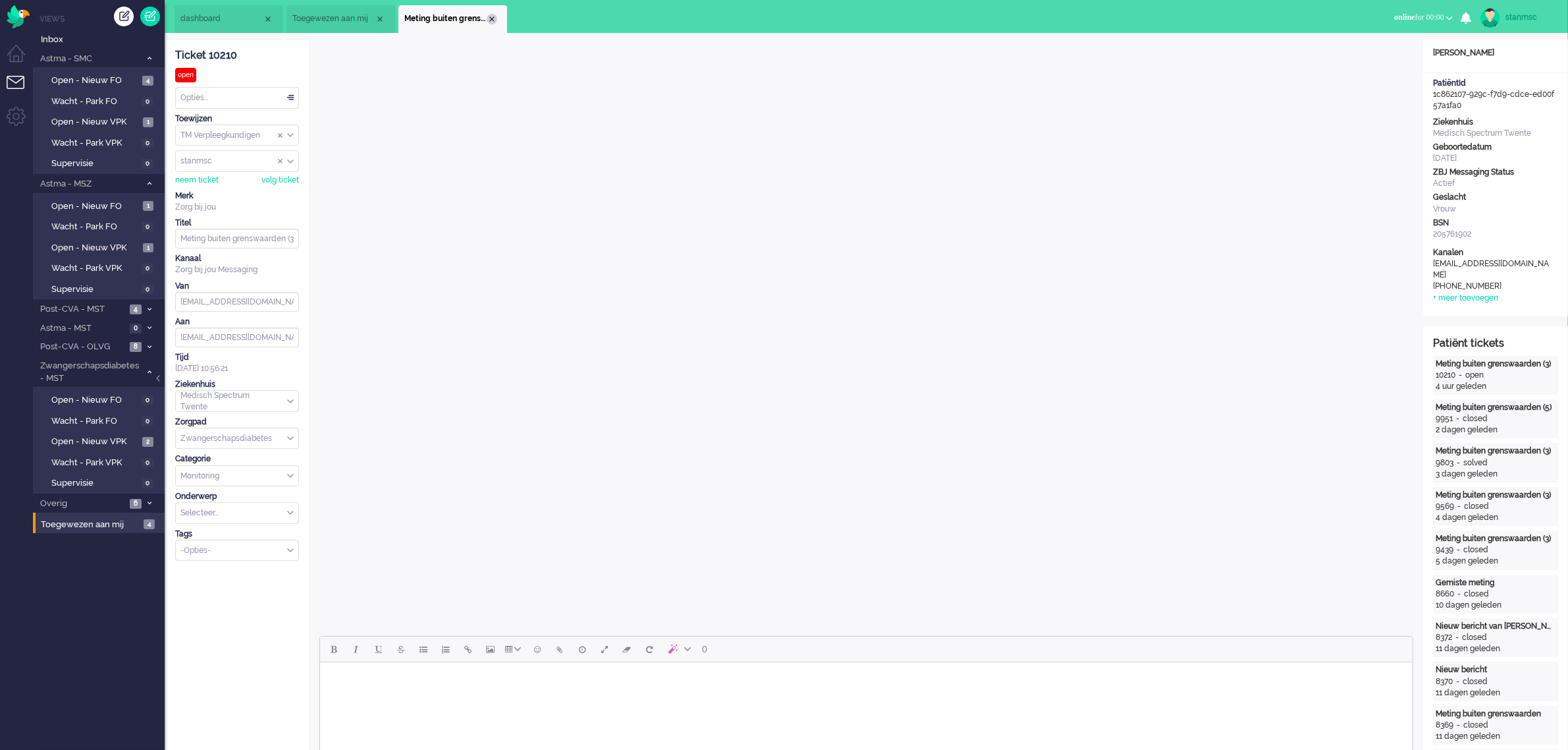
click at [492, 19] on div "Close tab" at bounding box center [492, 18] width 11 height 11
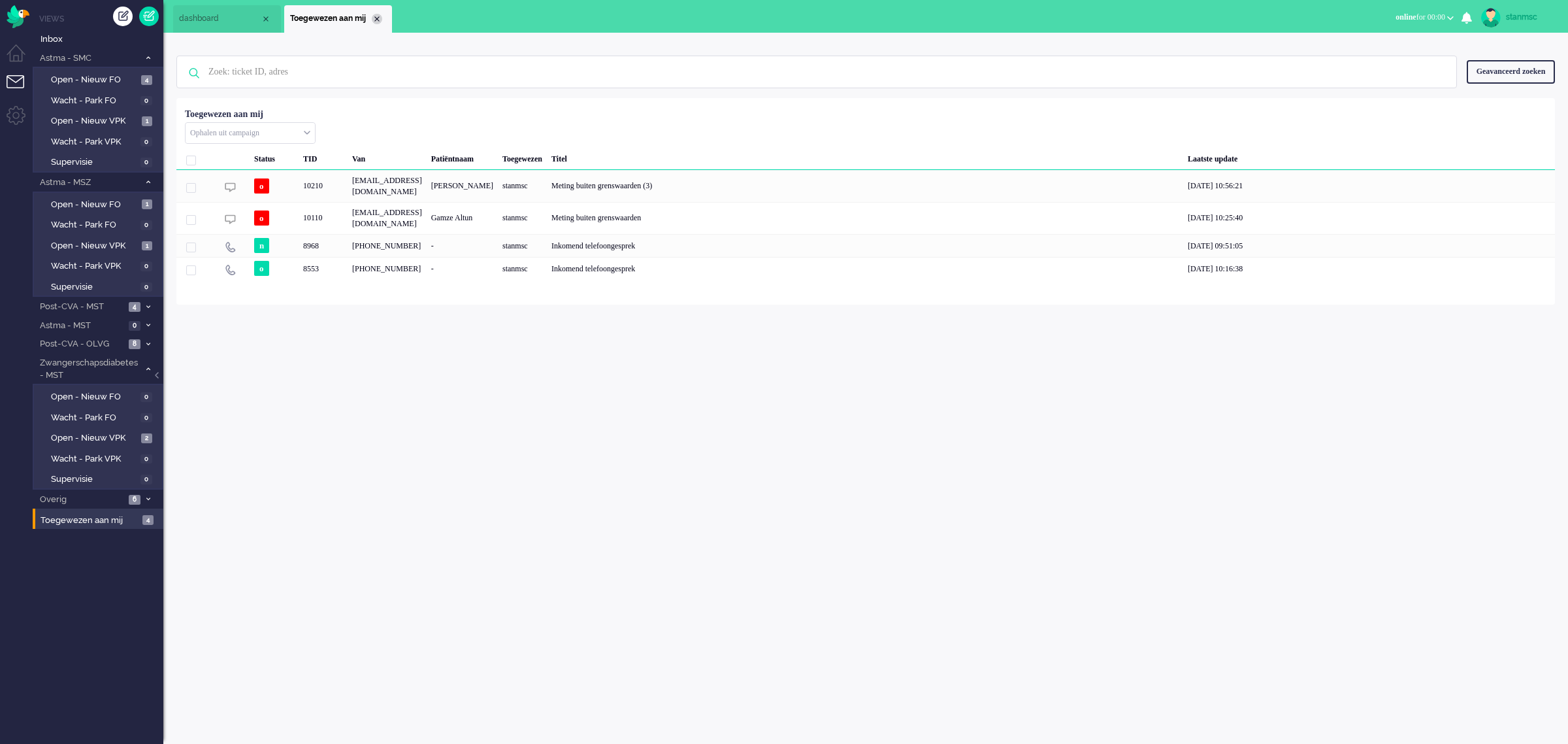
click at [378, 18] on div "Close tab" at bounding box center [377, 18] width 11 height 11
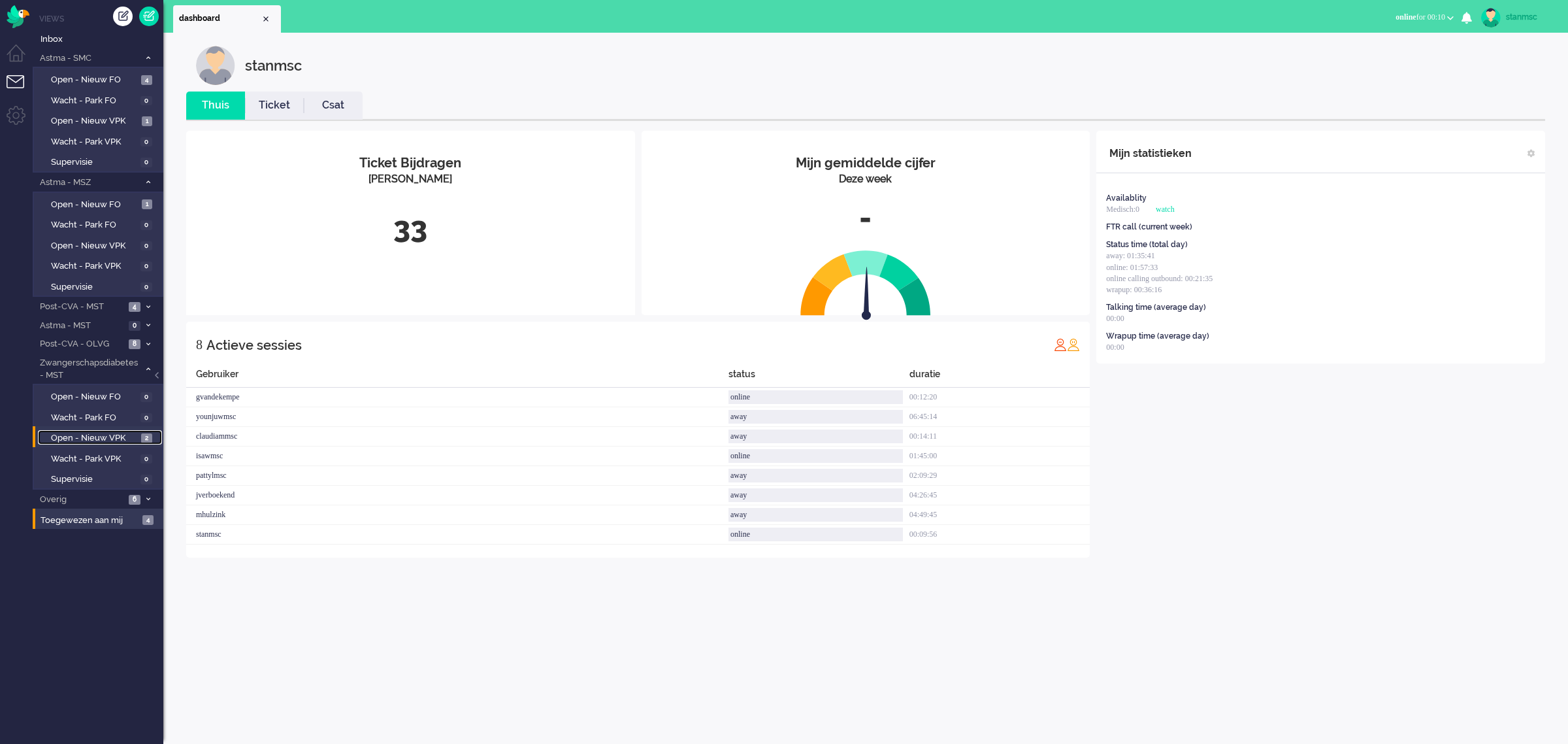
click at [110, 436] on span "Open - Nieuw VPK" at bounding box center [94, 438] width 87 height 12
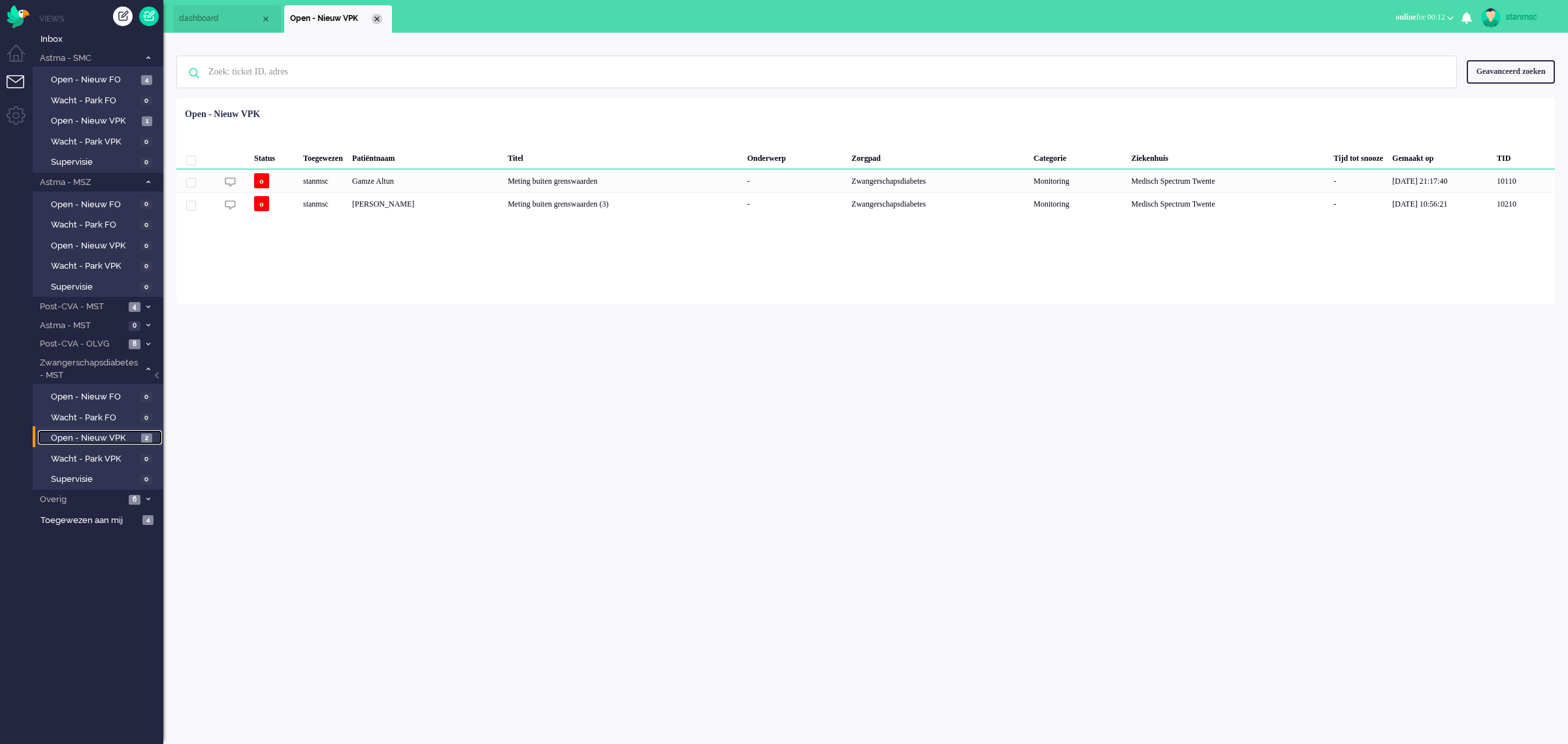
click at [377, 17] on div "Close tab" at bounding box center [377, 18] width 11 height 11
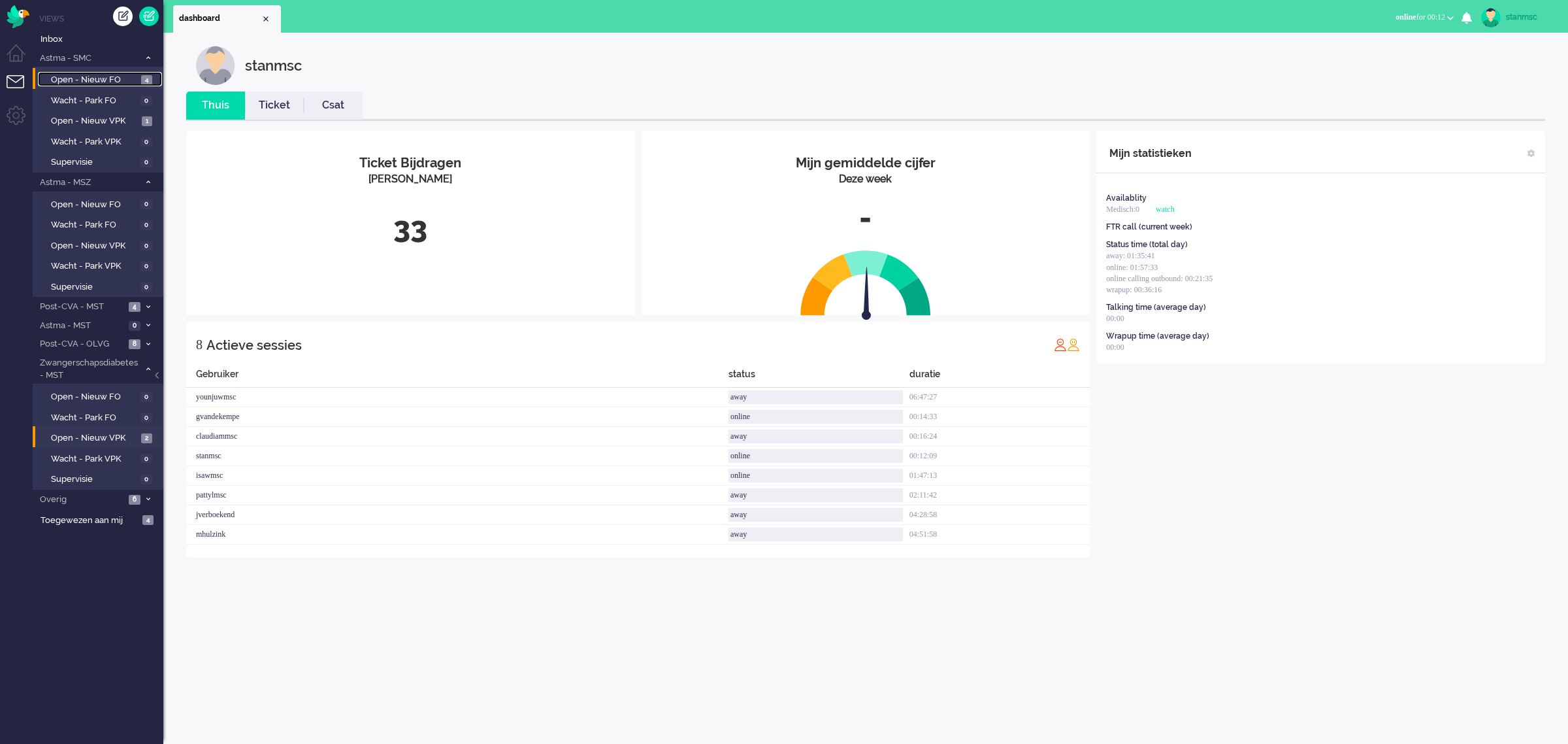
click at [96, 78] on span "Open - Nieuw FO" at bounding box center [94, 79] width 87 height 12
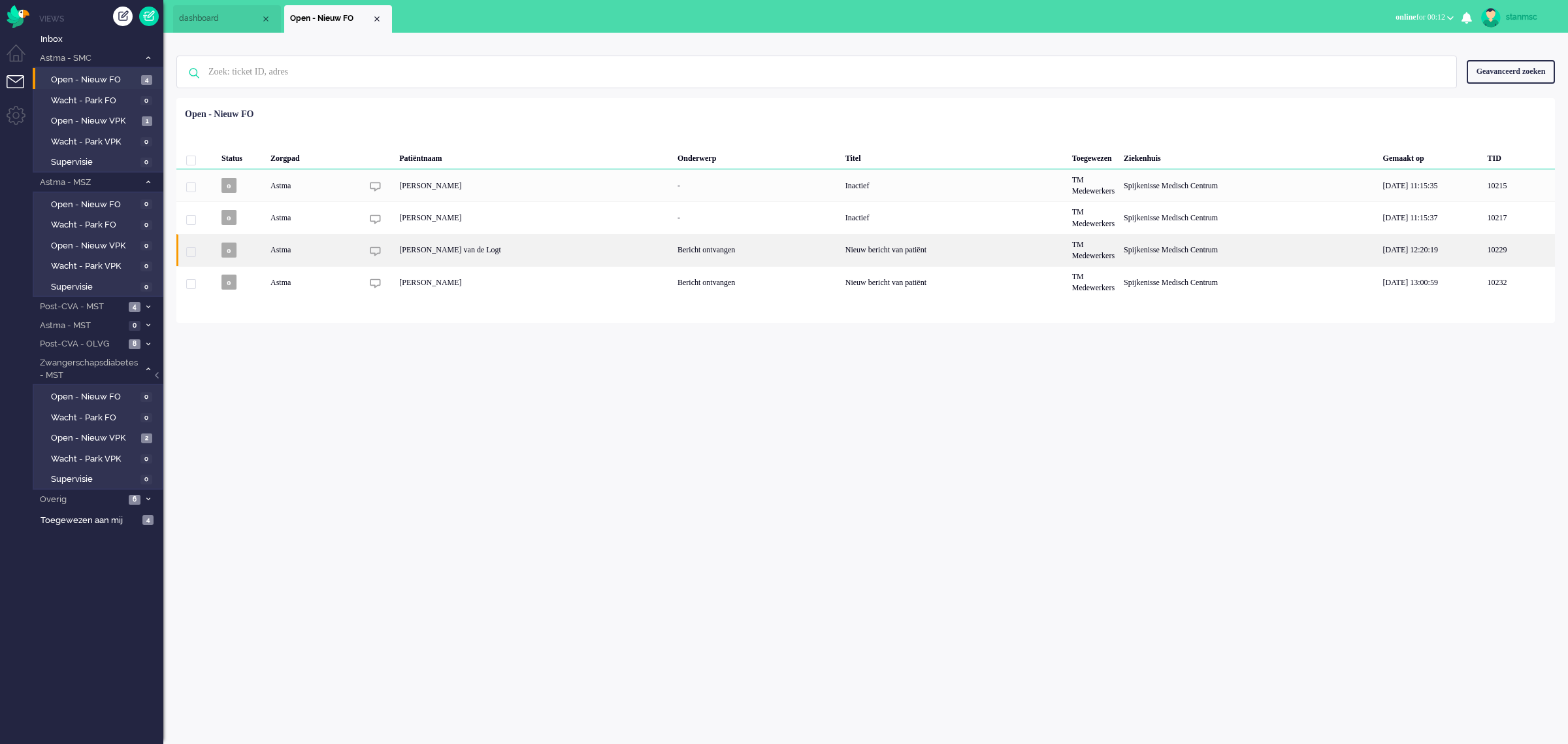
click at [535, 252] on div "Wendy van de Logt" at bounding box center [534, 250] width 278 height 32
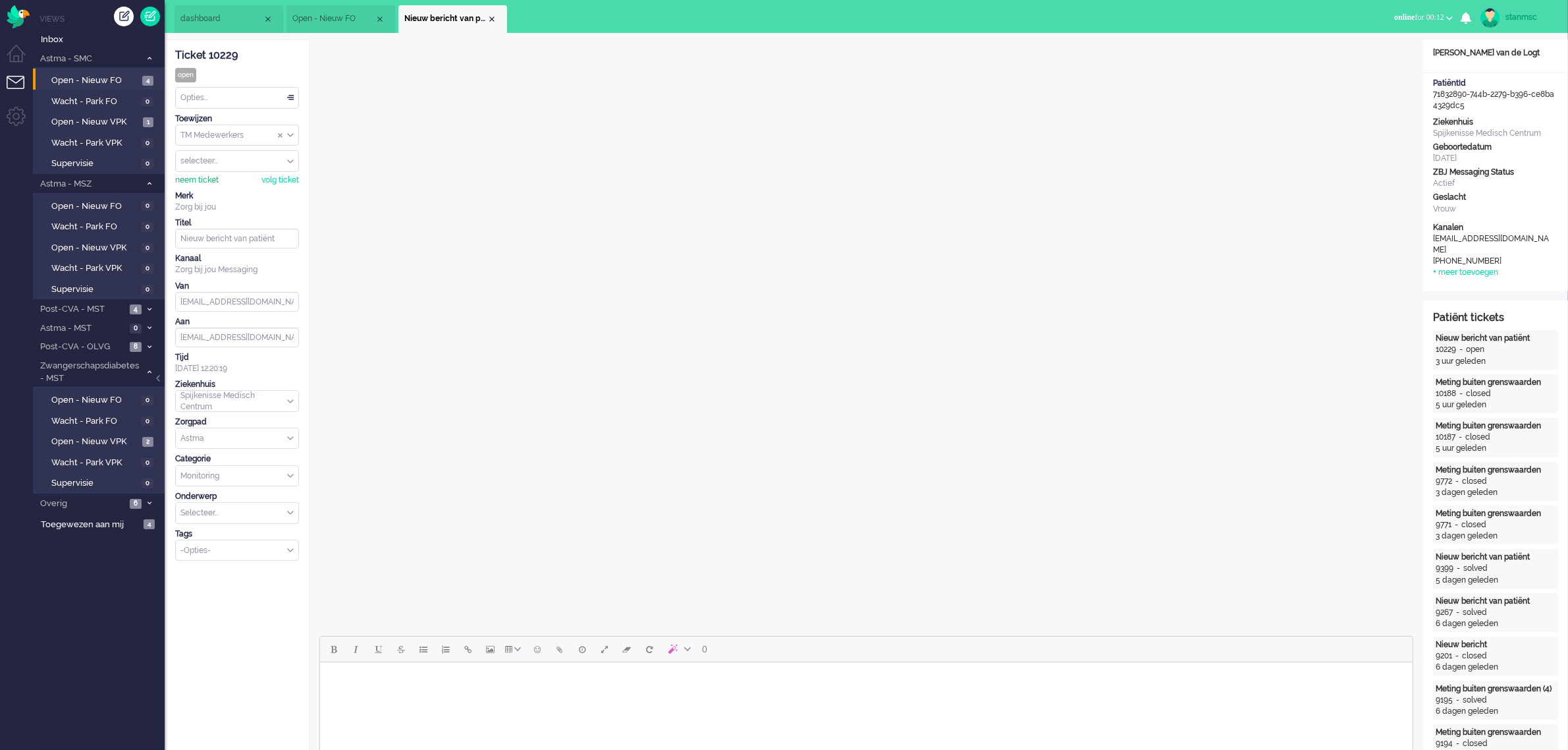
click at [201, 181] on div "neem ticket" at bounding box center [197, 180] width 43 height 12
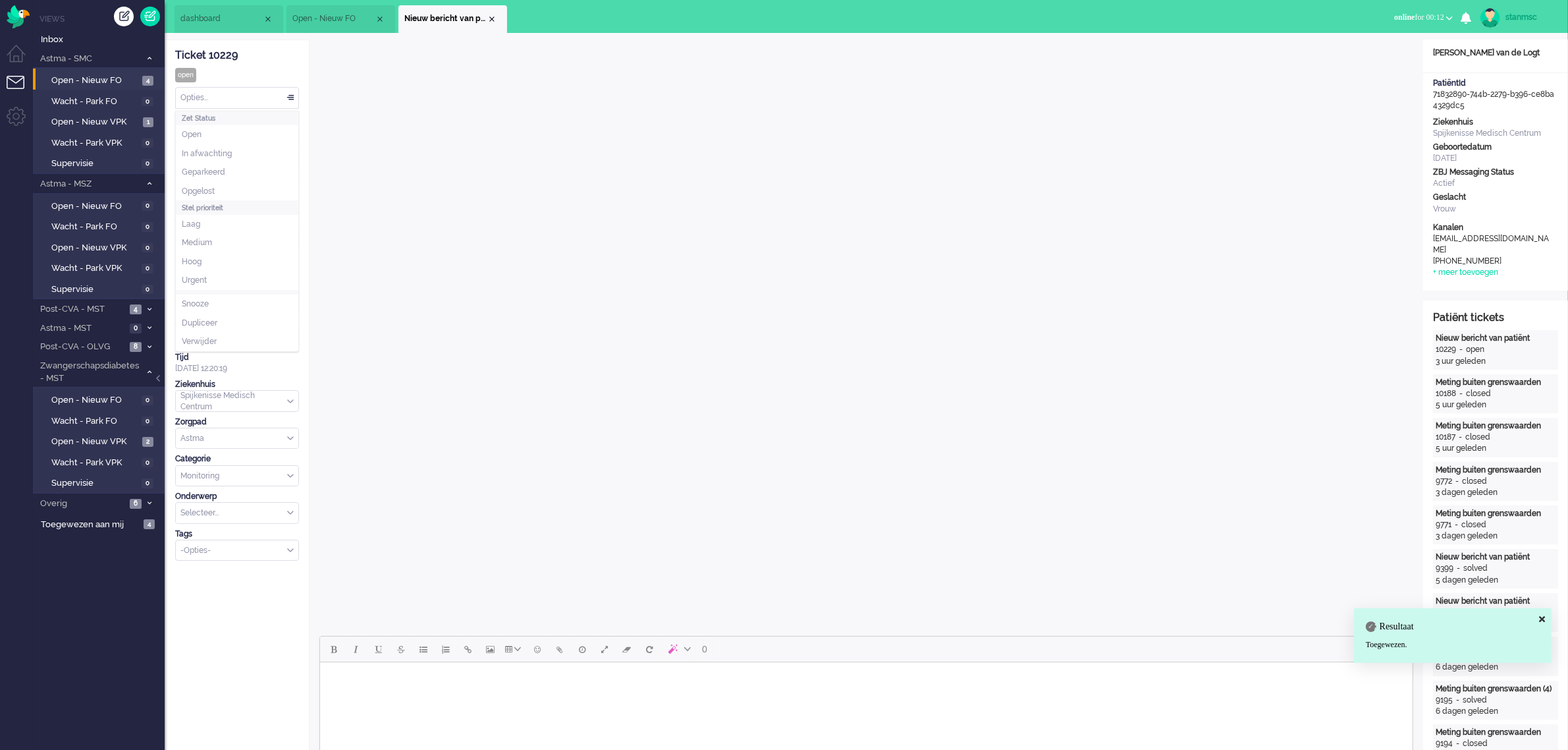
click at [221, 97] on div "Opties..." at bounding box center [236, 97] width 122 height 20
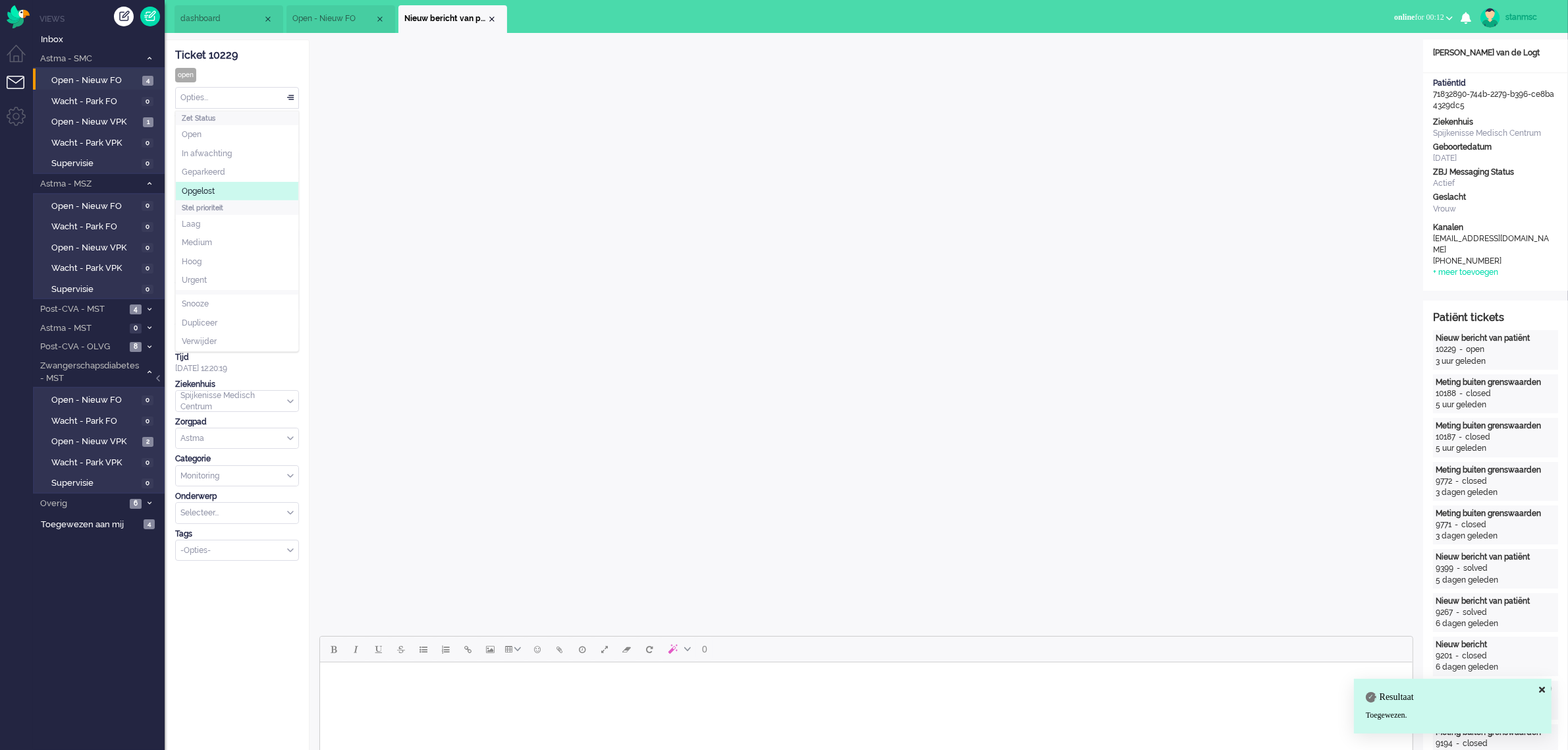
click at [209, 186] on span "Opgelost" at bounding box center [199, 192] width 33 height 12
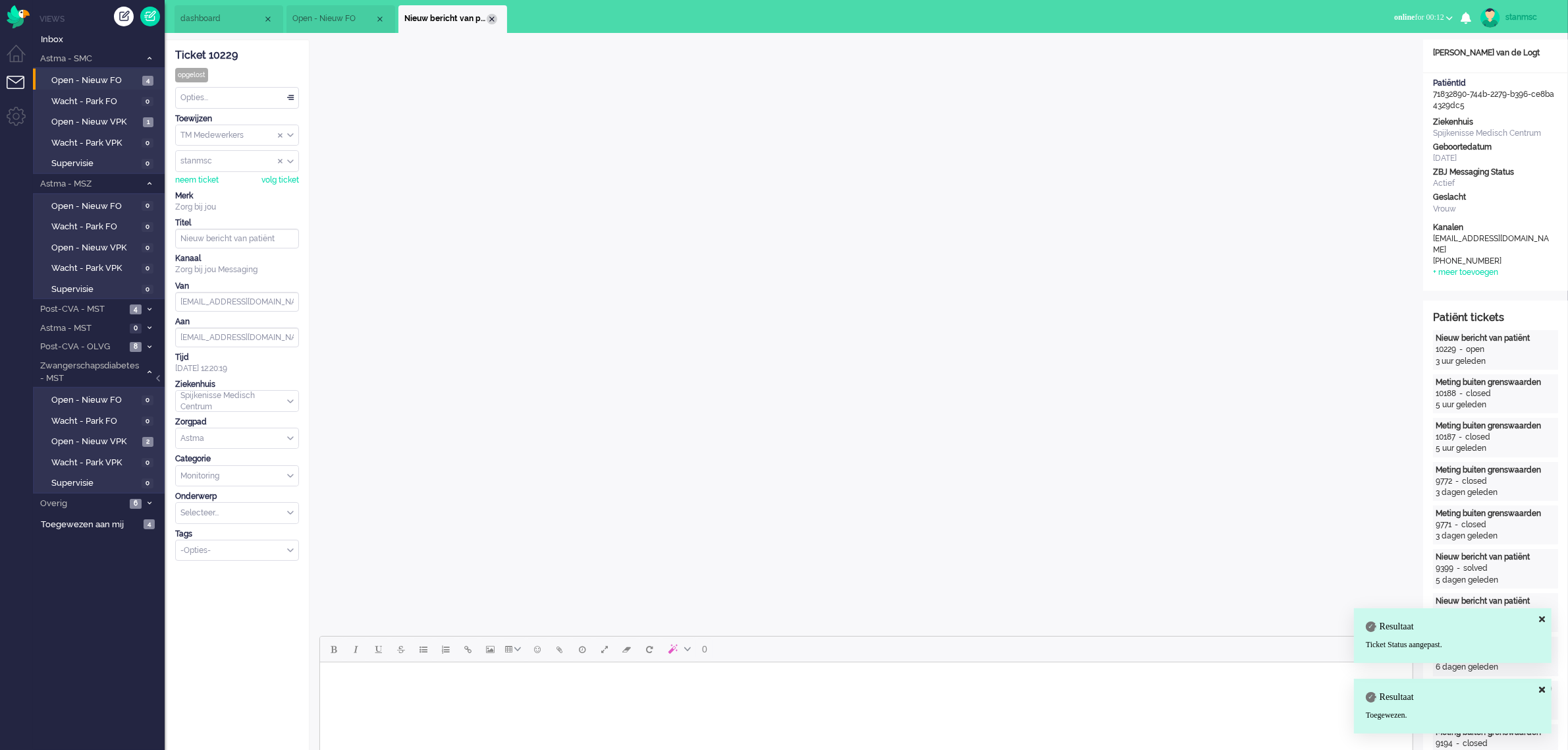
click at [492, 17] on div "Close tab" at bounding box center [492, 18] width 11 height 11
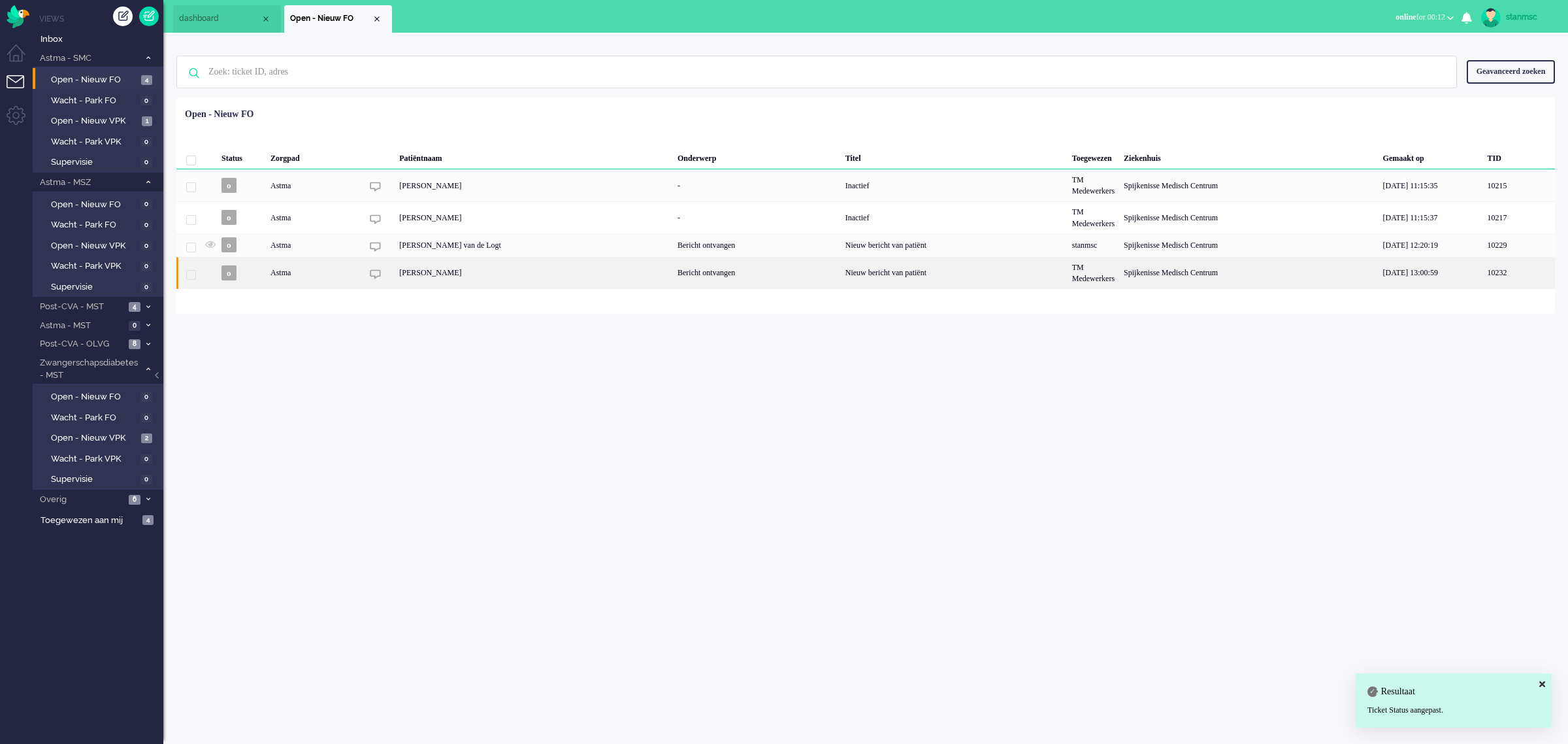
click at [495, 273] on div "Barbera Lena van der Weiden" at bounding box center [534, 273] width 278 height 32
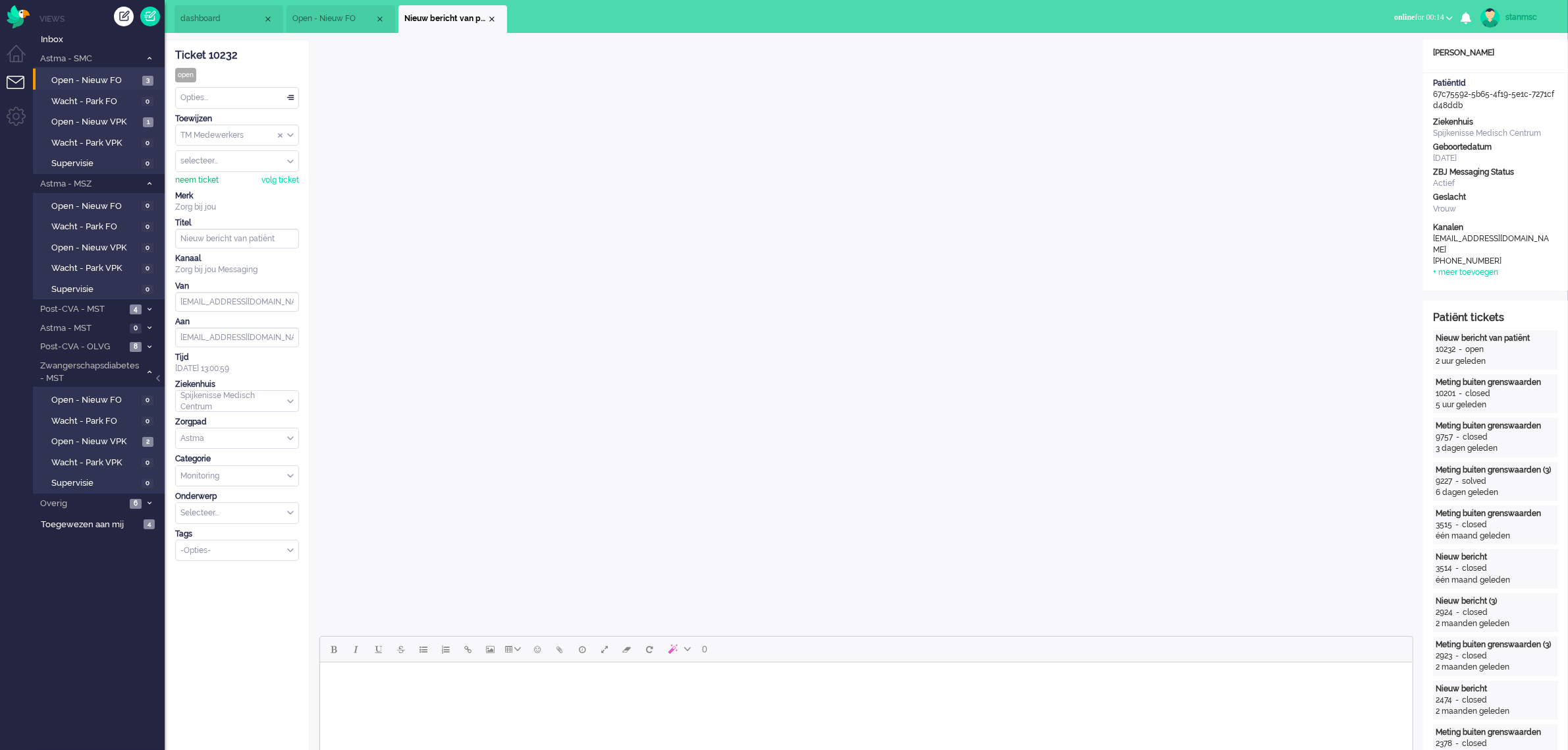
click at [197, 178] on div "neem ticket" at bounding box center [197, 180] width 43 height 12
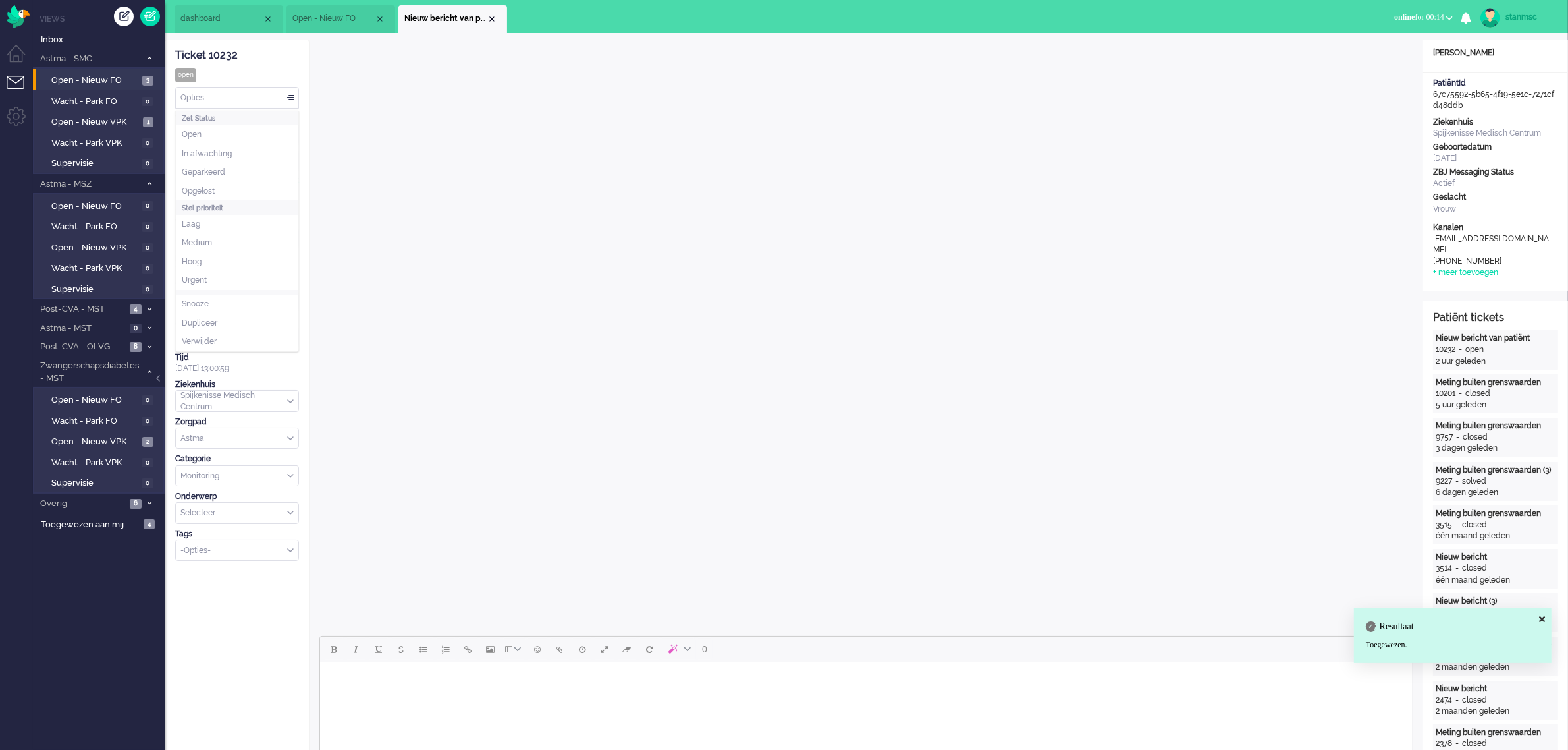
click at [211, 100] on div "Opties..." at bounding box center [236, 97] width 122 height 20
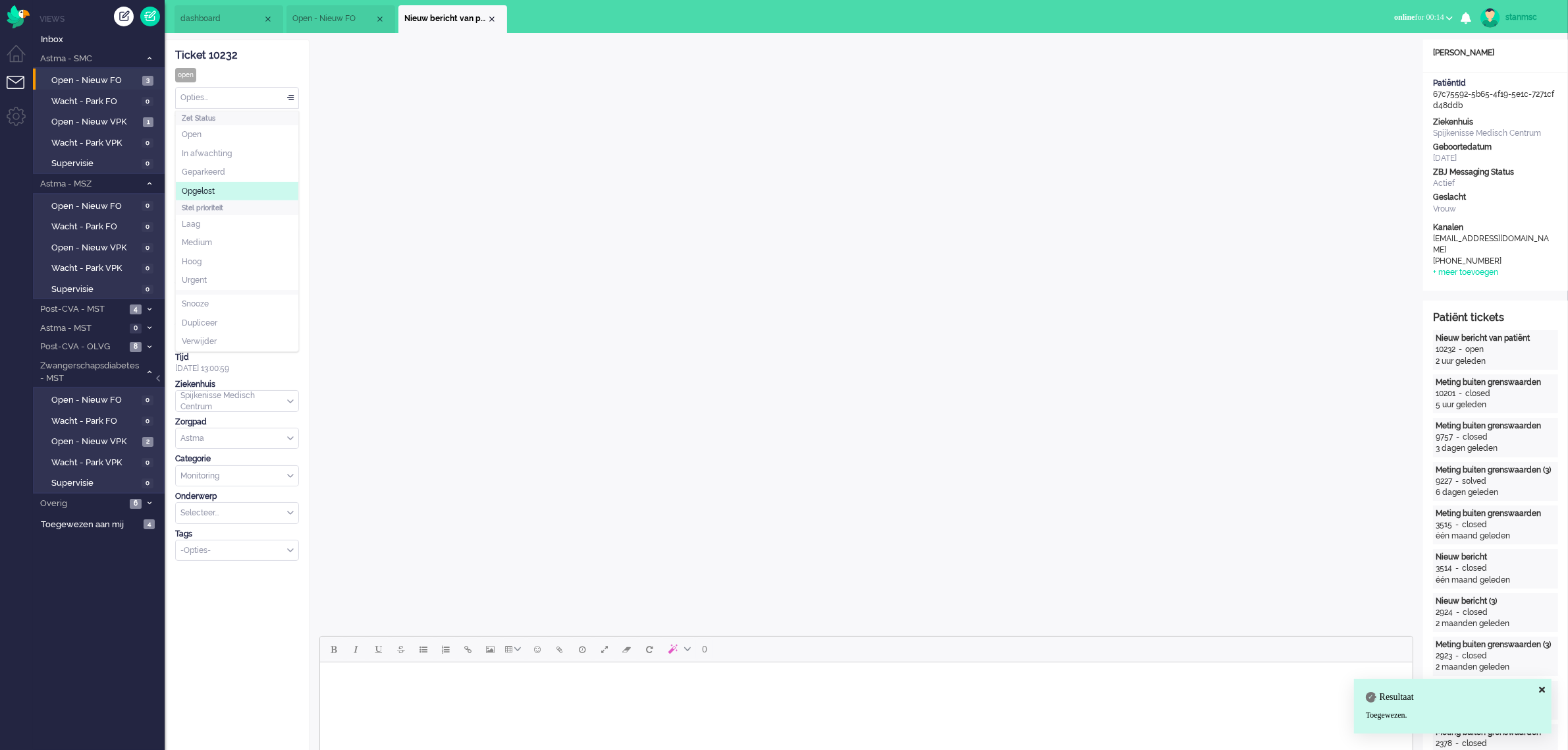
click at [207, 189] on span "Opgelost" at bounding box center [199, 192] width 33 height 12
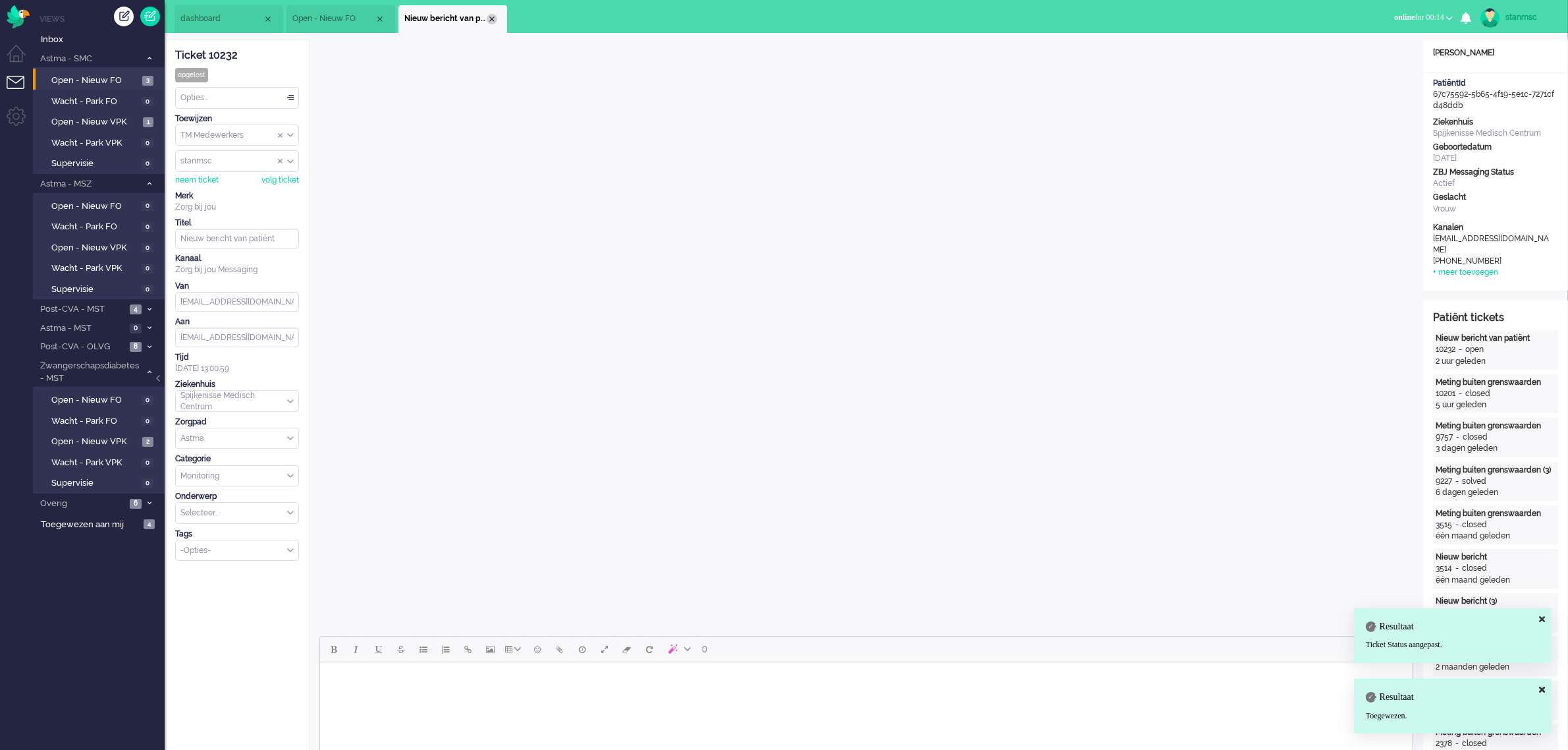
click at [490, 19] on div "Close tab" at bounding box center [492, 18] width 11 height 11
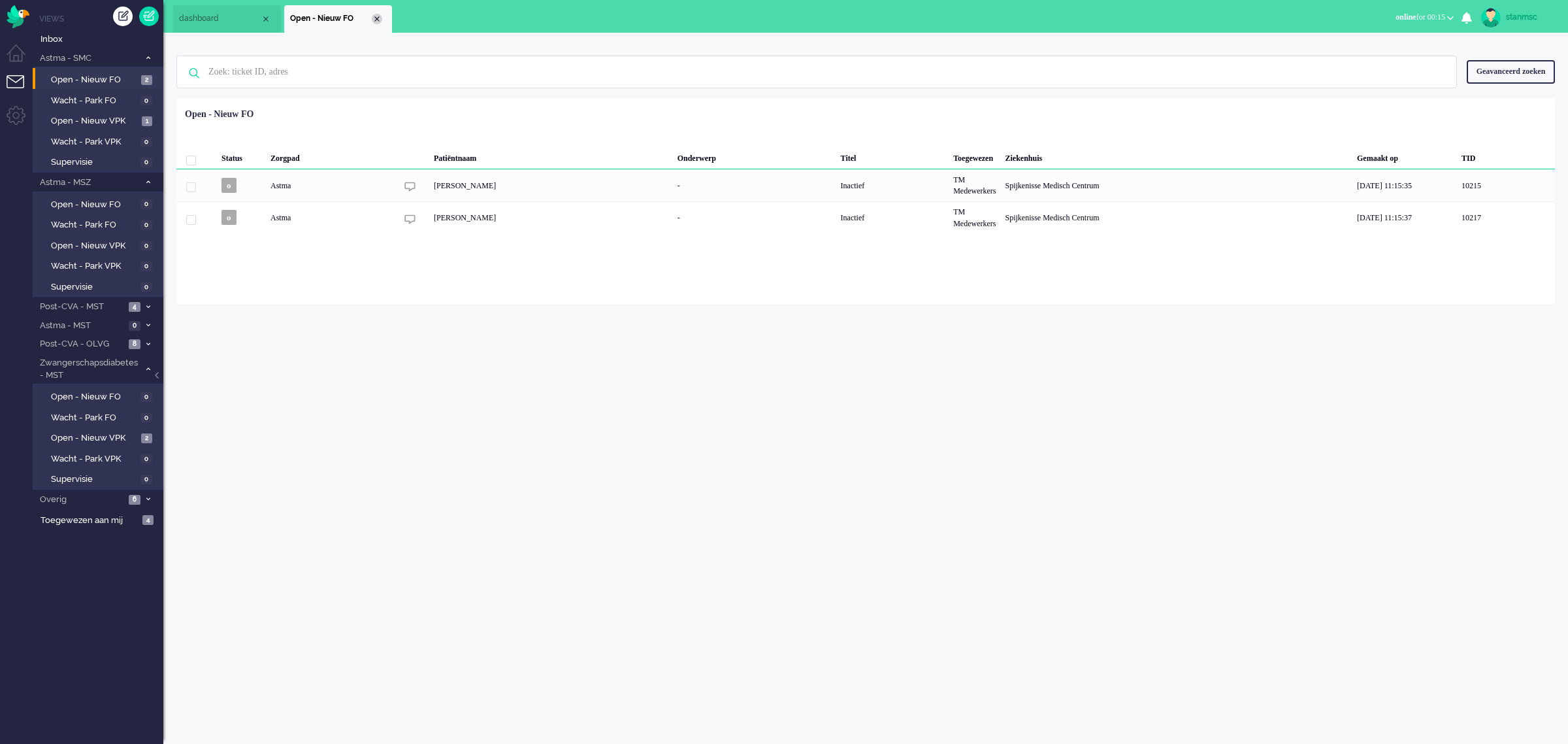
click at [376, 19] on div "Close tab" at bounding box center [377, 18] width 11 height 11
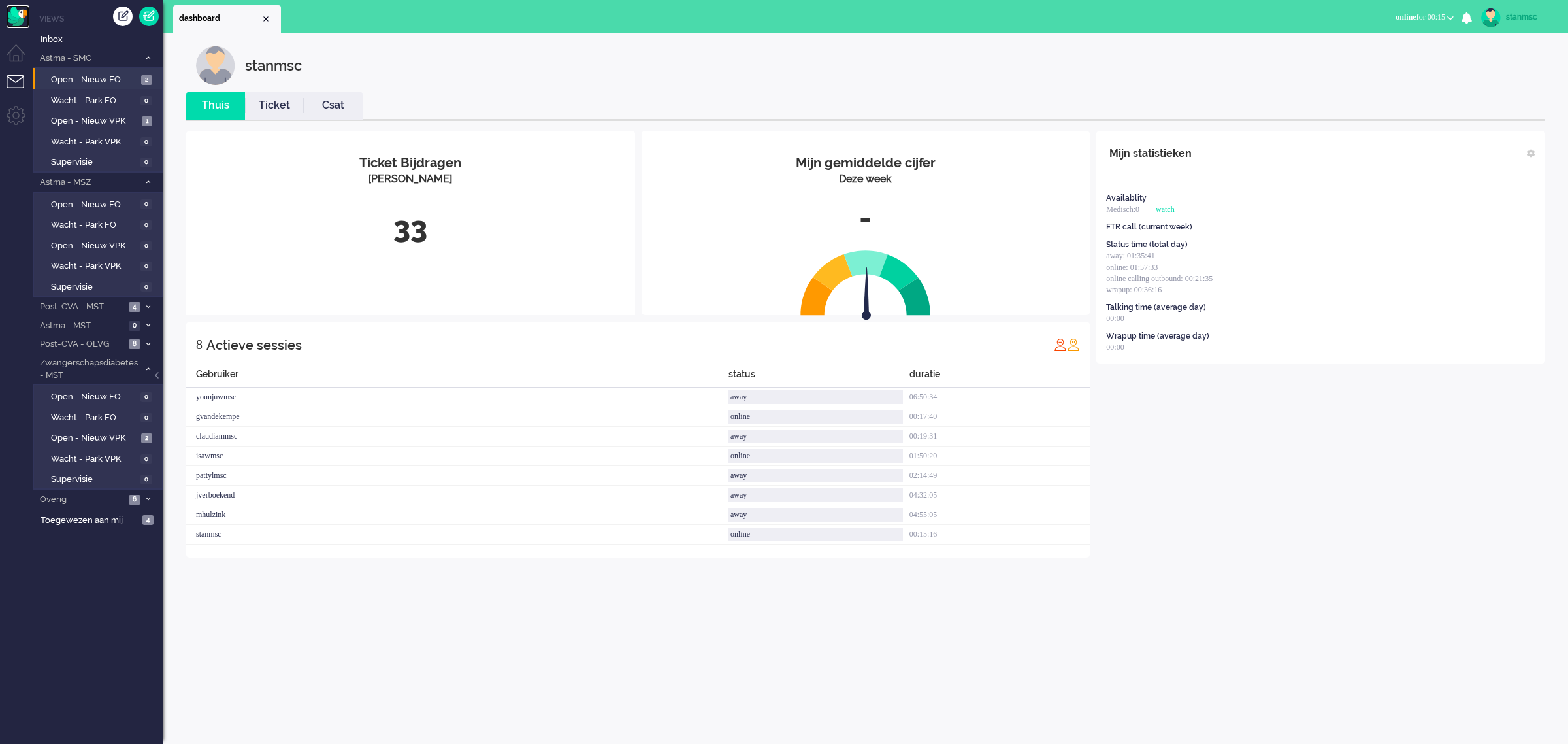
click at [11, 15] on img "Omnidesk" at bounding box center [18, 16] width 23 height 23
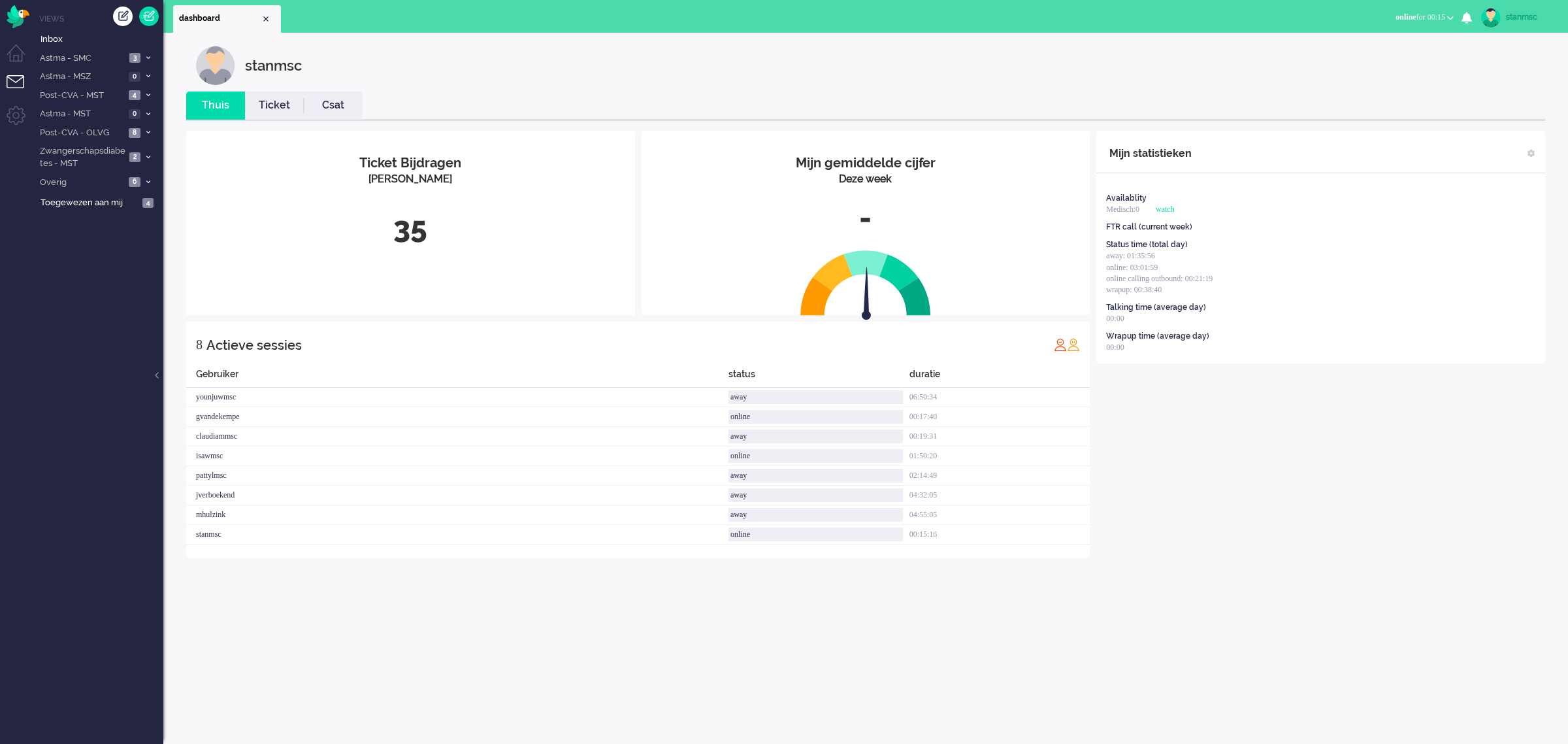
click at [269, 106] on link "Ticket" at bounding box center [273, 105] width 58 height 15
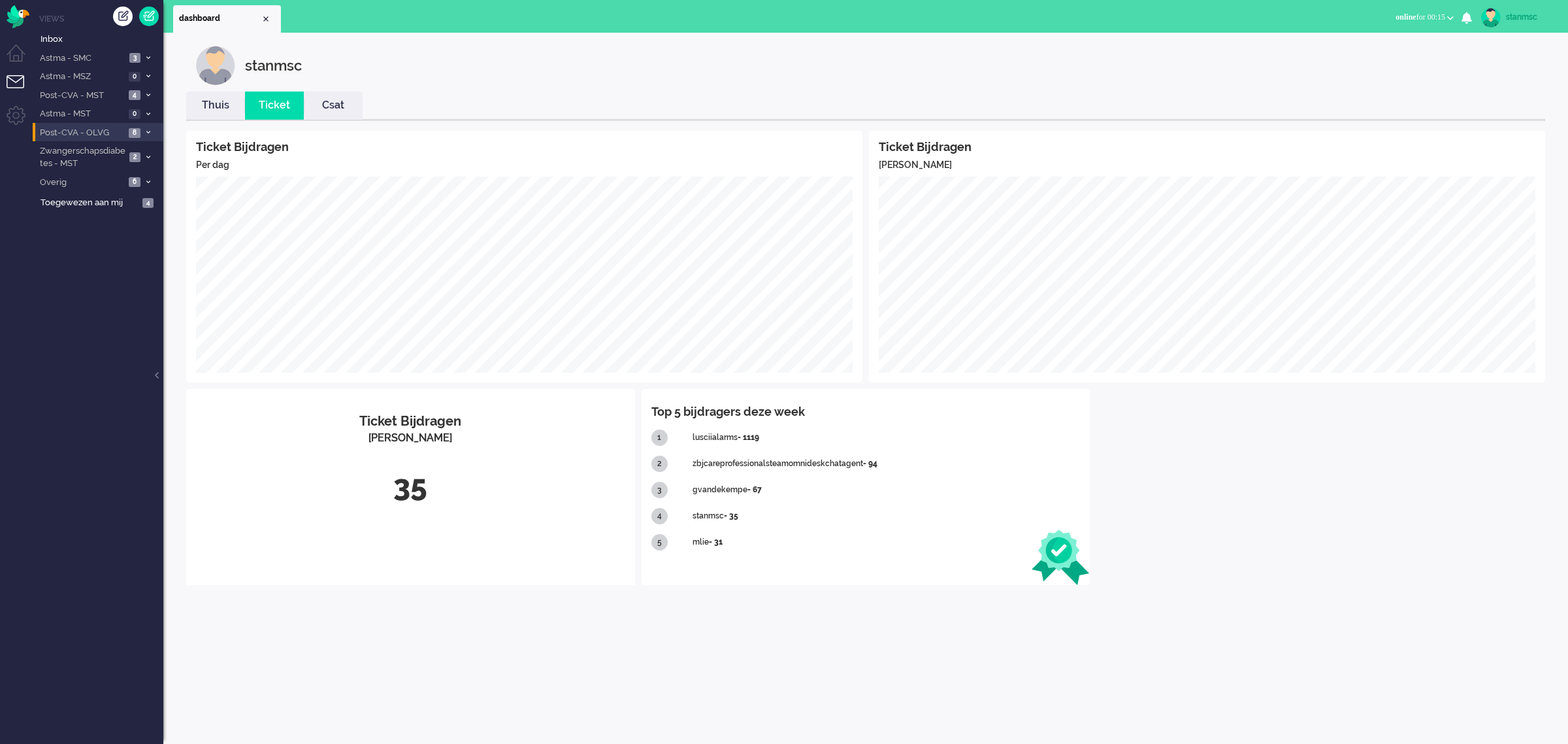
click at [88, 128] on span "Post-CVA - OLVG" at bounding box center [81, 133] width 87 height 12
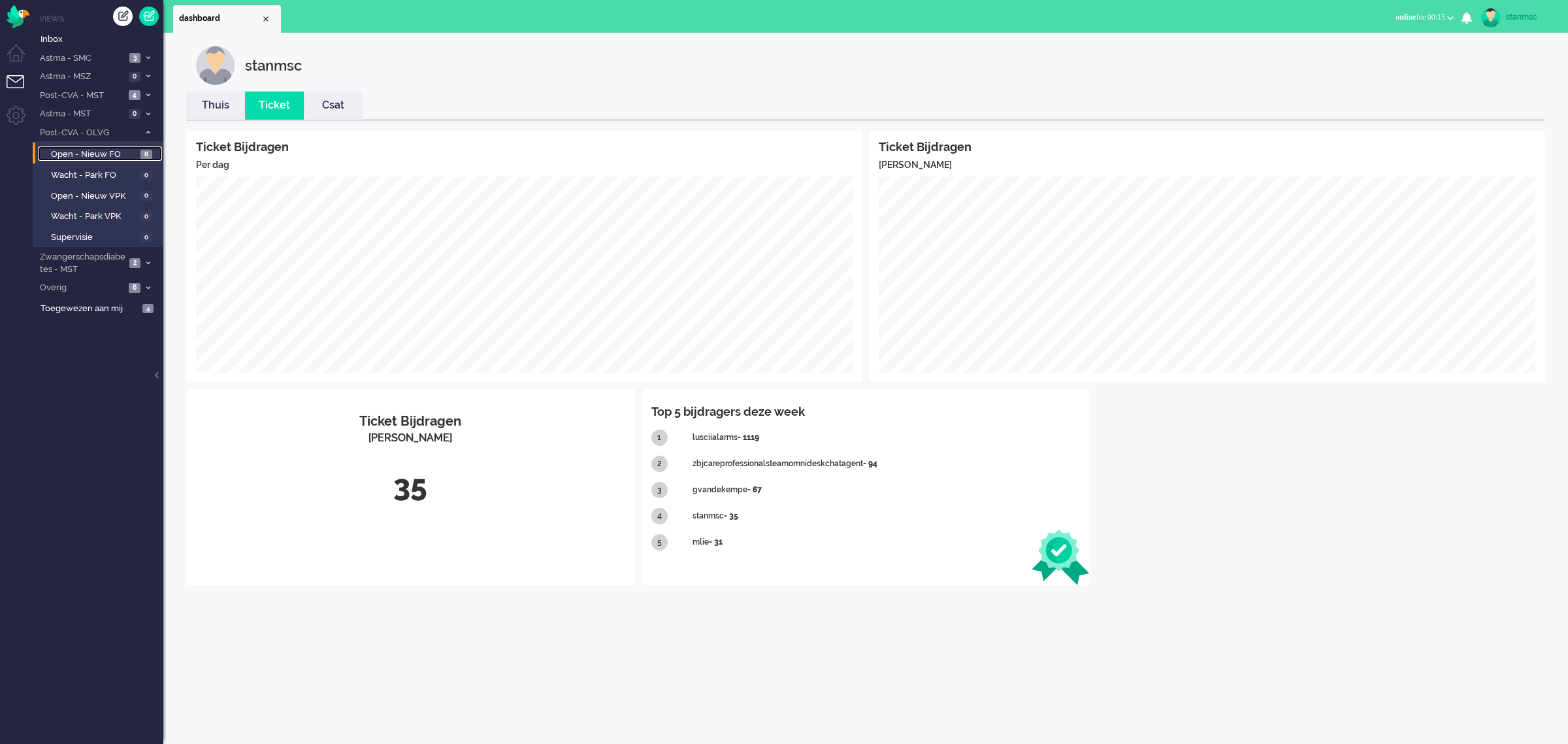
click at [88, 148] on span "Open - Nieuw FO" at bounding box center [94, 154] width 86 height 12
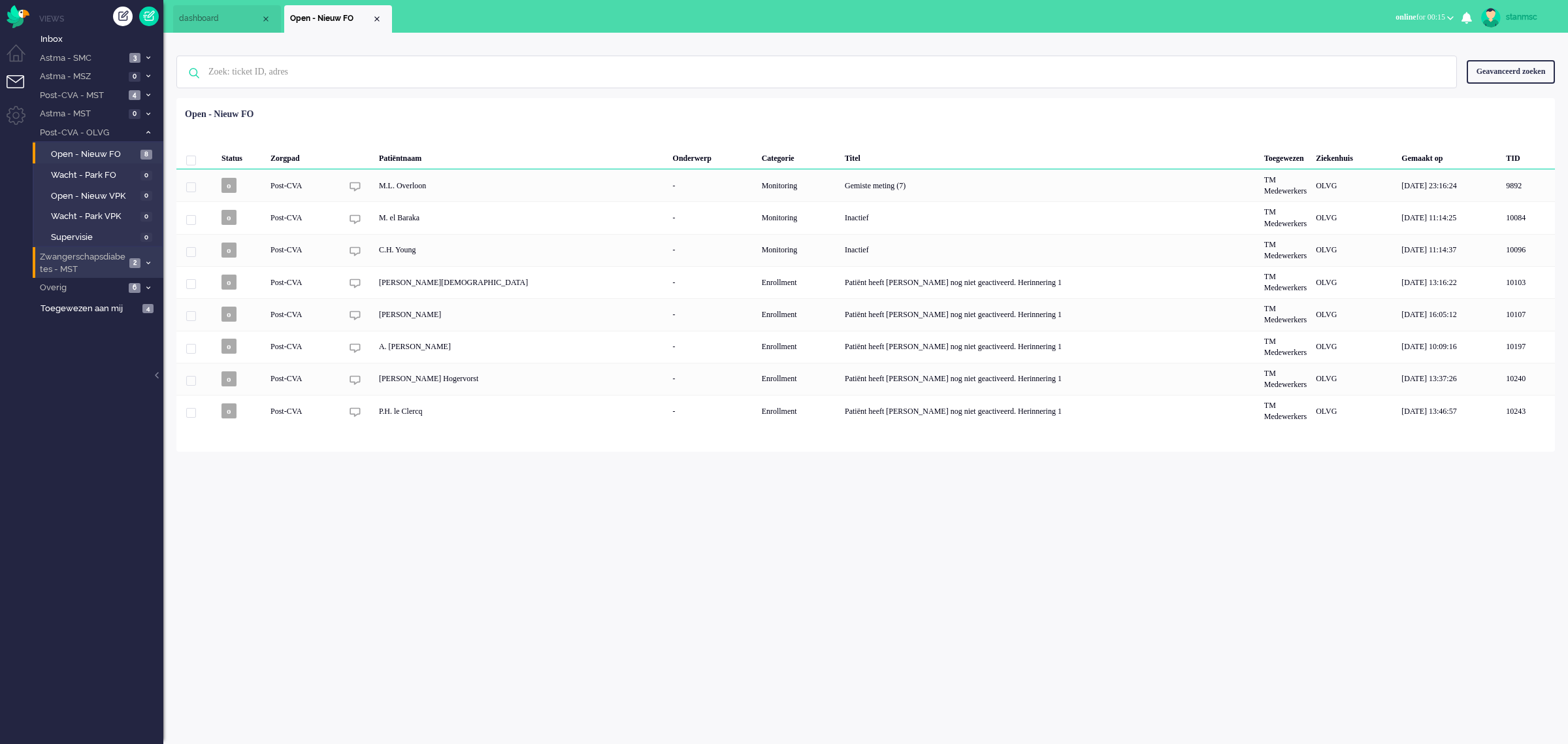
click at [88, 262] on span "Zwangerschapsdiabetes - MST" at bounding box center [82, 262] width 88 height 24
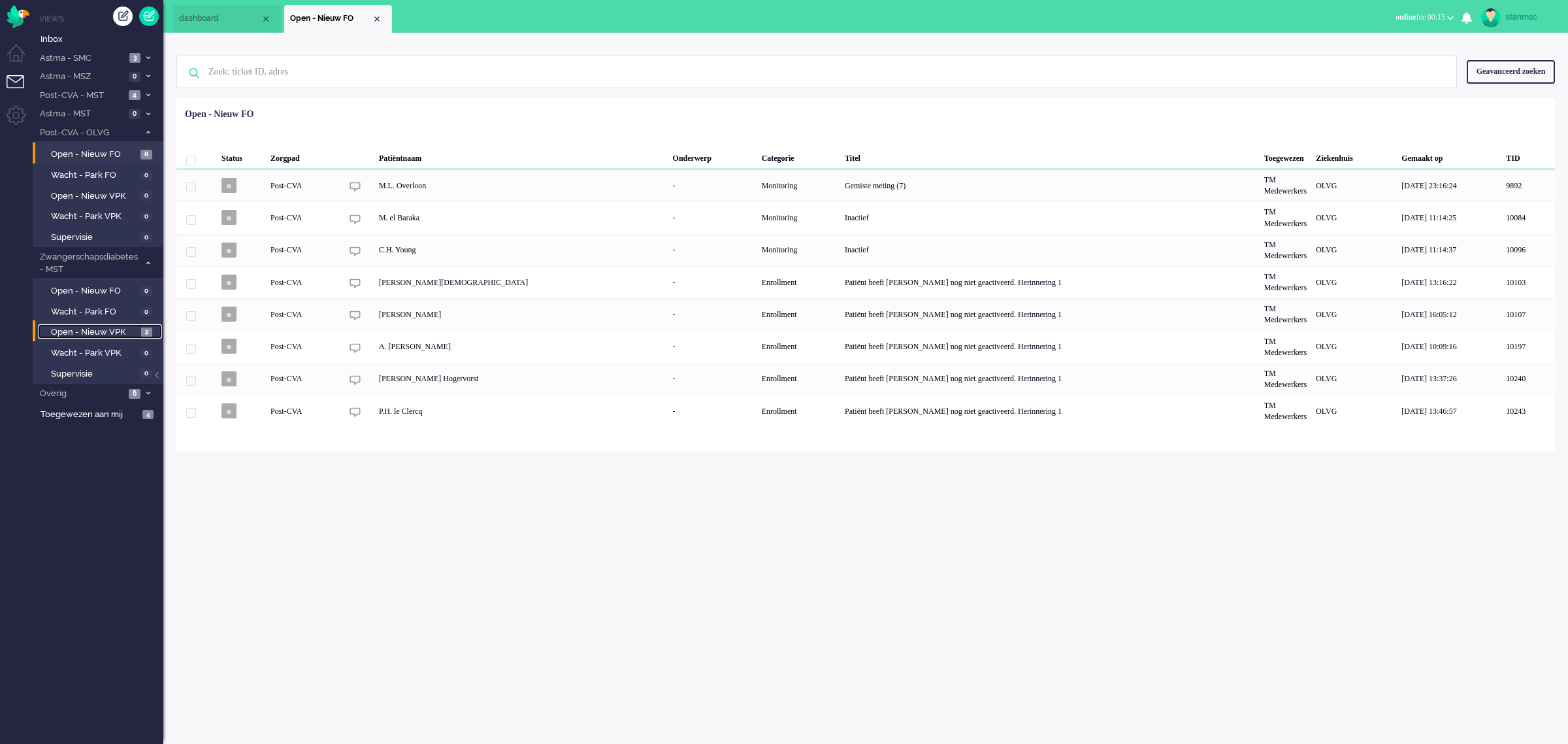
click at [86, 327] on span "Open - Nieuw VPK" at bounding box center [94, 332] width 87 height 12
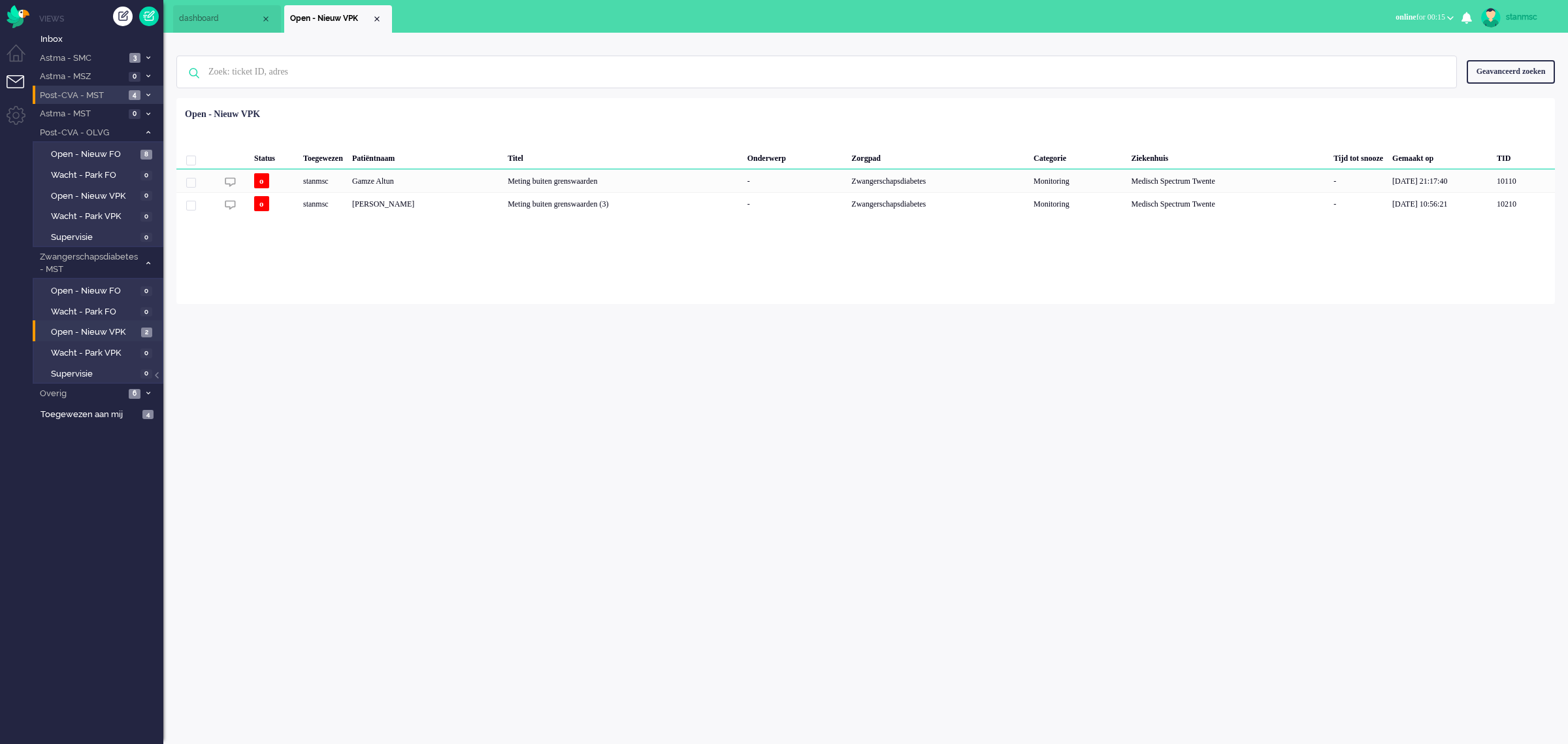
click at [83, 95] on span "Post-CVA - MST" at bounding box center [81, 96] width 87 height 12
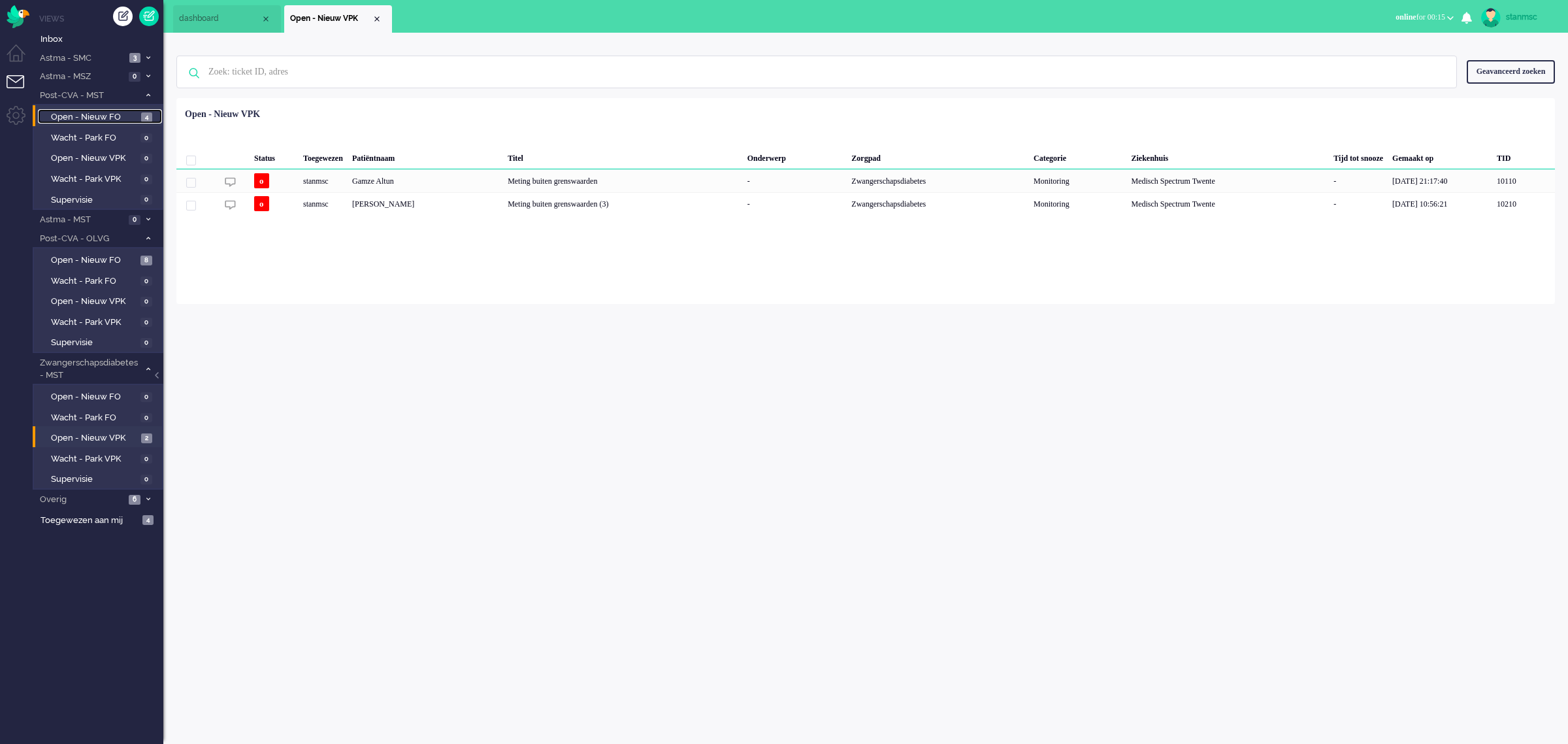
click at [90, 120] on span "Open - Nieuw FO" at bounding box center [94, 117] width 87 height 12
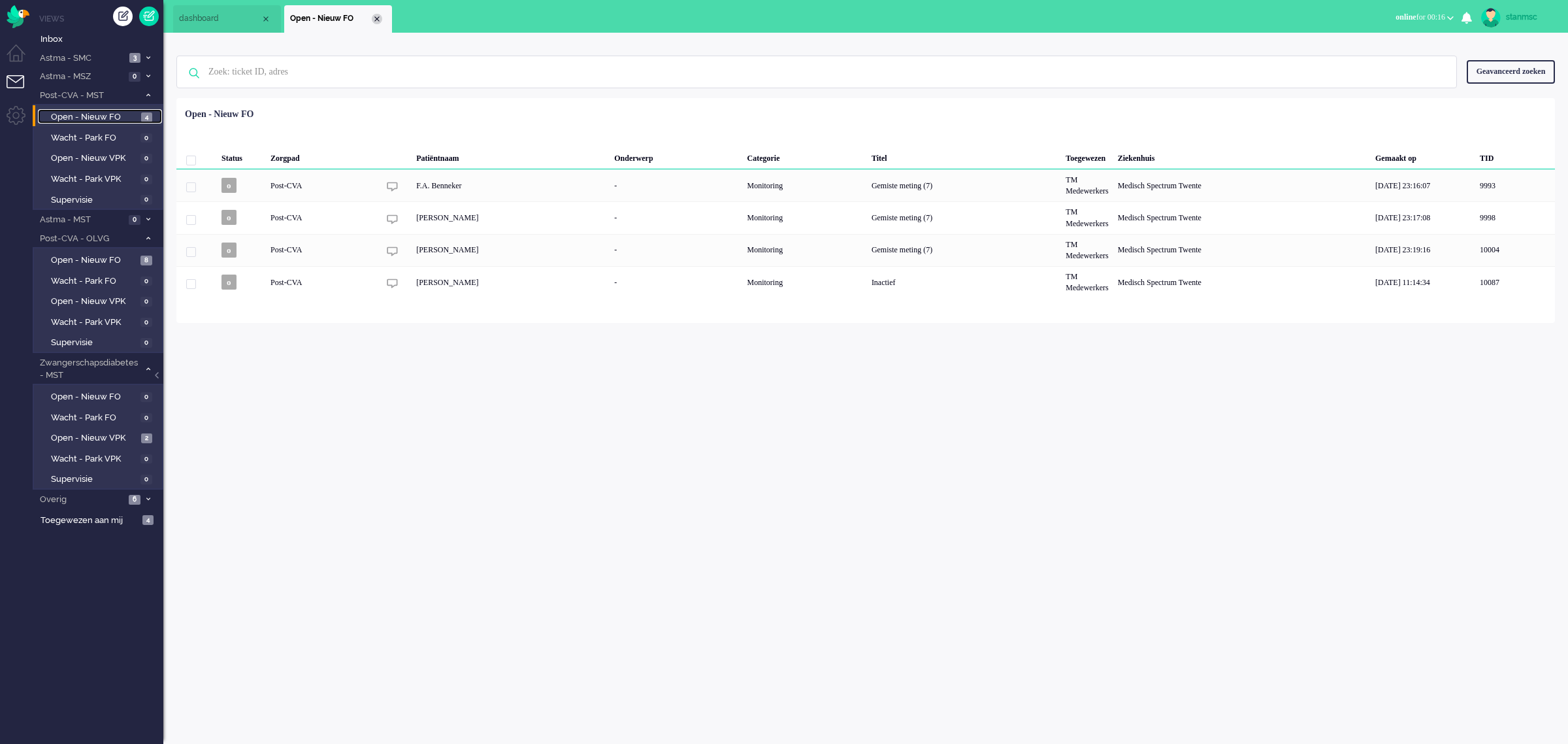
click at [374, 18] on div "Close tab" at bounding box center [377, 18] width 11 height 11
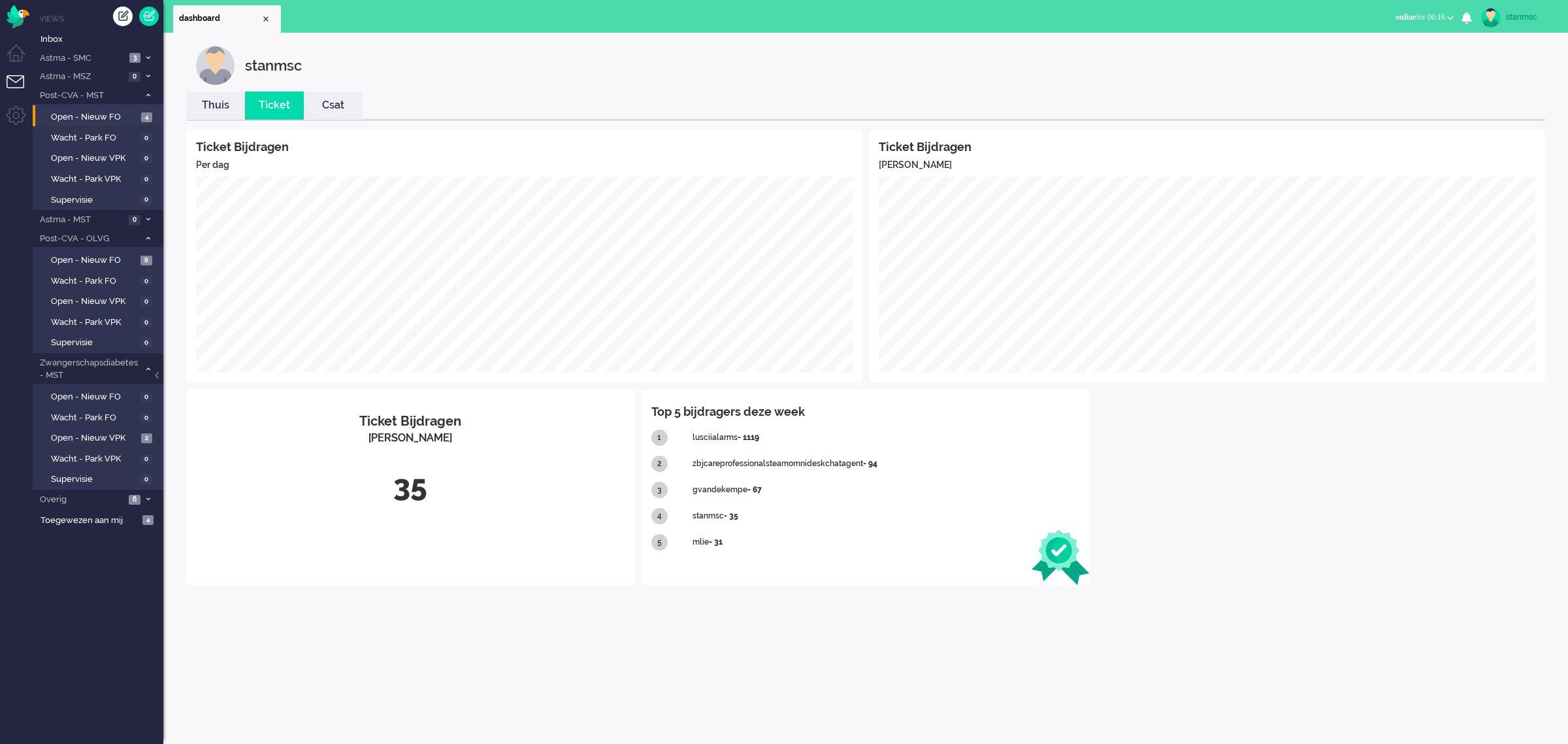
click at [209, 102] on link "Thuis" at bounding box center [215, 105] width 58 height 15
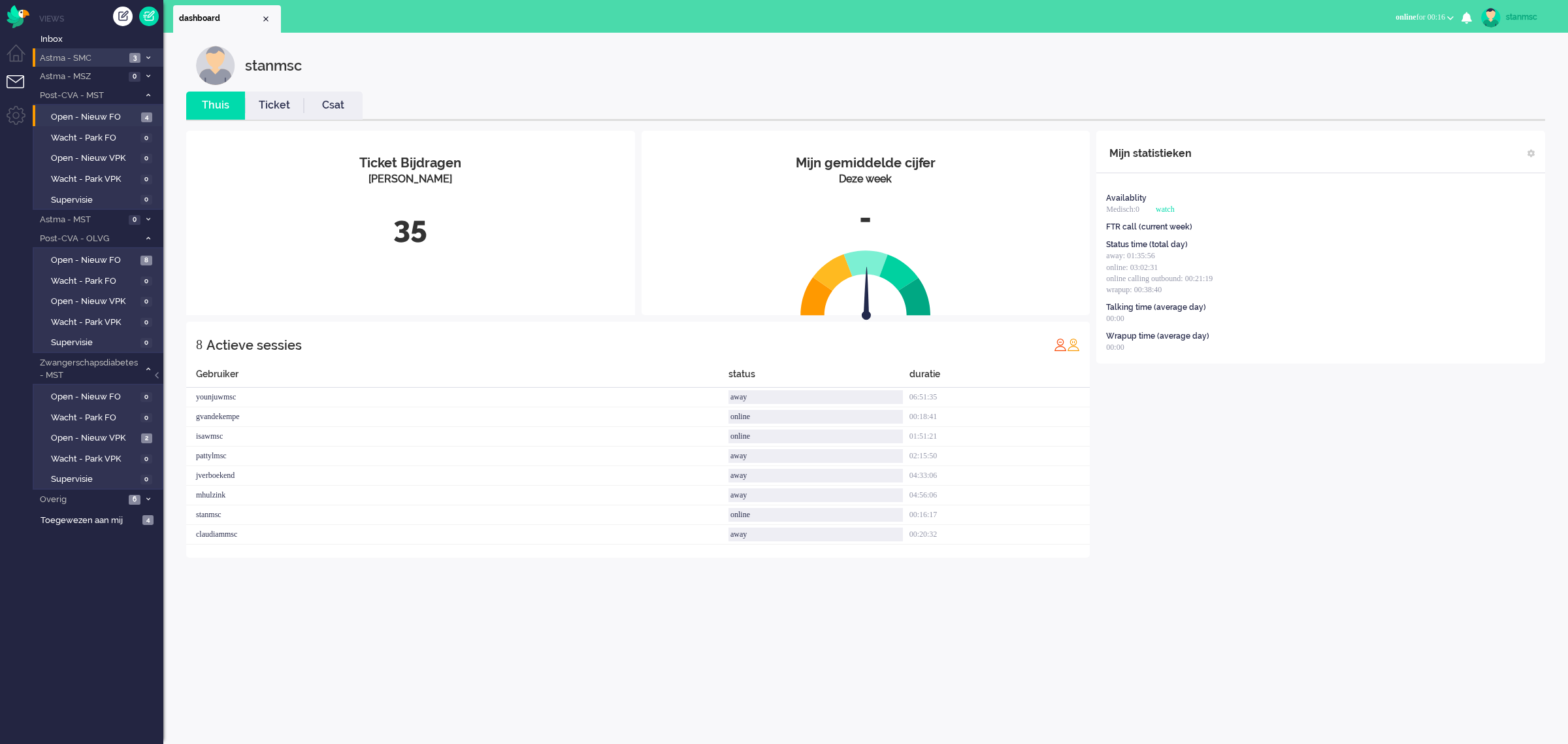
click at [86, 55] on span "Astma - SMC" at bounding box center [82, 58] width 88 height 12
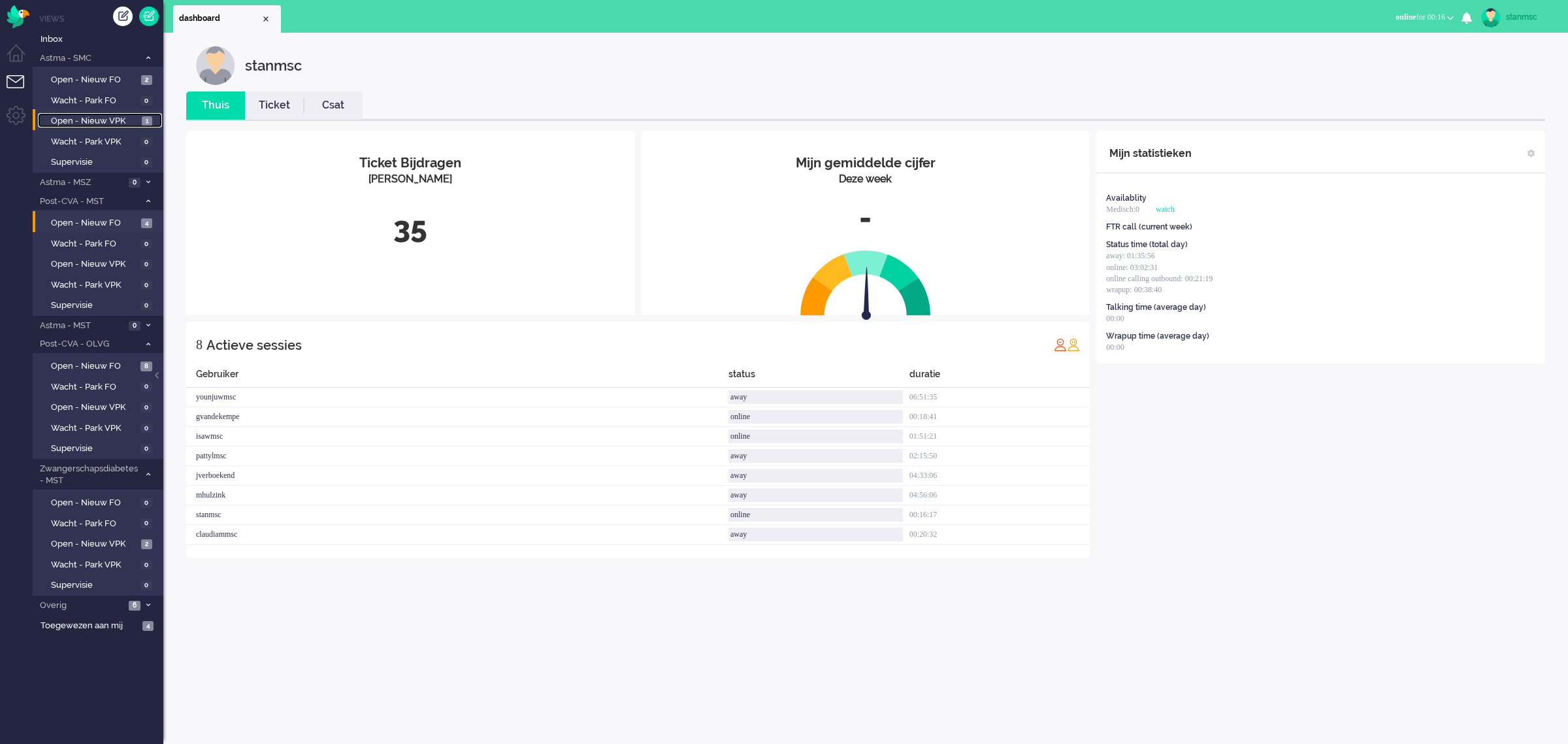
click at [92, 119] on span "Open - Nieuw VPK" at bounding box center [95, 120] width 88 height 12
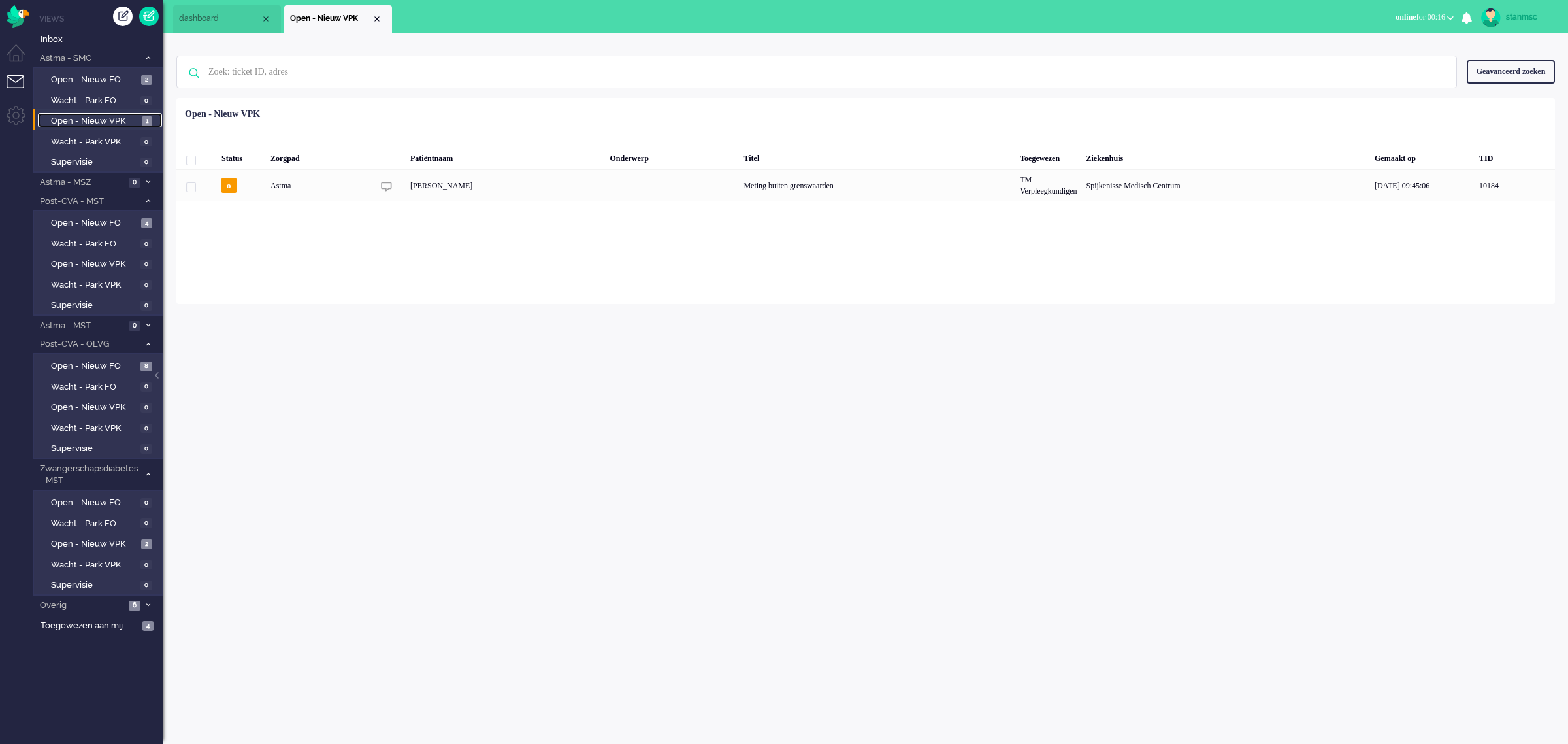
click at [377, 17] on div "Close tab" at bounding box center [377, 18] width 11 height 11
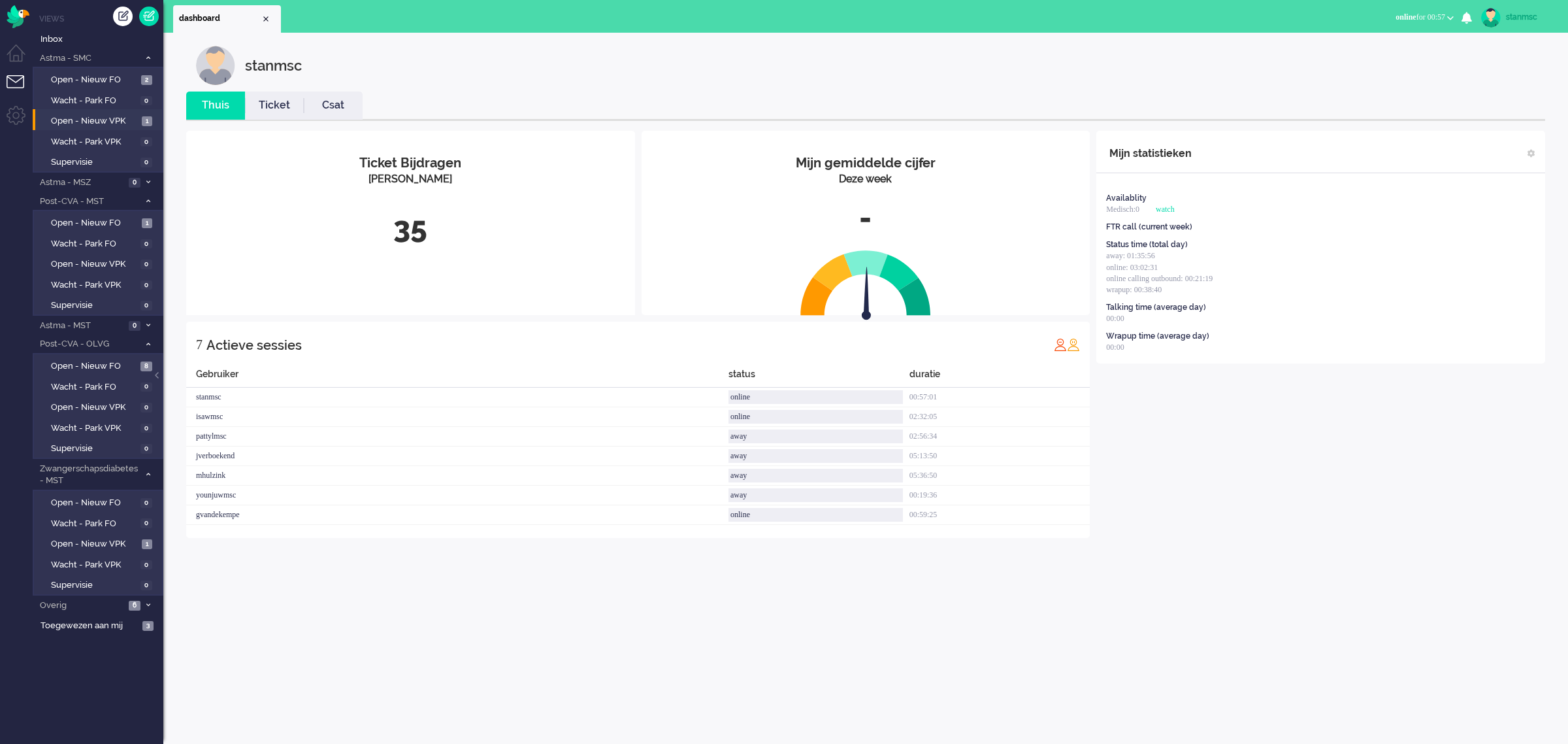
click at [1439, 17] on span "online for 00:57" at bounding box center [1420, 17] width 50 height 10
click at [1369, 47] on label "Away" at bounding box center [1400, 44] width 103 height 11
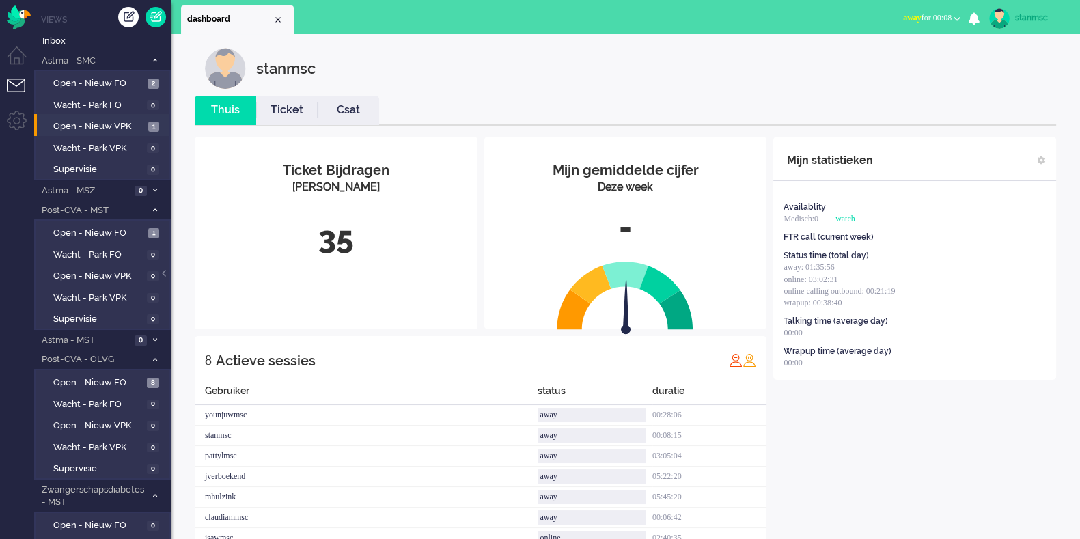
click at [919, 26] on button "away for 00:08" at bounding box center [932, 18] width 74 height 20
click at [894, 56] on label "Online" at bounding box center [904, 61] width 108 height 12
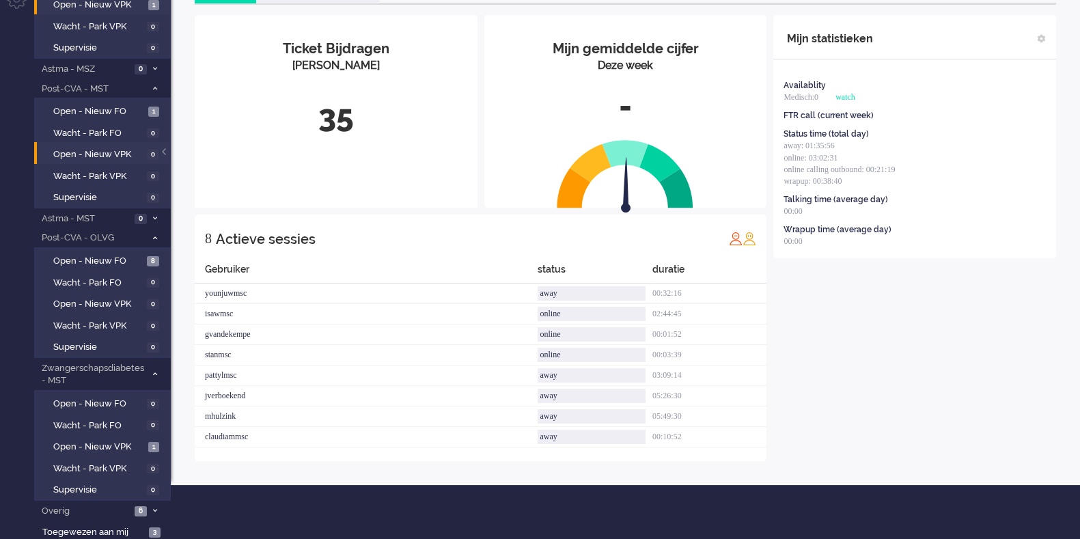
scroll to position [121, 0]
click at [114, 441] on span "Open - Nieuw VPK" at bounding box center [99, 447] width 92 height 13
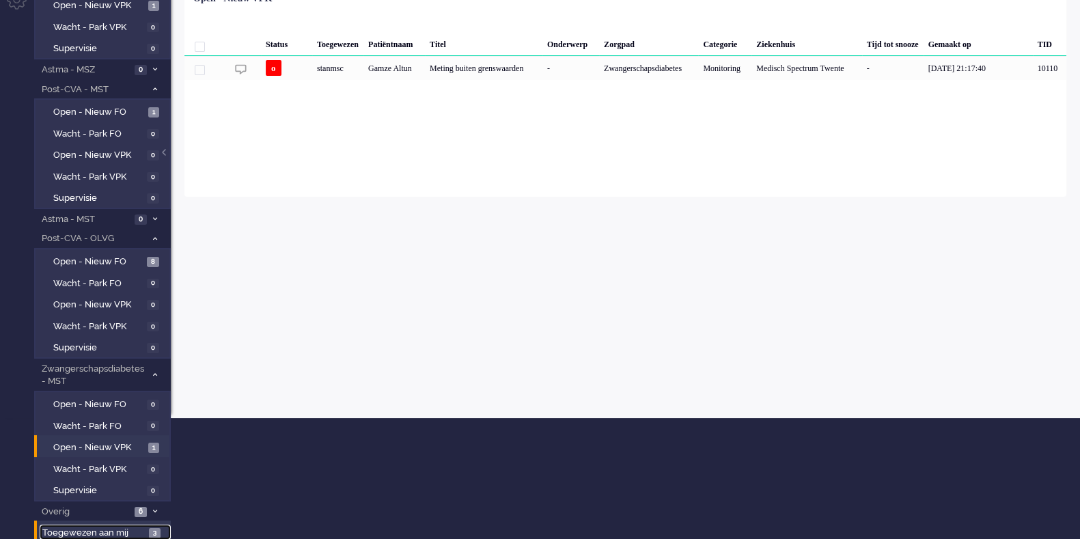
click at [108, 525] on link "Toegewezen aan mij 3" at bounding box center [105, 532] width 131 height 15
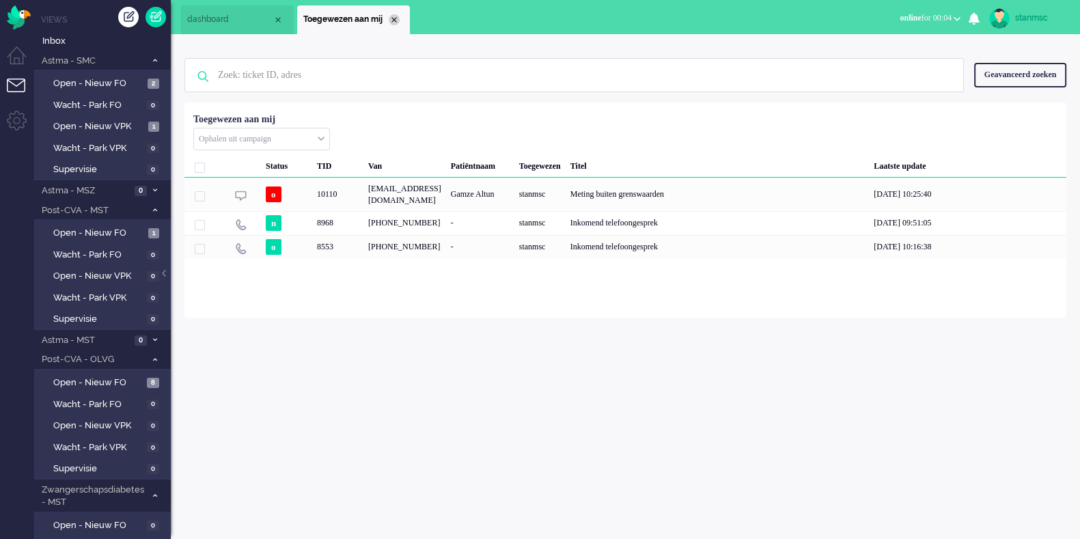
click at [393, 20] on div "Close tab" at bounding box center [394, 19] width 11 height 11
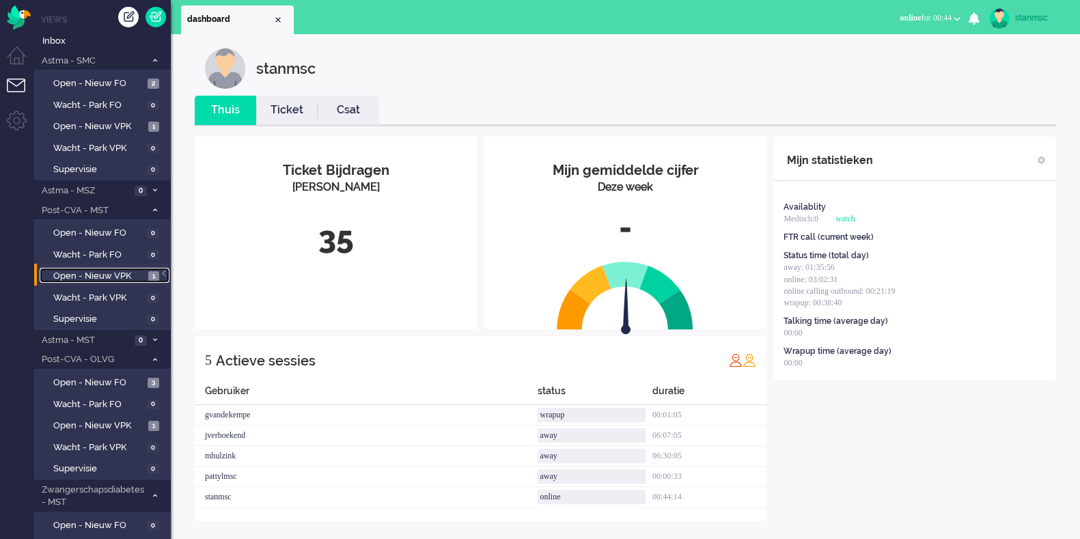
click at [113, 276] on span "Open - Nieuw VPK" at bounding box center [99, 276] width 92 height 13
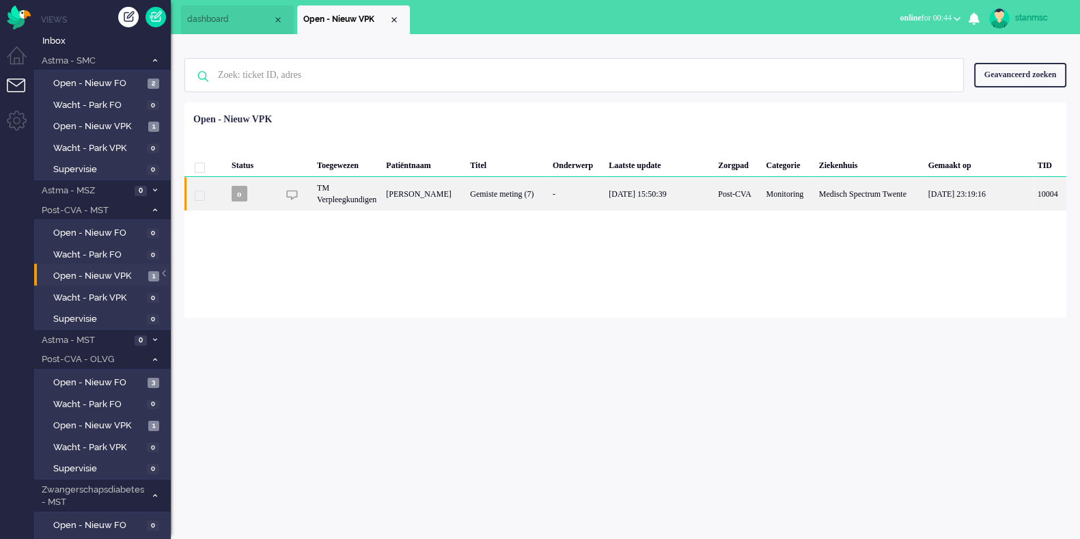
click at [381, 199] on div "TM Verpleegkundigen" at bounding box center [346, 193] width 69 height 33
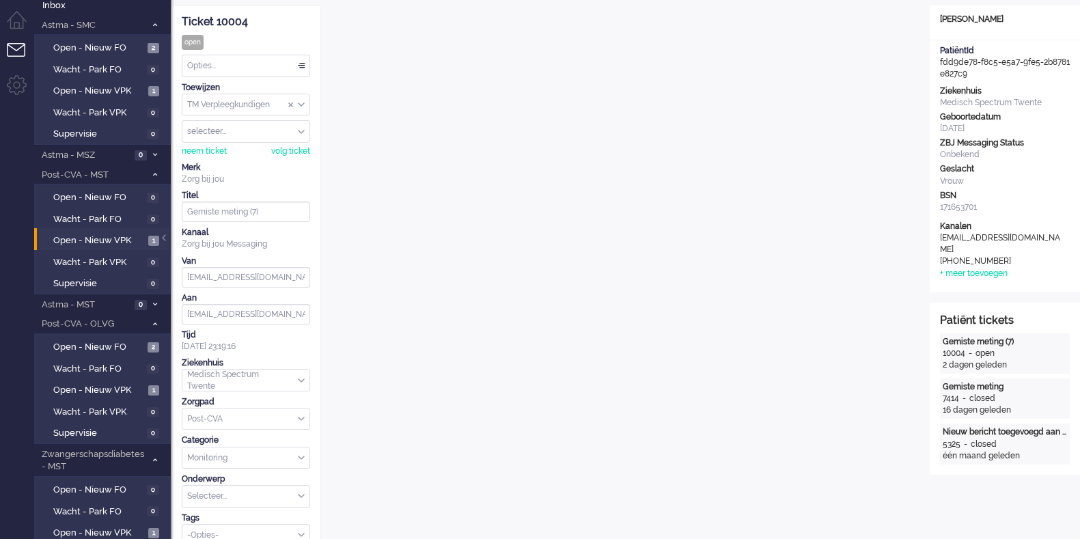
scroll to position [34, 0]
click at [106, 91] on span "Open - Nieuw VPK" at bounding box center [99, 92] width 92 height 13
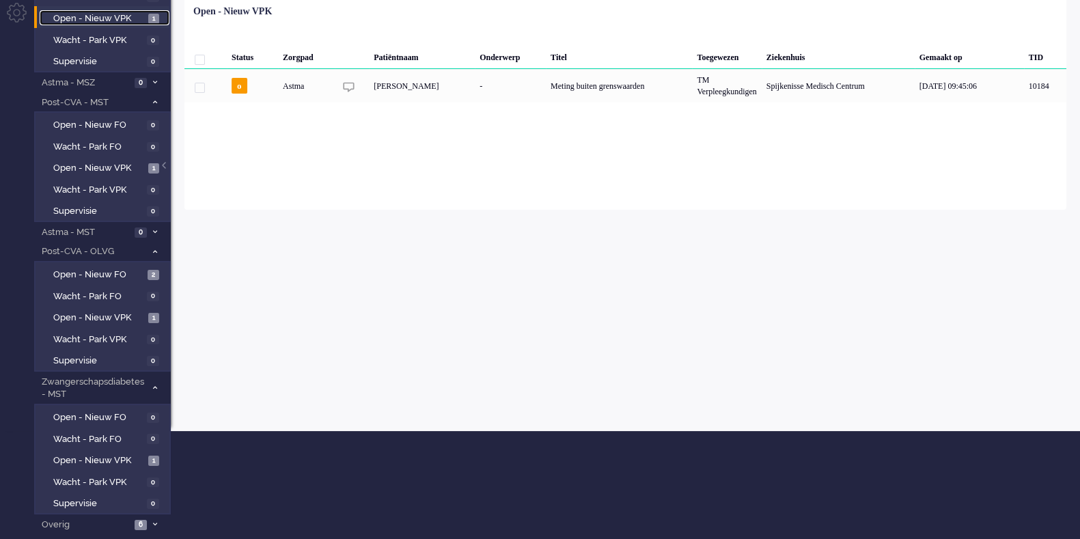
scroll to position [122, 0]
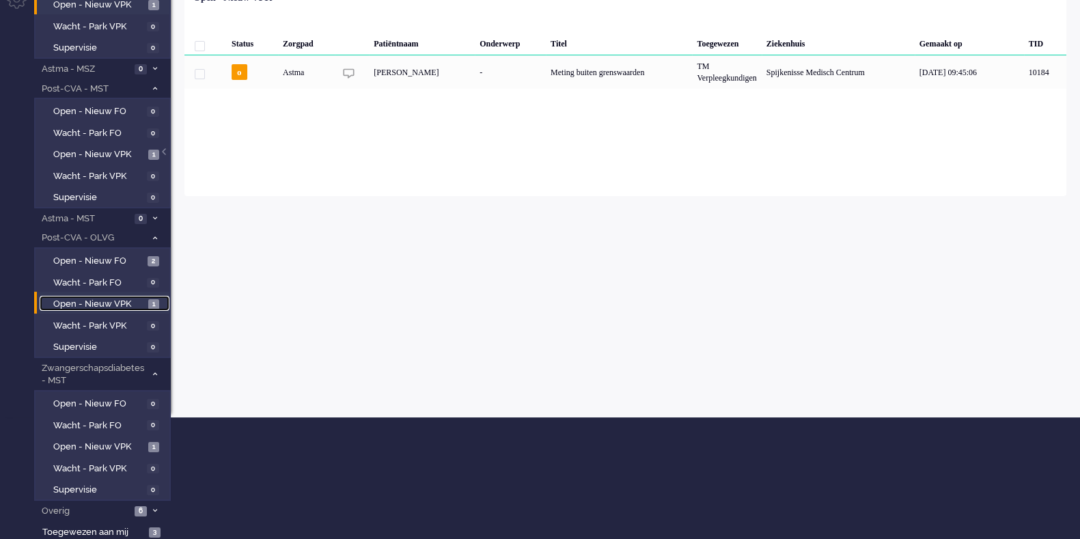
click at [118, 299] on span "Open - Nieuw VPK" at bounding box center [99, 304] width 92 height 13
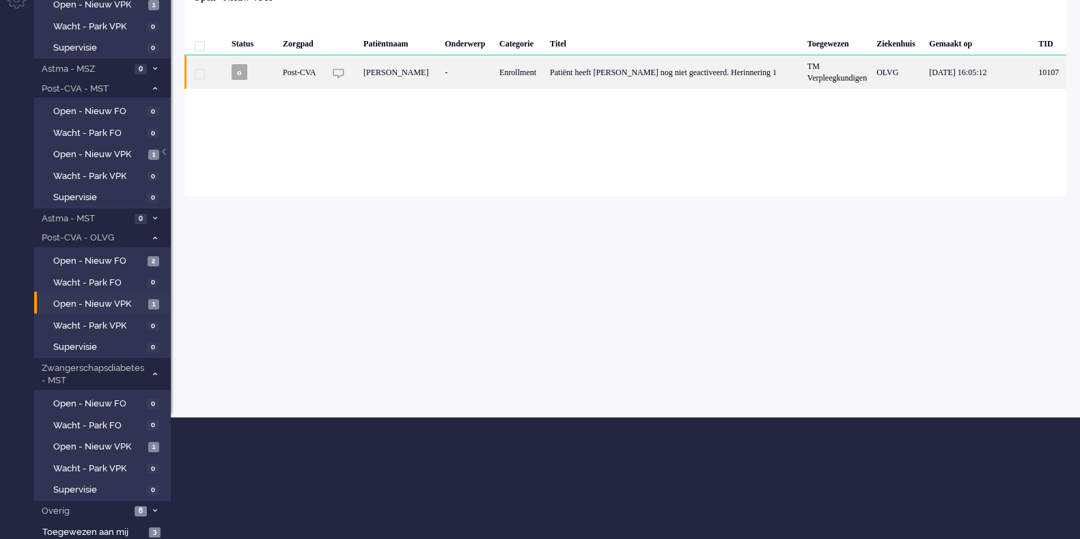
click at [427, 75] on div "[PERSON_NAME]" at bounding box center [399, 71] width 81 height 33
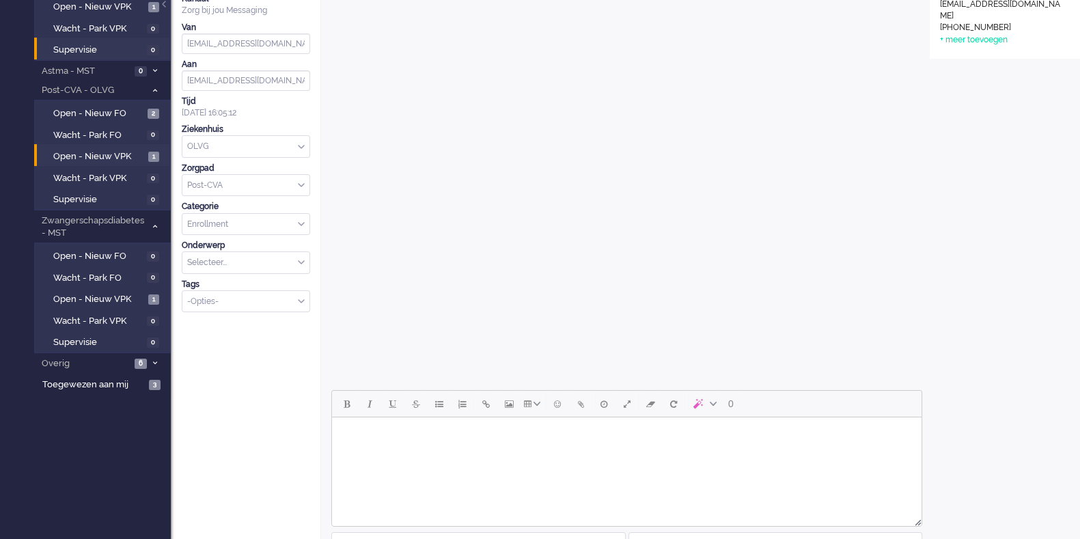
scroll to position [273, 0]
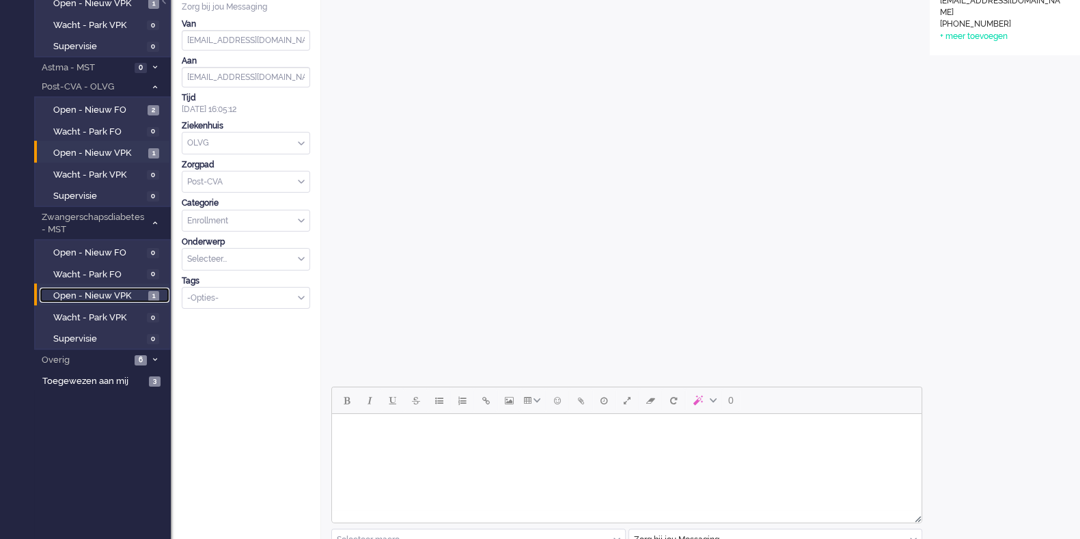
click at [102, 292] on span "Open - Nieuw VPK" at bounding box center [99, 296] width 92 height 13
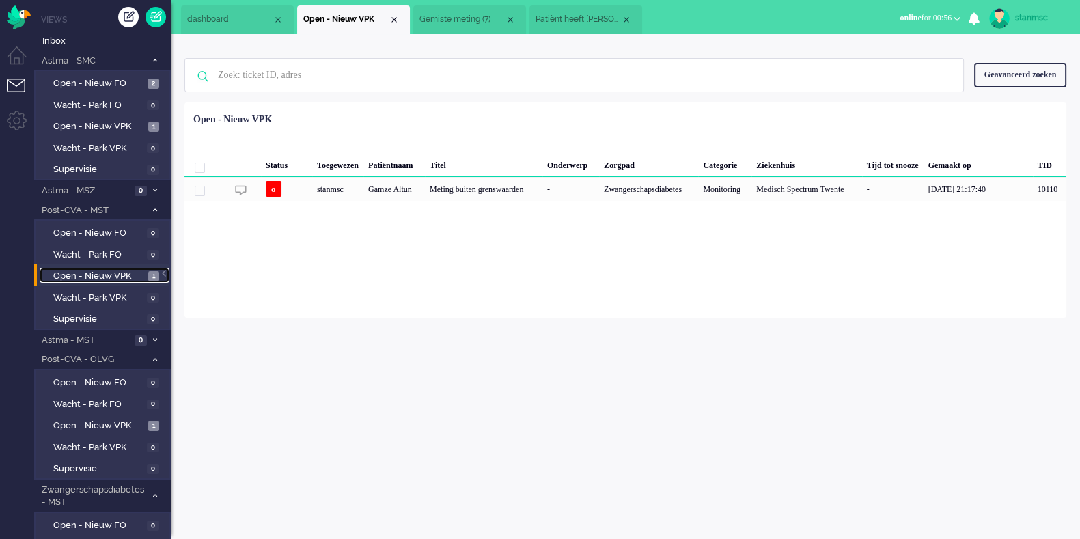
click at [111, 275] on span "Open - Nieuw VPK" at bounding box center [99, 276] width 92 height 13
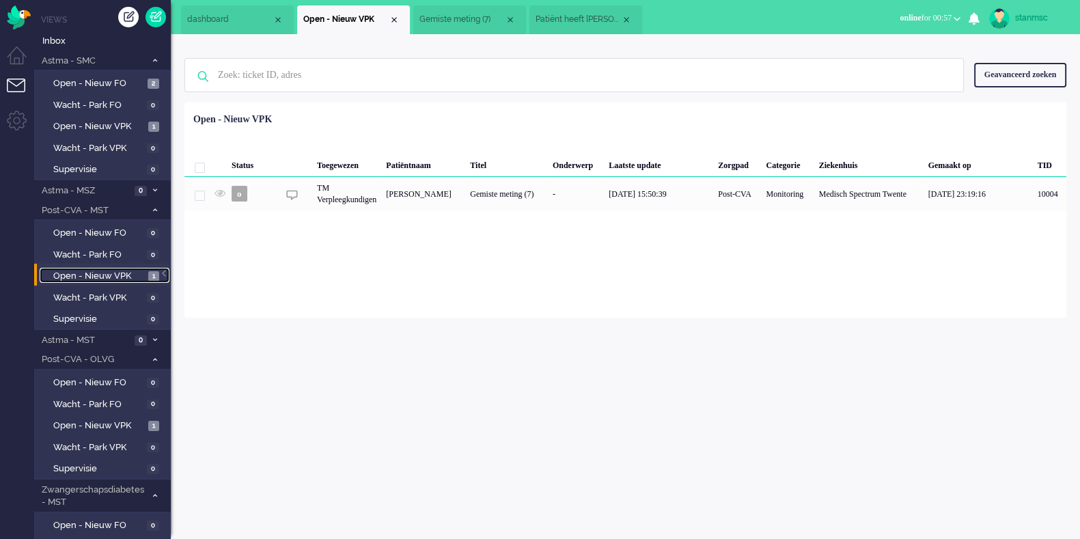
click at [635, 18] on li "Patiënt heeft [PERSON_NAME] nog niet geactiveerd. Herinnering 1" at bounding box center [586, 19] width 113 height 29
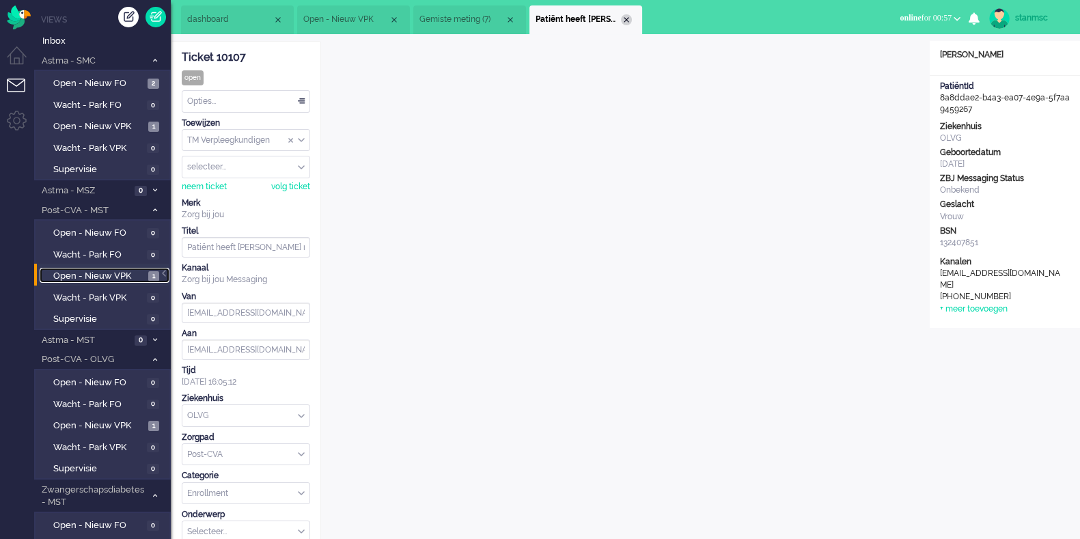
click at [623, 19] on div "Close tab" at bounding box center [626, 19] width 11 height 11
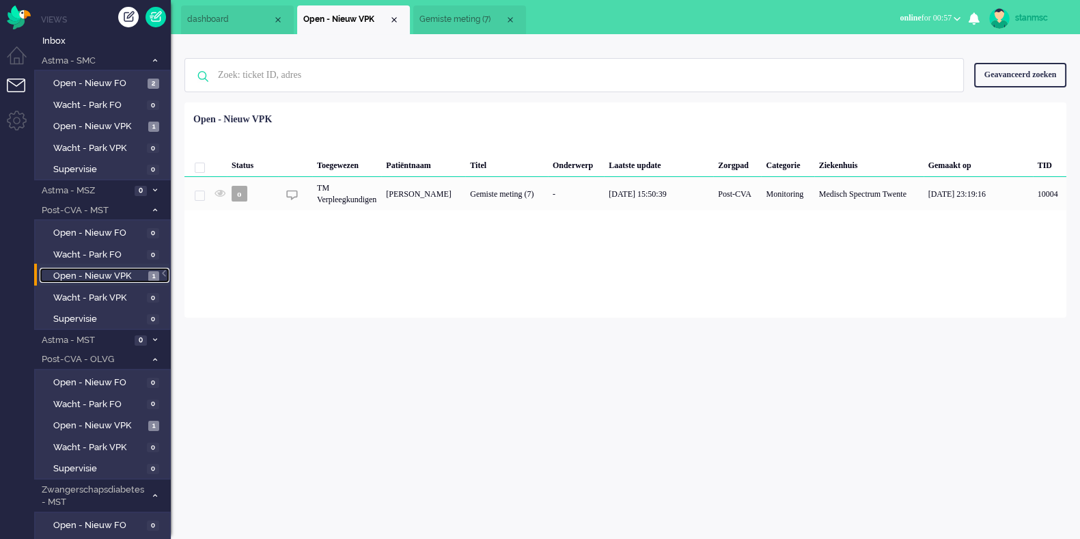
click at [480, 20] on span "Gemiste meting (7)" at bounding box center [462, 20] width 85 height 12
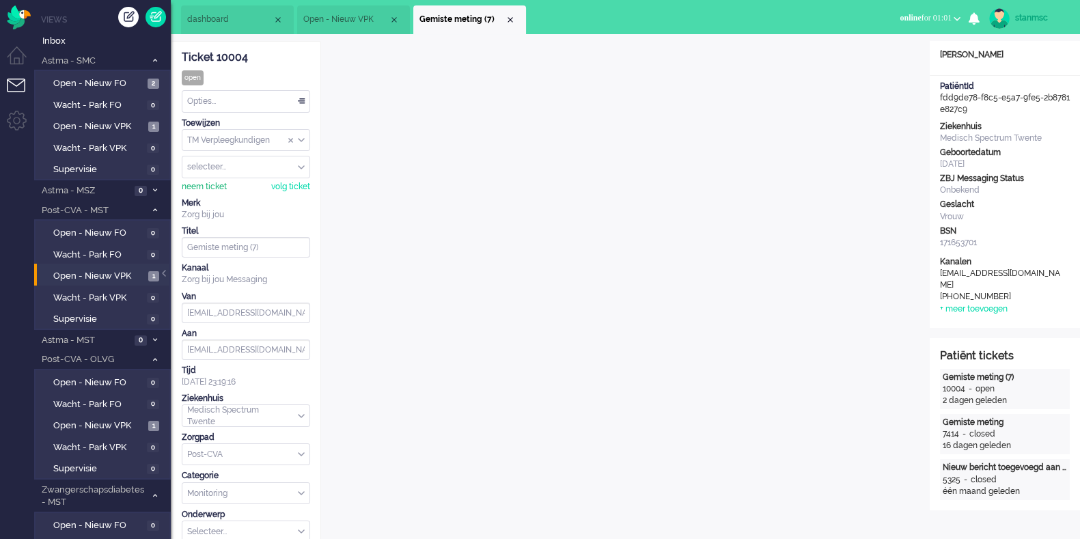
click at [208, 186] on div "neem ticket" at bounding box center [204, 187] width 45 height 12
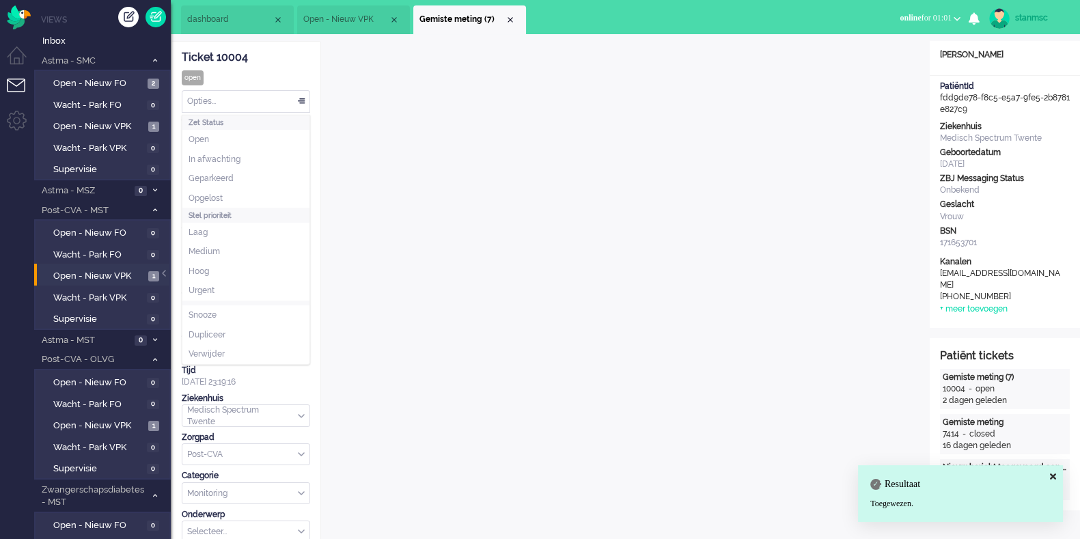
click at [256, 100] on div "Opties..." at bounding box center [245, 101] width 127 height 21
click at [241, 194] on li "Opgelost" at bounding box center [245, 199] width 127 height 20
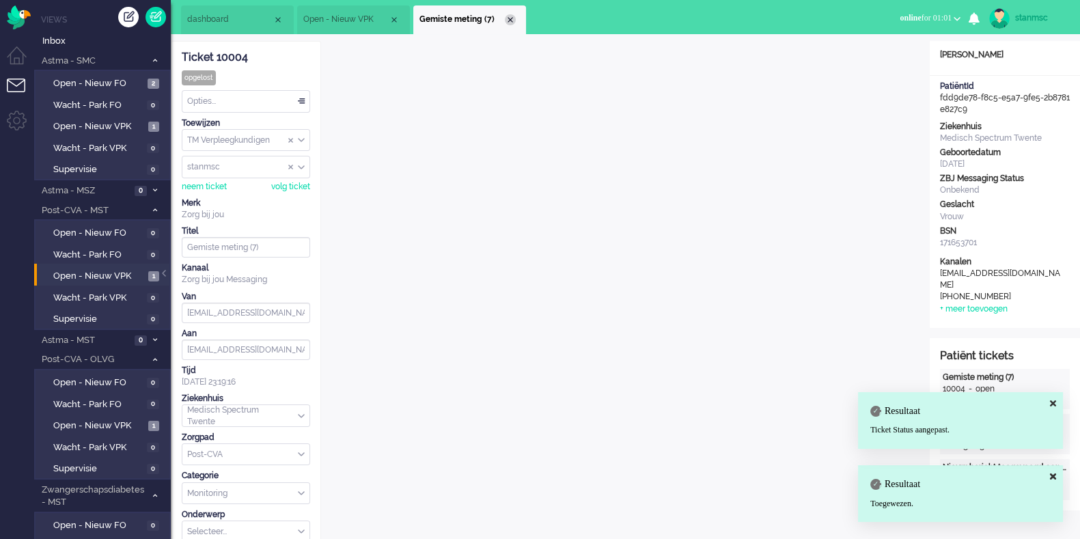
click at [511, 16] on div "Close tab" at bounding box center [510, 19] width 11 height 11
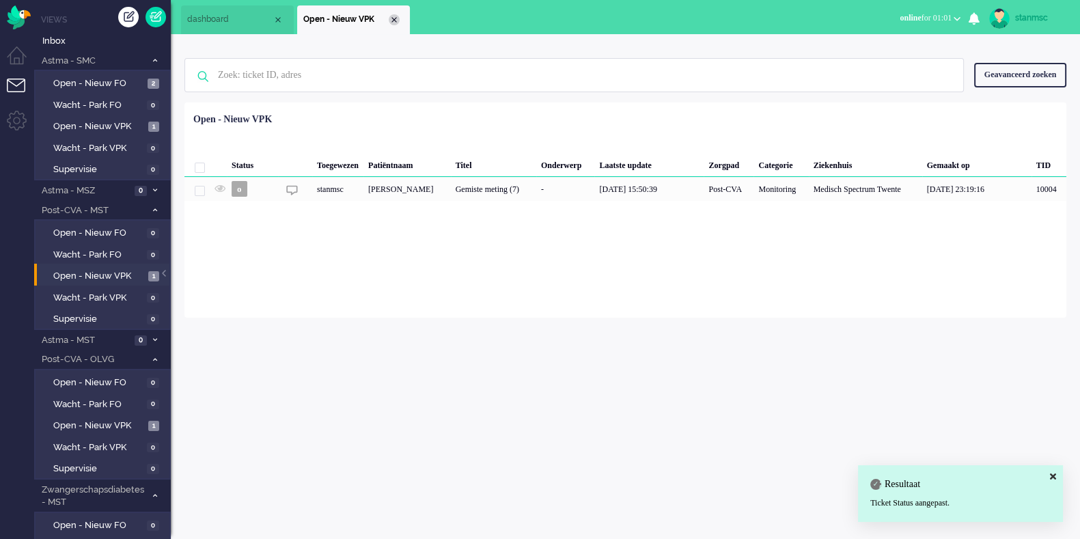
click at [394, 21] on div "Close tab" at bounding box center [394, 19] width 11 height 11
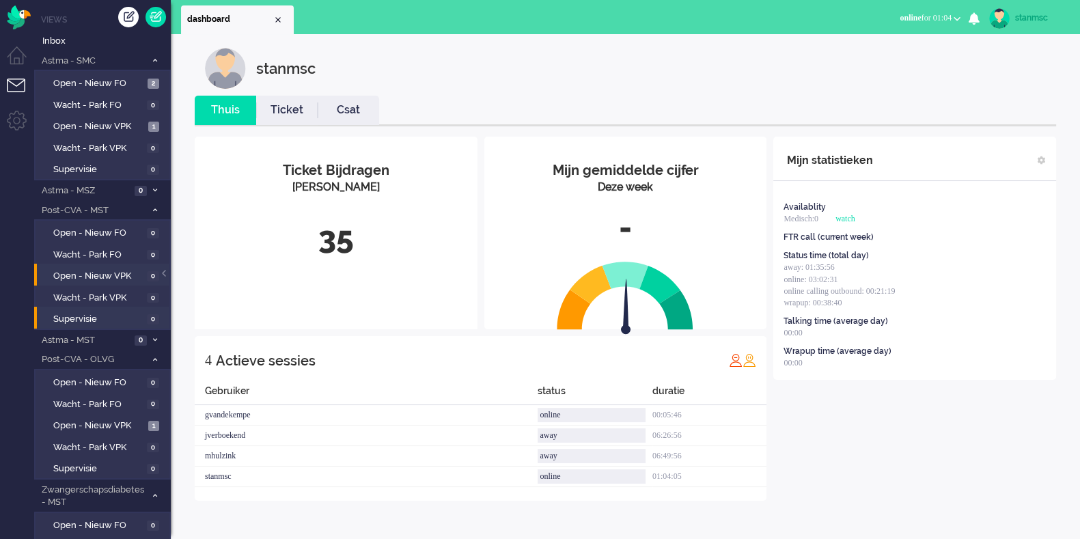
scroll to position [122, 0]
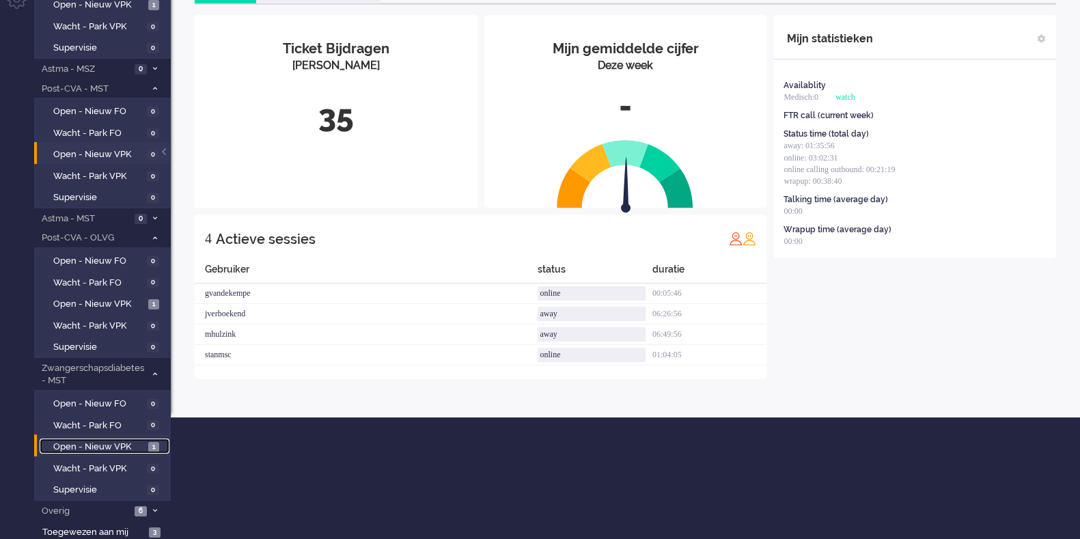
click at [107, 439] on link "Open - Nieuw VPK 1" at bounding box center [105, 446] width 130 height 15
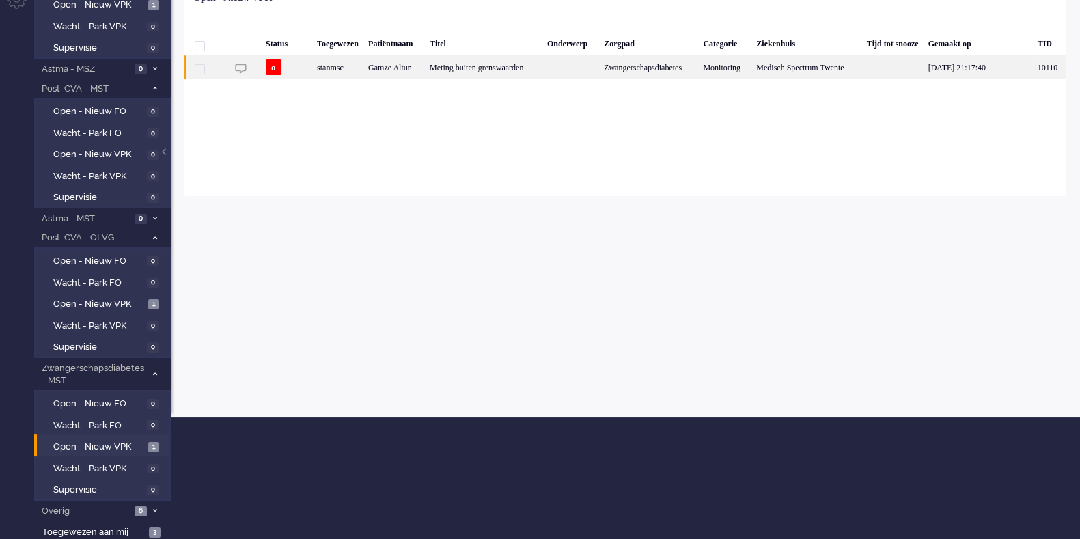
click at [363, 68] on div "stanmsc" at bounding box center [337, 67] width 51 height 24
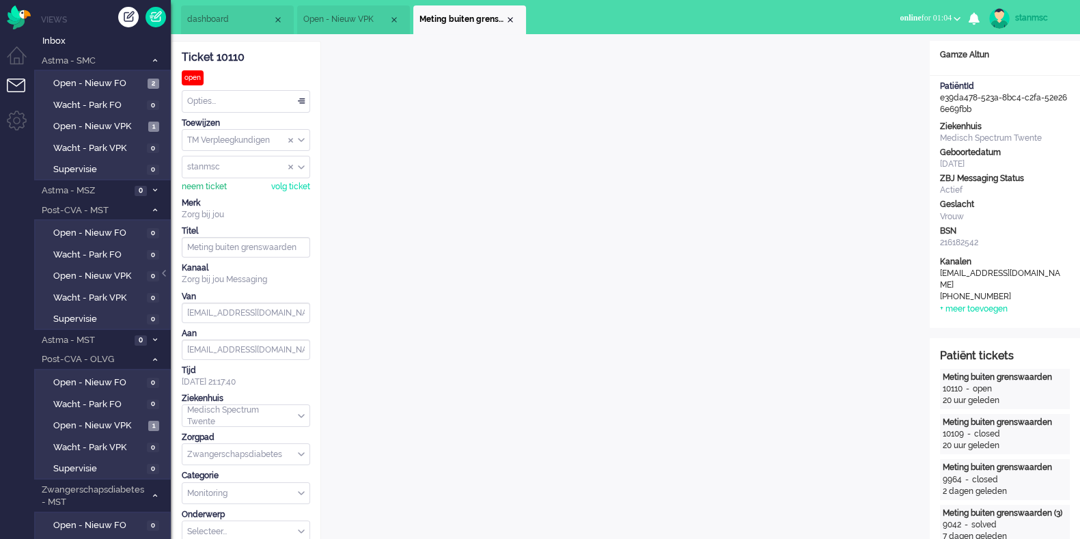
click at [214, 183] on div "neem ticket" at bounding box center [204, 187] width 45 height 12
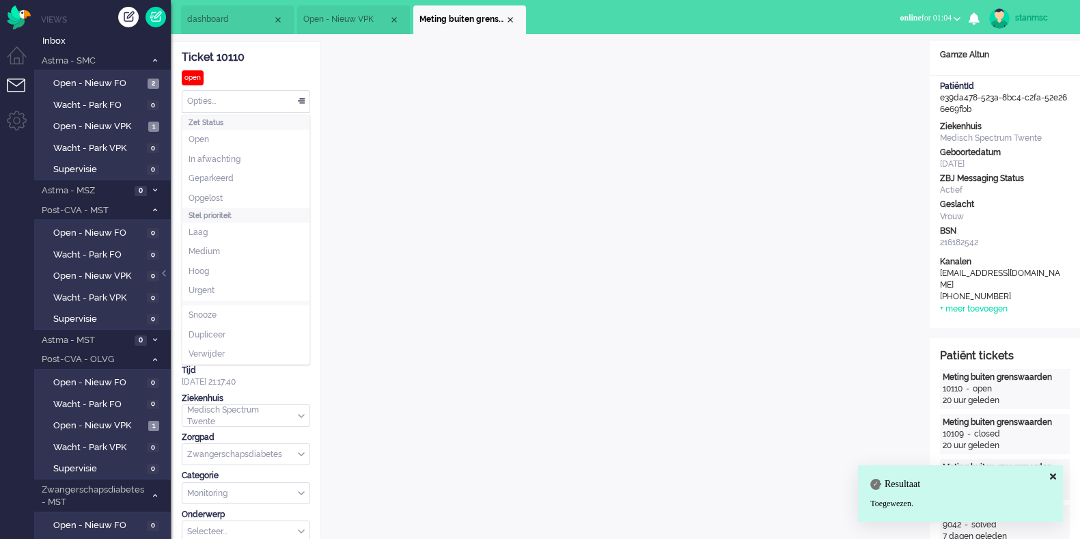
click at [258, 102] on div "Opties..." at bounding box center [245, 101] width 127 height 21
click at [232, 197] on li "Opgelost" at bounding box center [245, 199] width 127 height 20
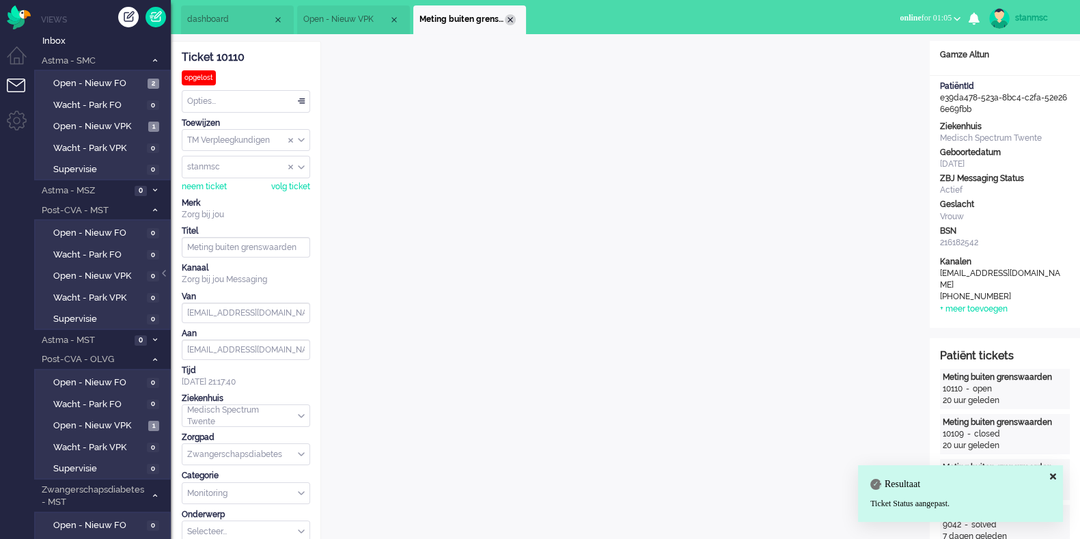
click at [512, 22] on div "Close tab" at bounding box center [510, 19] width 11 height 11
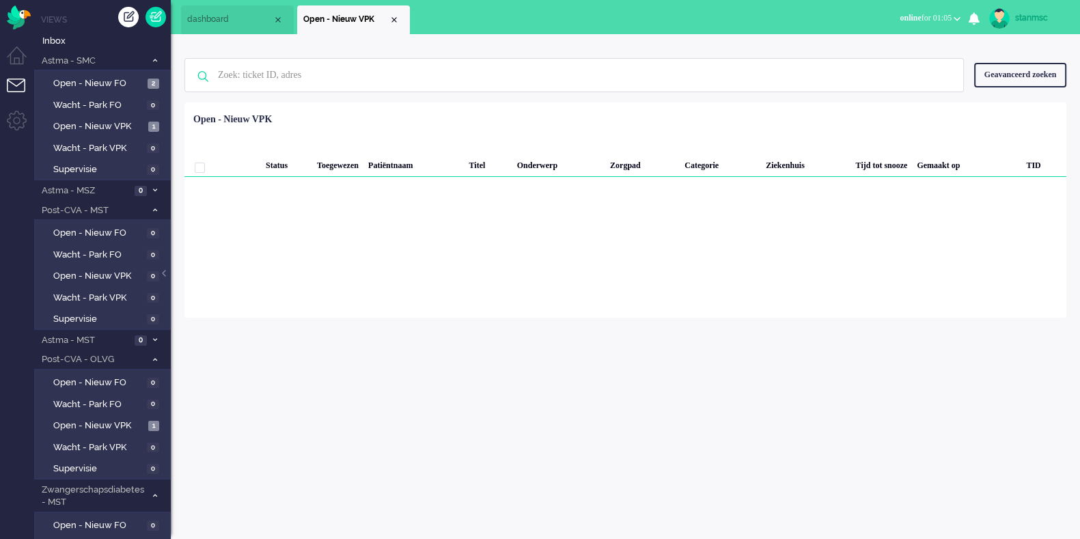
click at [949, 15] on span "online for 01:05" at bounding box center [926, 18] width 52 height 10
click at [878, 44] on label "Away" at bounding box center [904, 46] width 108 height 12
click at [1041, 21] on div "stanmsc" at bounding box center [1040, 18] width 51 height 14
click at [1013, 111] on link "Uitloggen" at bounding box center [1025, 110] width 94 height 14
